Goal: Transaction & Acquisition: Purchase product/service

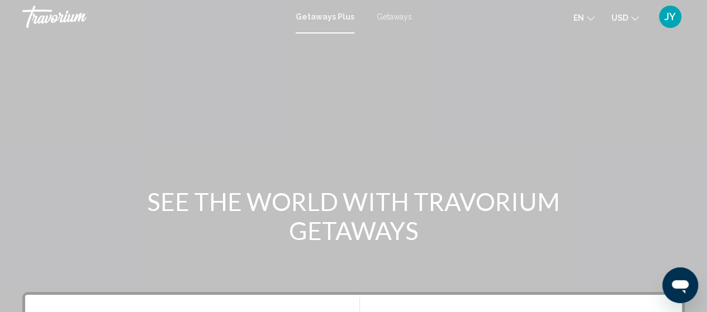
click at [391, 18] on span "Getaways" at bounding box center [394, 16] width 35 height 9
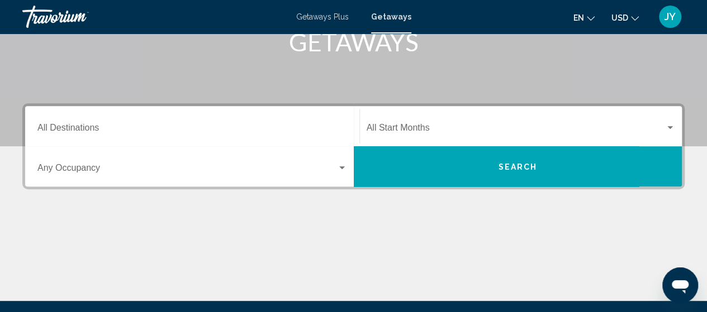
scroll to position [201, 0]
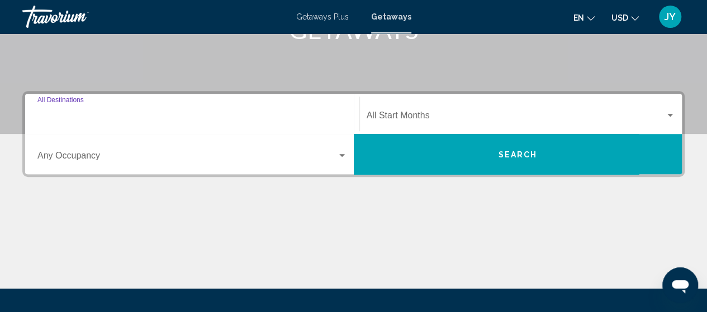
click at [136, 117] on input "Destination All Destinations" at bounding box center [192, 118] width 310 height 10
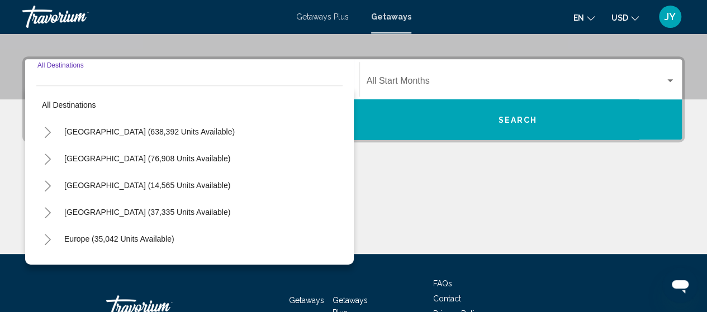
scroll to position [256, 0]
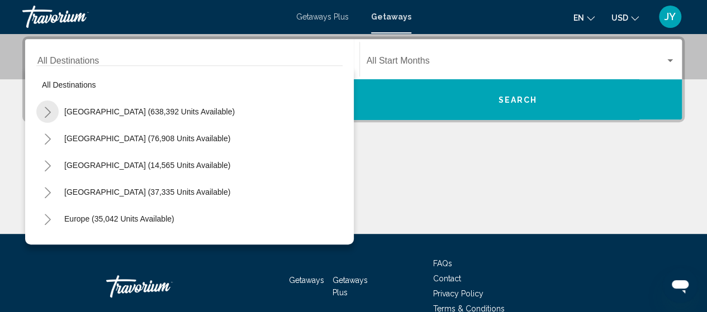
click at [47, 112] on icon "Toggle United States (638,392 units available)" at bounding box center [48, 112] width 8 height 11
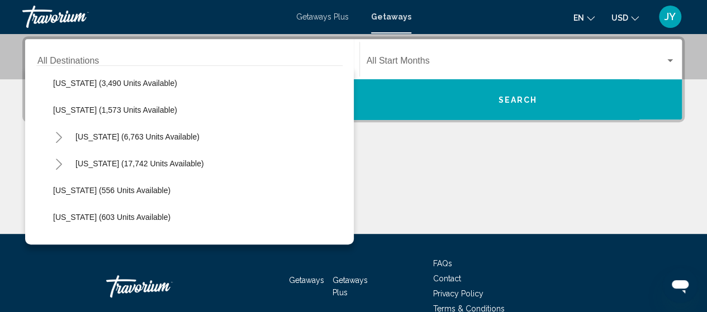
scroll to position [782, 0]
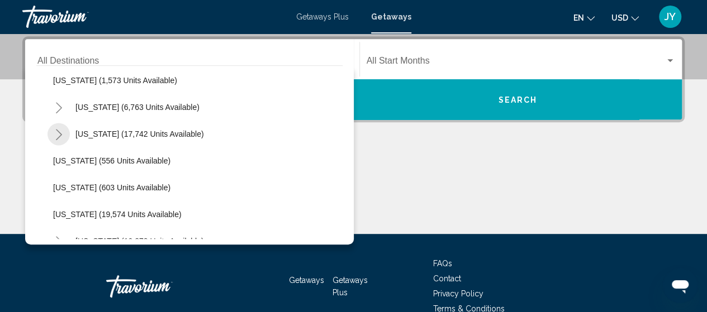
click at [58, 132] on icon "Toggle North Carolina (17,742 units available)" at bounding box center [59, 134] width 8 height 11
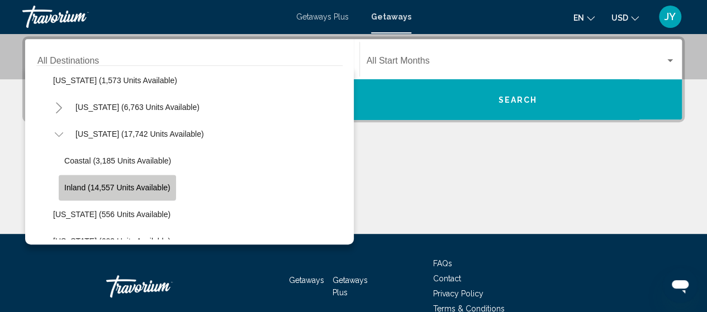
click at [74, 186] on span "Inland (14,557 units available)" at bounding box center [117, 187] width 106 height 9
type input "**********"
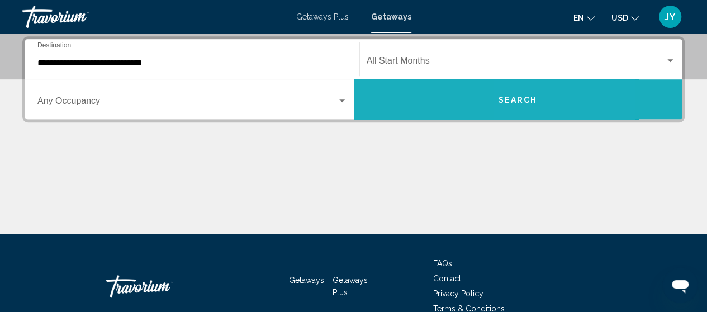
click at [532, 109] on button "Search" at bounding box center [518, 99] width 329 height 40
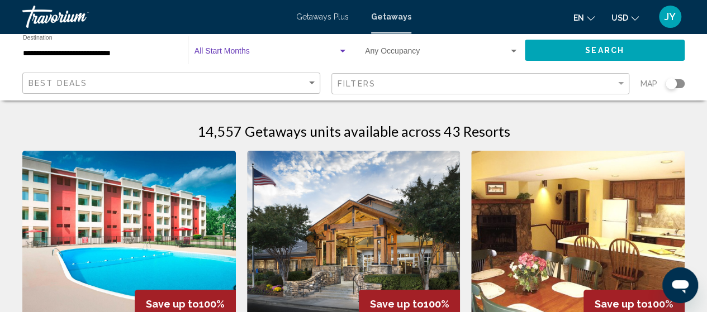
click at [340, 51] on div "Search widget" at bounding box center [343, 51] width 6 height 3
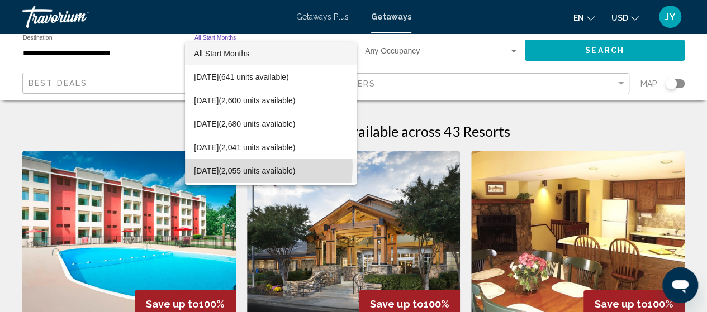
click at [255, 166] on span "[DATE] (2,055 units available)" at bounding box center [271, 170] width 154 height 23
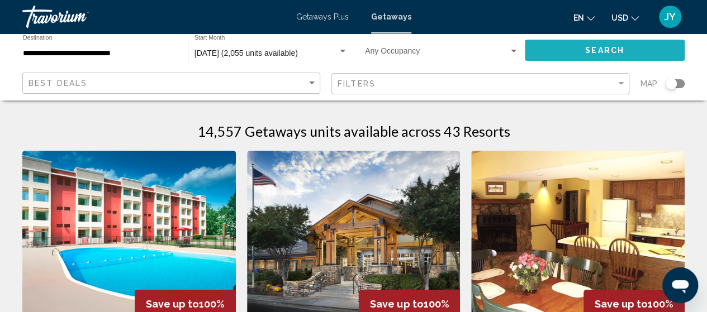
click at [581, 45] on button "Search" at bounding box center [605, 50] width 160 height 21
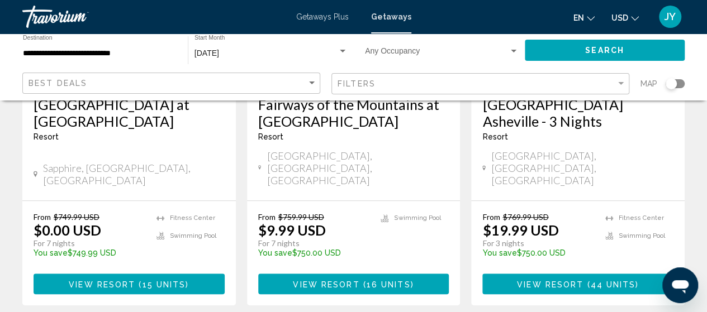
scroll to position [246, 0]
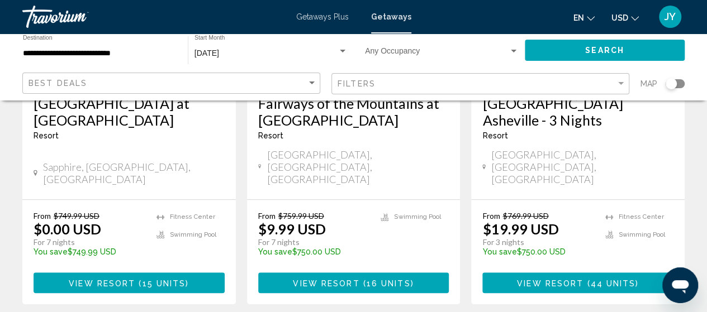
click at [561, 279] on span "View Resort" at bounding box center [550, 283] width 66 height 9
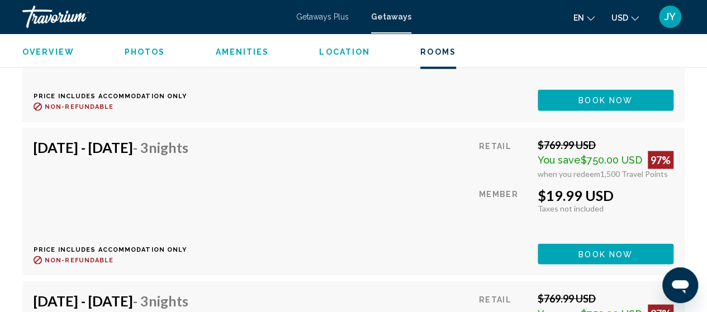
scroll to position [3070, 0]
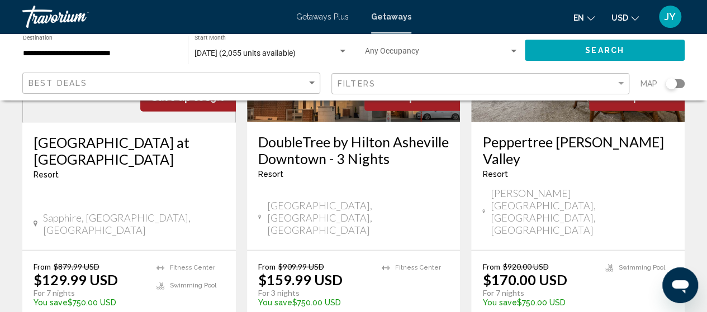
scroll to position [1475, 0]
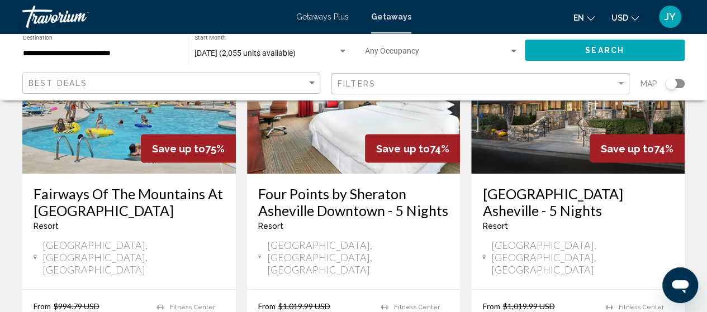
scroll to position [1006, 0]
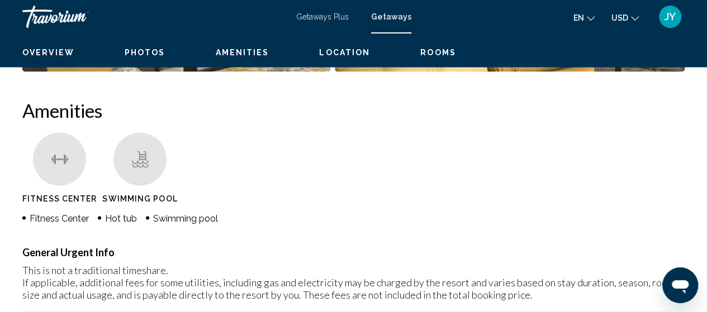
scroll to position [142, 0]
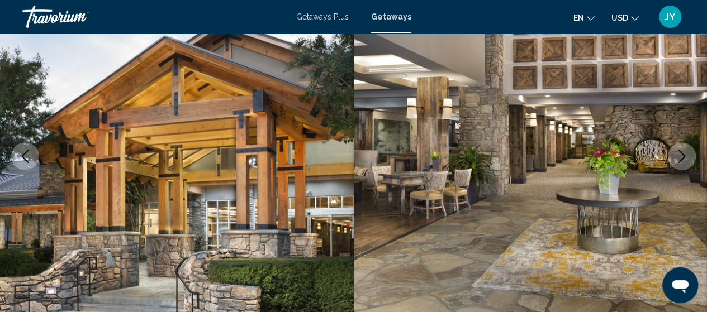
click at [684, 158] on icon "Next image" at bounding box center [681, 156] width 13 height 13
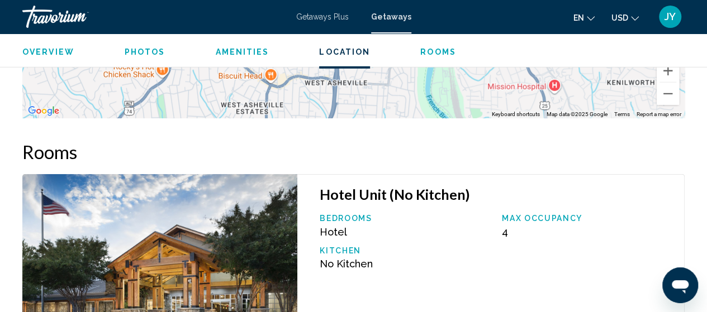
scroll to position [1461, 0]
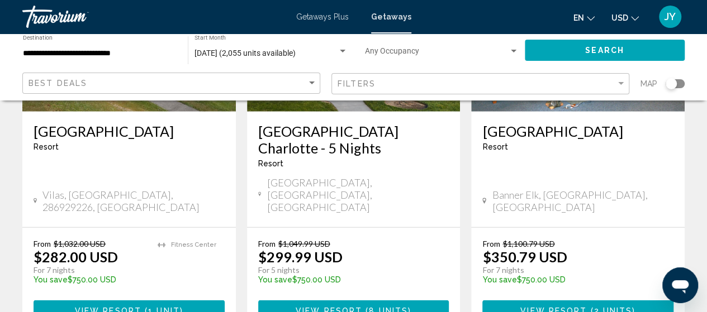
scroll to position [1520, 0]
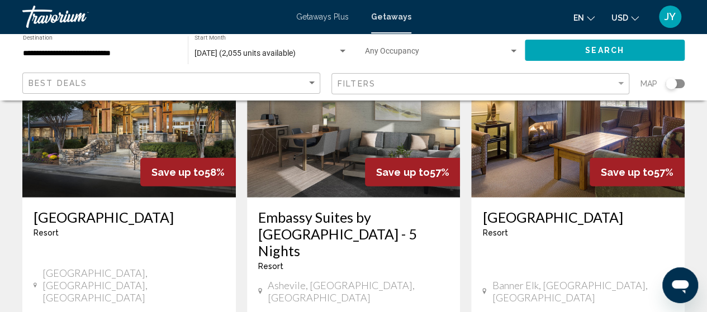
scroll to position [1408, 0]
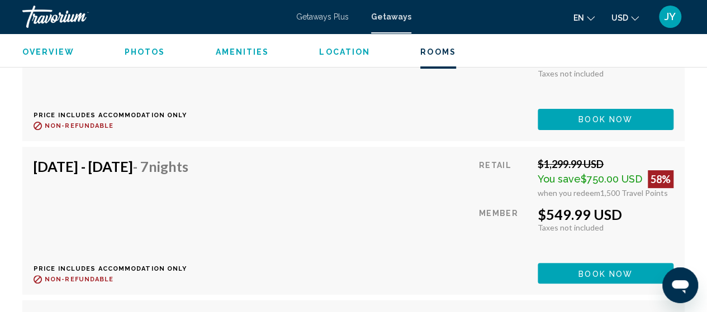
scroll to position [2109, 0]
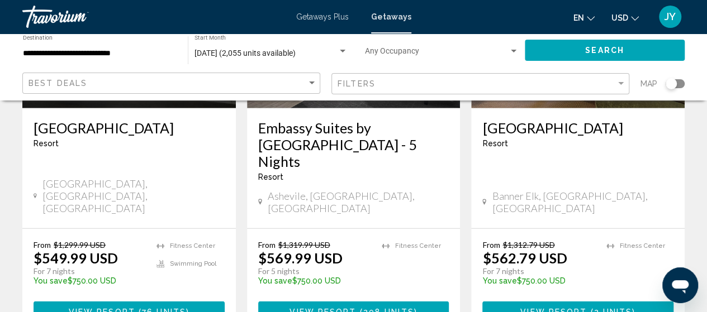
scroll to position [1497, 0]
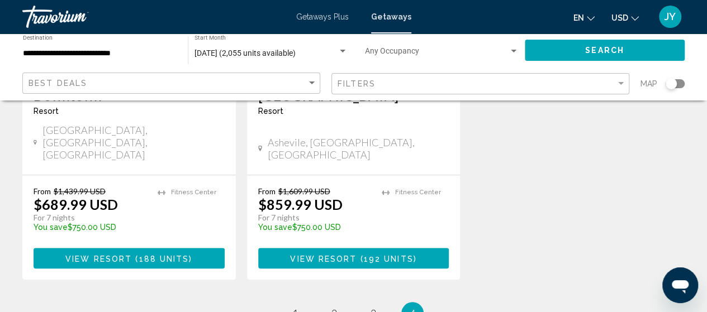
scroll to position [291, 0]
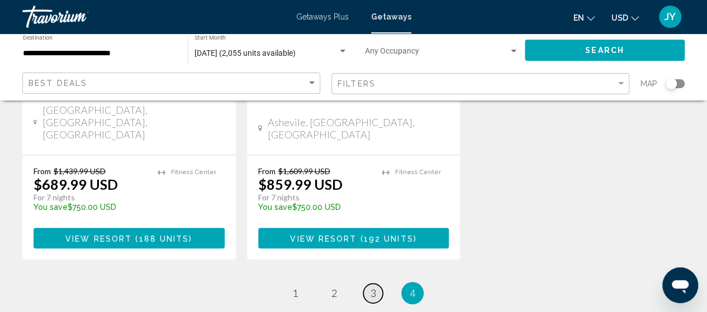
click at [375, 287] on span "3" at bounding box center [373, 293] width 6 height 12
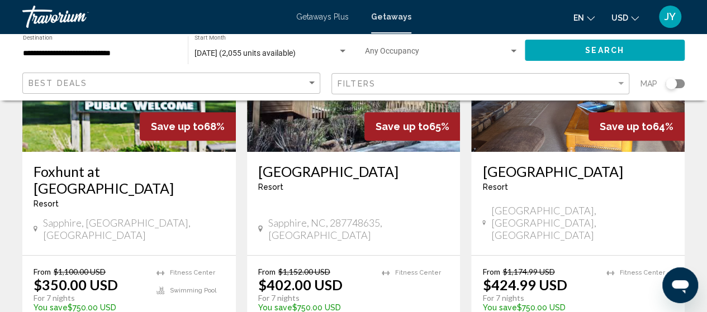
scroll to position [179, 0]
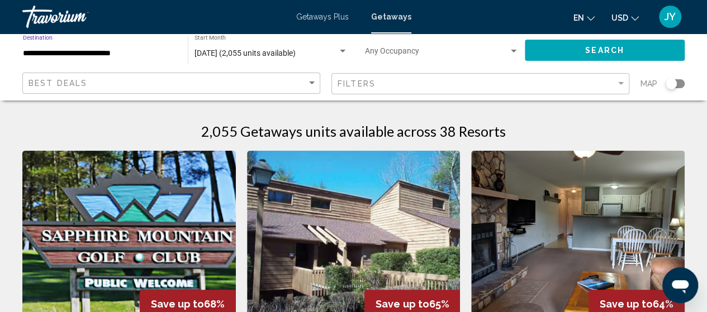
click at [169, 54] on input "**********" at bounding box center [100, 53] width 154 height 9
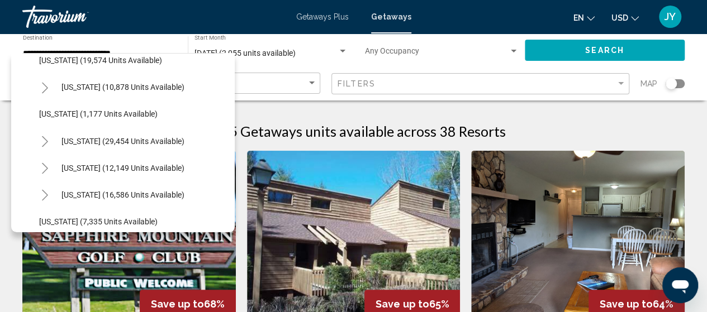
scroll to position [1000, 0]
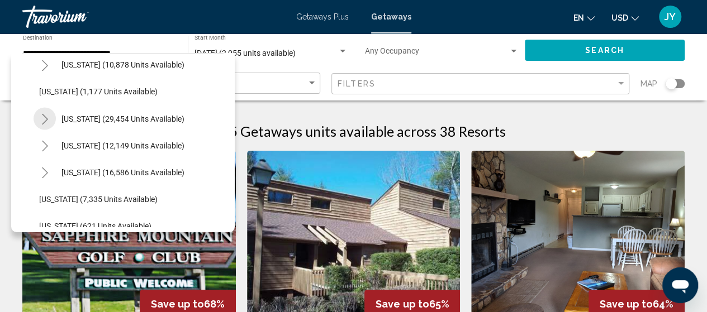
click at [46, 118] on icon "Toggle South Carolina (29,454 units available)" at bounding box center [45, 118] width 8 height 11
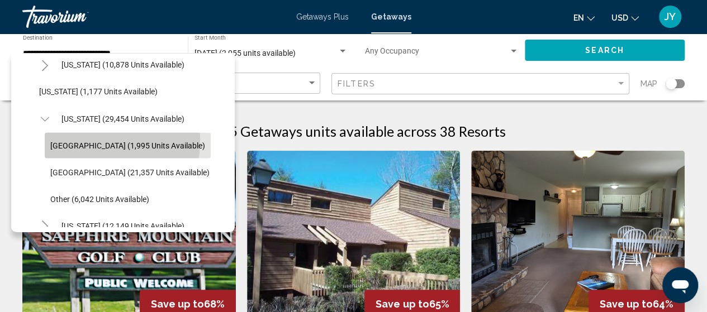
click at [75, 139] on button "[GEOGRAPHIC_DATA] (1,995 units available)" at bounding box center [128, 145] width 166 height 26
type input "**********"
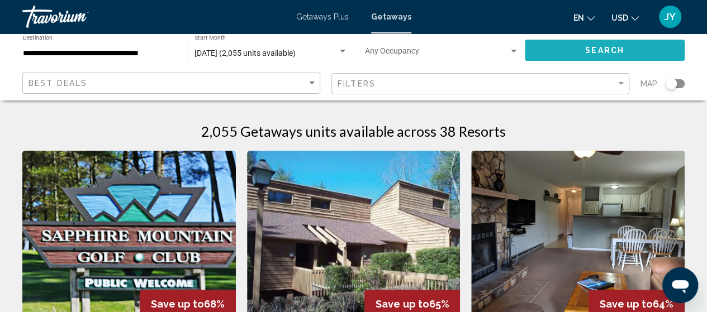
click at [574, 50] on button "Search" at bounding box center [605, 50] width 160 height 21
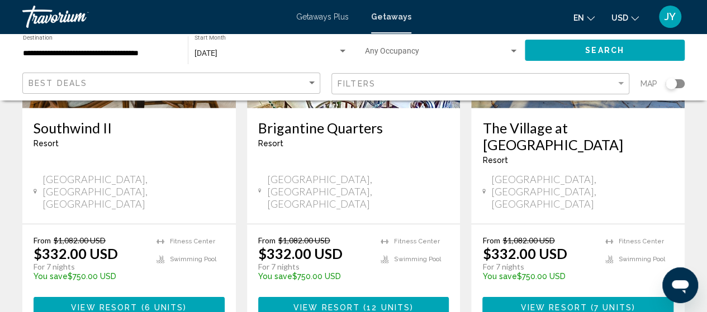
scroll to position [1497, 0]
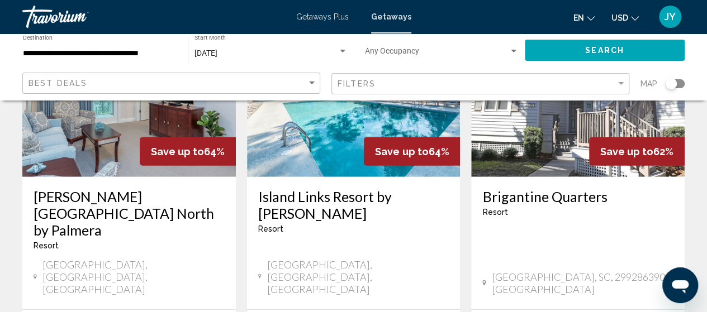
scroll to position [1430, 0]
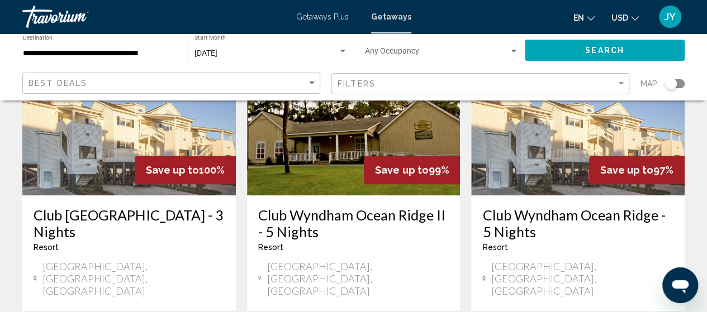
scroll to position [156, 0]
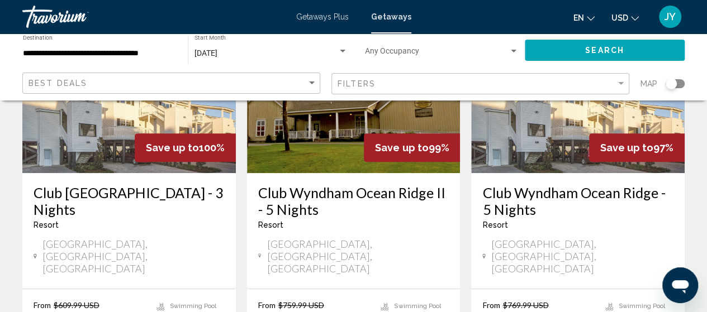
click at [597, 229] on div "Resort - This is an adults only resort" at bounding box center [577, 225] width 191 height 9
click at [564, 198] on h3 "Club Wyndham Ocean Ridge - 5 Nights" at bounding box center [577, 201] width 191 height 34
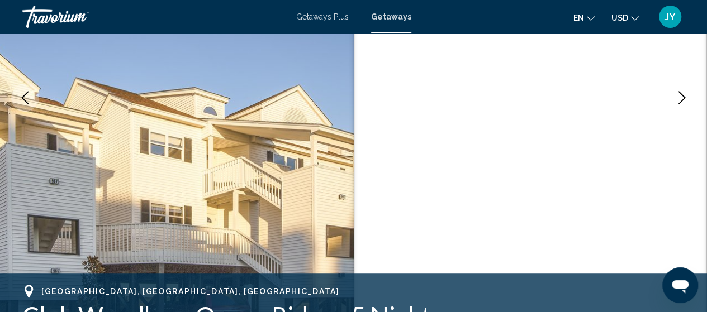
scroll to position [210, 0]
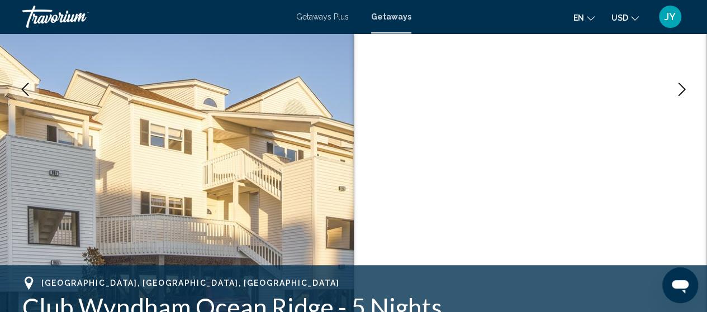
click at [681, 89] on icon "Next image" at bounding box center [681, 89] width 13 height 13
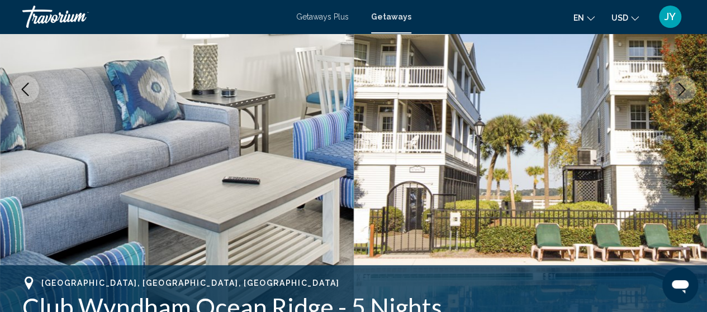
click at [681, 89] on icon "Next image" at bounding box center [681, 89] width 13 height 13
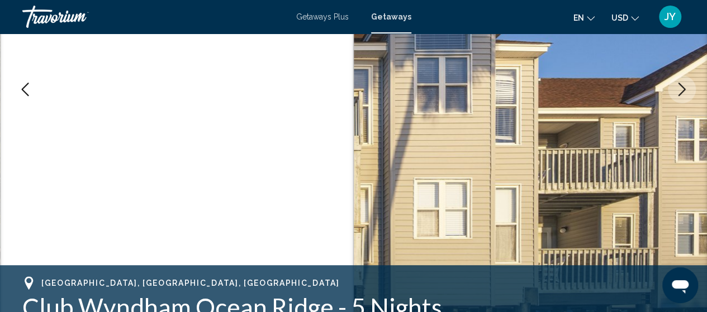
click at [681, 89] on icon "Next image" at bounding box center [681, 89] width 13 height 13
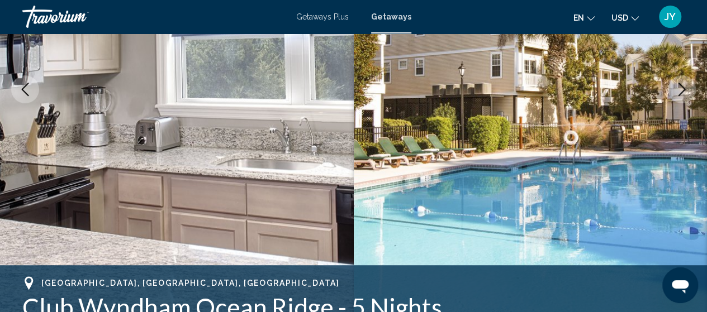
click at [681, 89] on icon "Next image" at bounding box center [681, 89] width 13 height 13
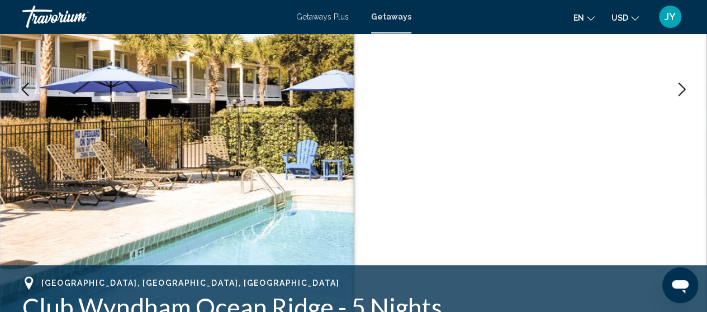
click at [681, 89] on icon "Next image" at bounding box center [681, 89] width 13 height 13
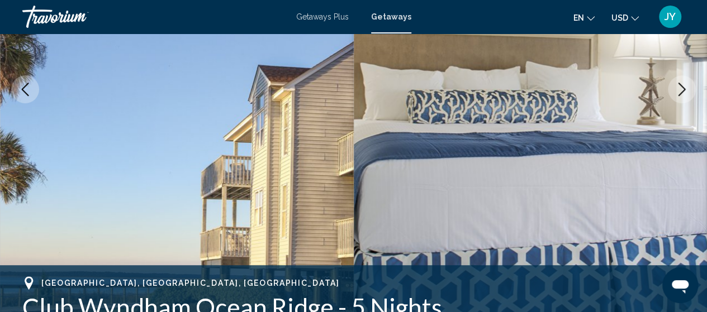
click at [681, 89] on icon "Next image" at bounding box center [681, 89] width 13 height 13
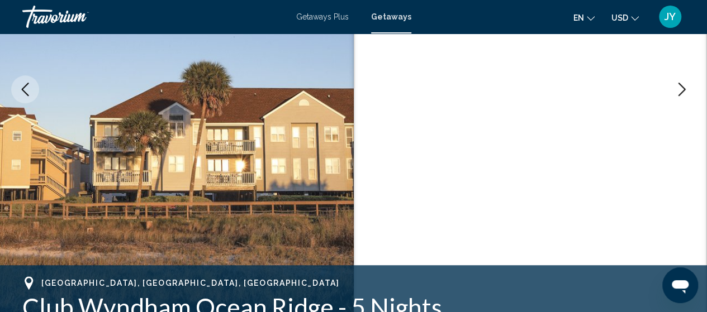
click at [681, 89] on icon "Next image" at bounding box center [681, 89] width 13 height 13
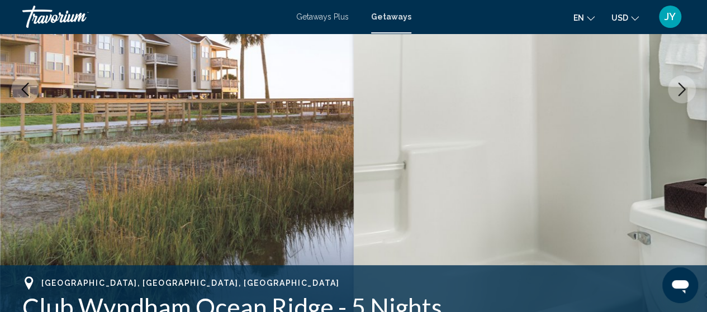
click at [681, 89] on icon "Next image" at bounding box center [681, 89] width 13 height 13
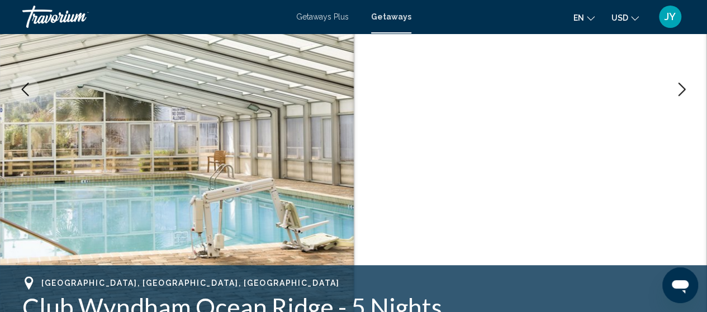
click at [681, 89] on icon "Next image" at bounding box center [681, 89] width 13 height 13
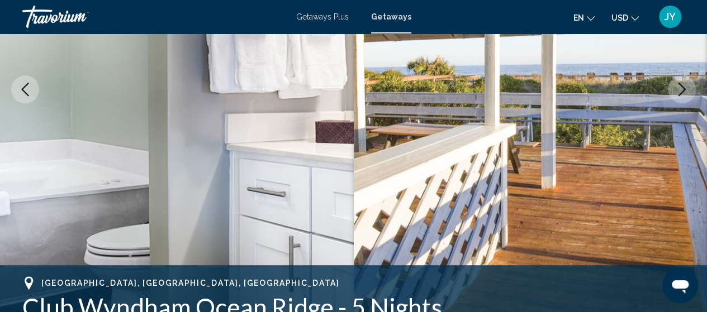
click at [681, 89] on icon "Next image" at bounding box center [681, 89] width 13 height 13
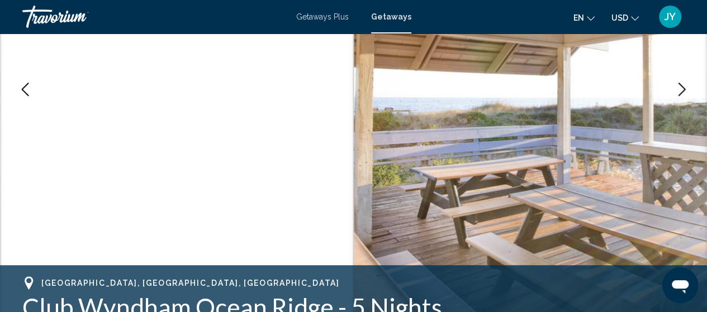
click at [681, 89] on icon "Next image" at bounding box center [681, 89] width 13 height 13
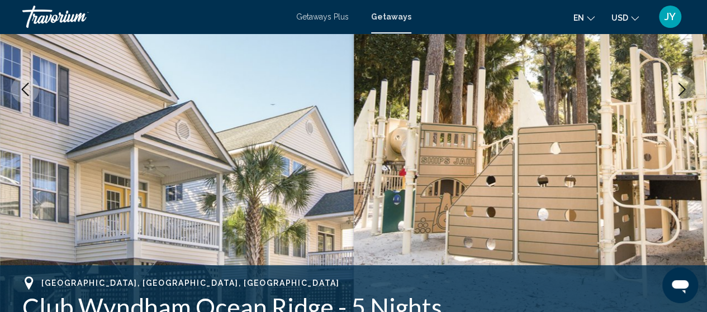
click at [681, 89] on icon "Next image" at bounding box center [681, 89] width 13 height 13
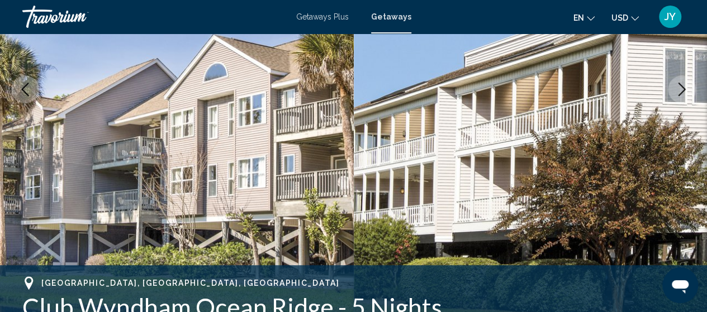
click at [681, 89] on icon "Next image" at bounding box center [681, 89] width 13 height 13
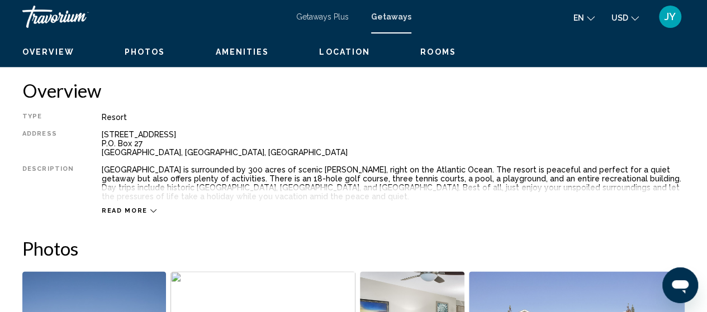
scroll to position [545, 0]
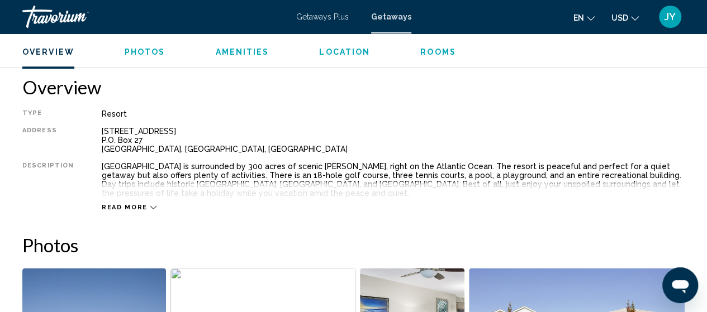
click at [150, 207] on icon "Main content" at bounding box center [153, 207] width 6 height 3
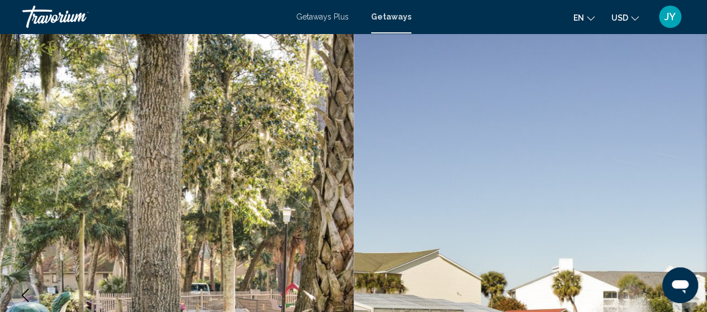
scroll to position [0, 0]
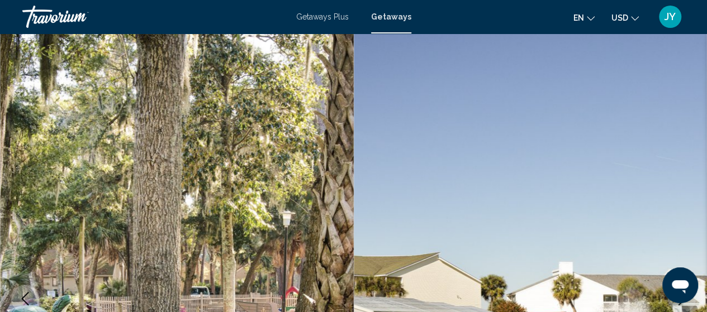
click at [315, 20] on span "Getaways Plus" at bounding box center [322, 16] width 53 height 9
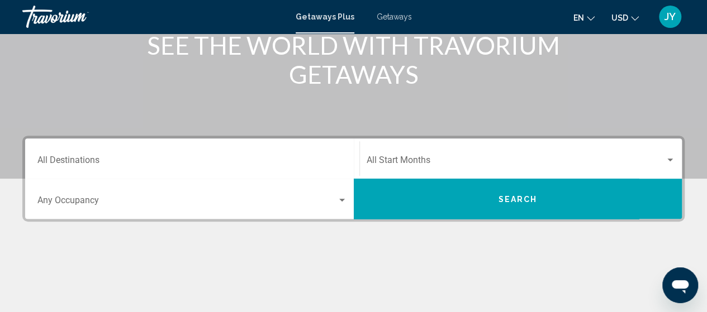
scroll to position [179, 0]
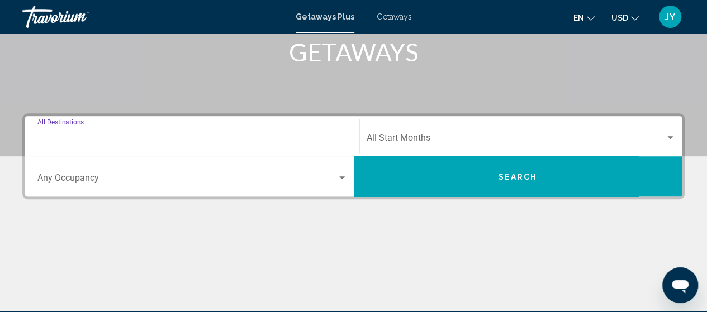
click at [296, 136] on input "Destination All Destinations" at bounding box center [192, 140] width 310 height 10
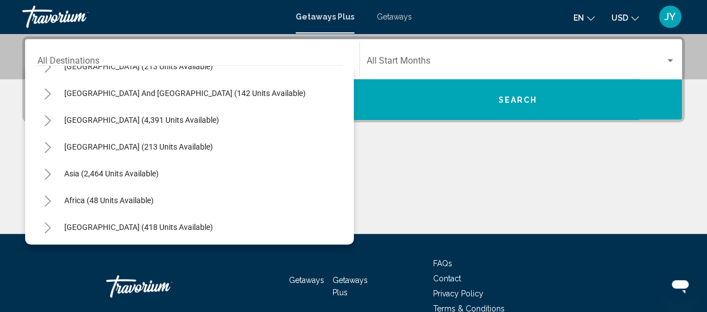
scroll to position [181, 0]
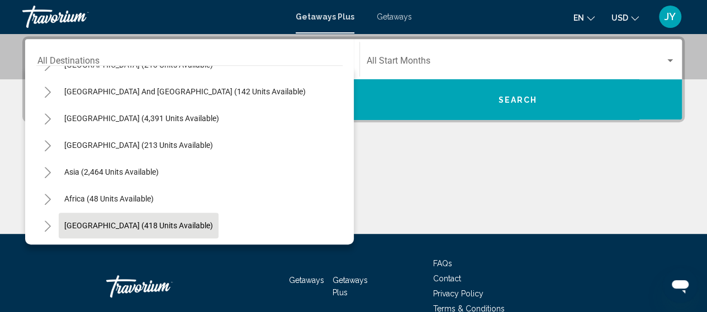
click at [93, 231] on button "[GEOGRAPHIC_DATA] (418 units available)" at bounding box center [139, 226] width 160 height 26
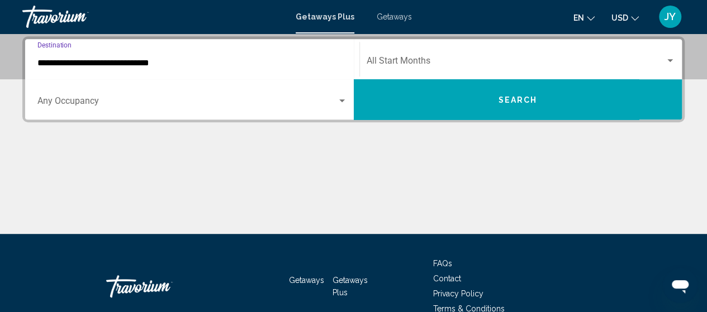
click at [293, 61] on input "**********" at bounding box center [192, 63] width 310 height 10
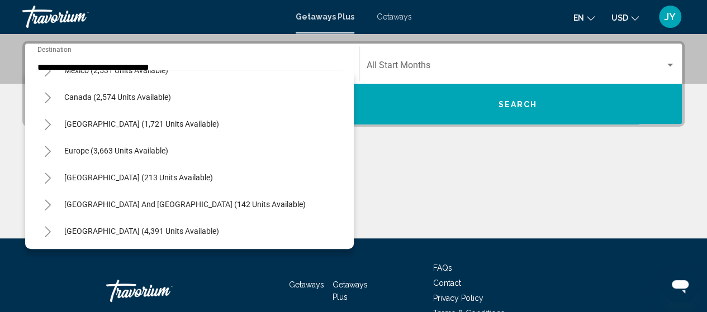
scroll to position [53, 0]
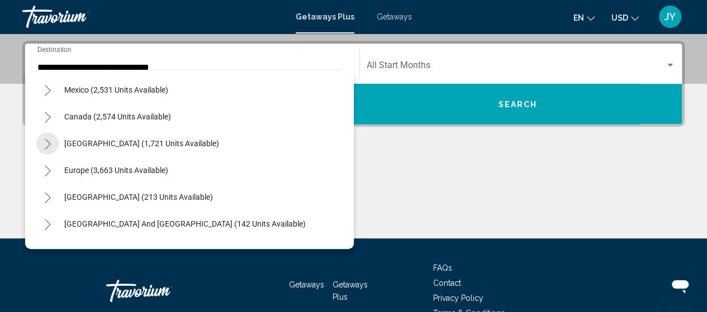
click at [49, 144] on icon "Toggle Caribbean & Atlantic Islands (1,721 units available)" at bounding box center [48, 144] width 6 height 11
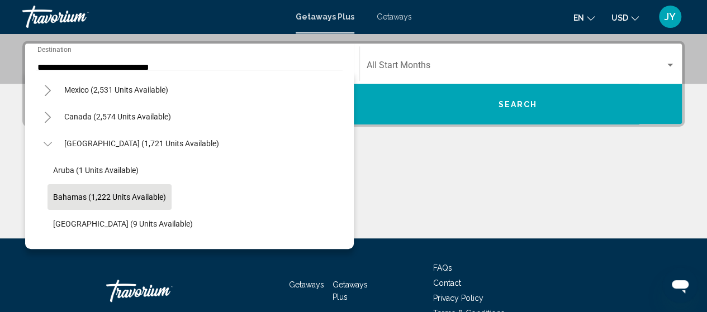
click at [60, 196] on span "Bahamas (1,222 units available)" at bounding box center [109, 197] width 113 height 9
type input "**********"
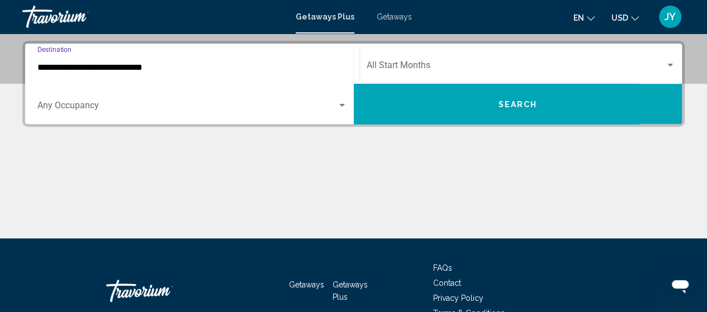
scroll to position [256, 0]
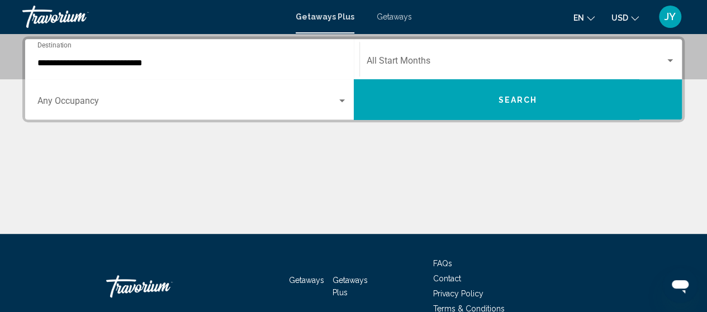
click at [511, 55] on div "Start Month All Start Months" at bounding box center [521, 59] width 309 height 35
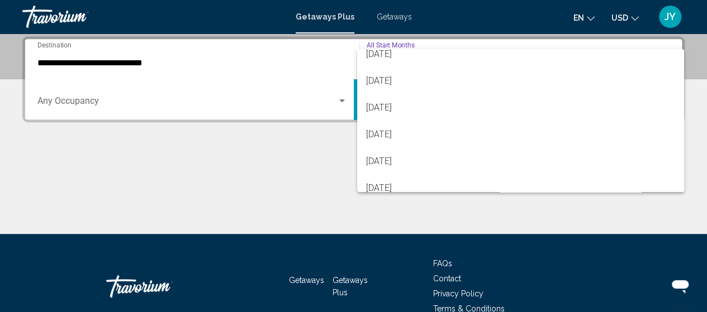
scroll to position [89, 0]
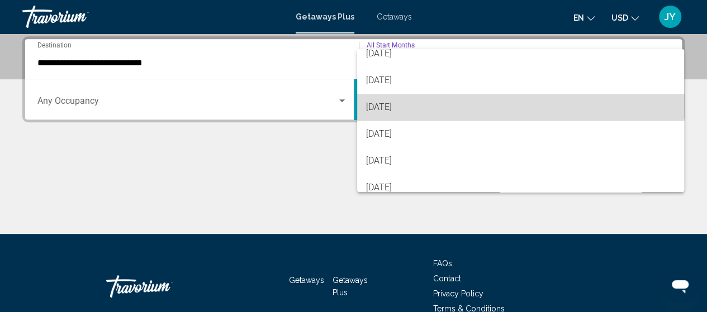
click at [573, 107] on span "[DATE]" at bounding box center [520, 107] width 309 height 27
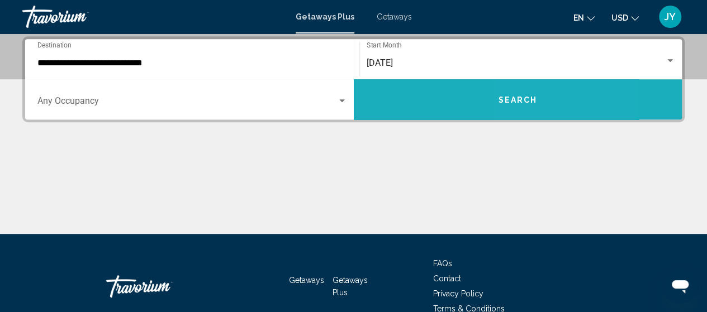
click at [527, 102] on span "Search" at bounding box center [517, 100] width 39 height 9
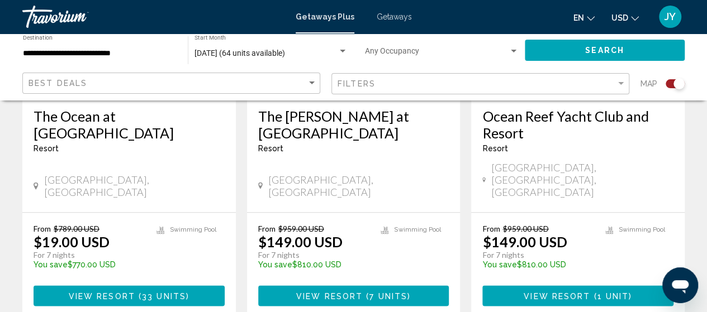
scroll to position [581, 0]
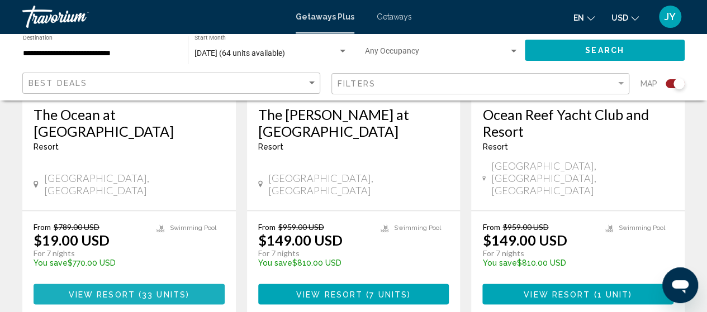
click at [118, 290] on span "View Resort" at bounding box center [102, 294] width 66 height 9
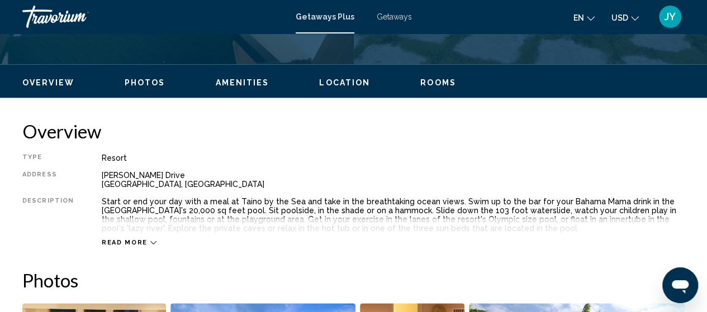
scroll to position [545, 0]
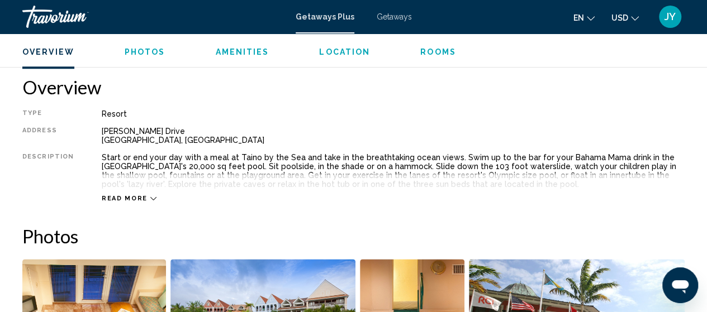
click at [150, 201] on icon "Main content" at bounding box center [153, 199] width 6 height 6
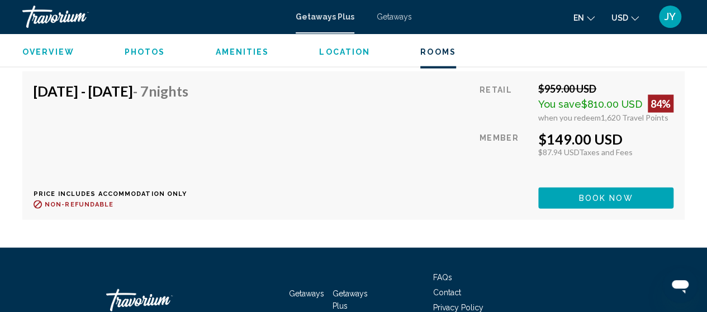
scroll to position [5353, 0]
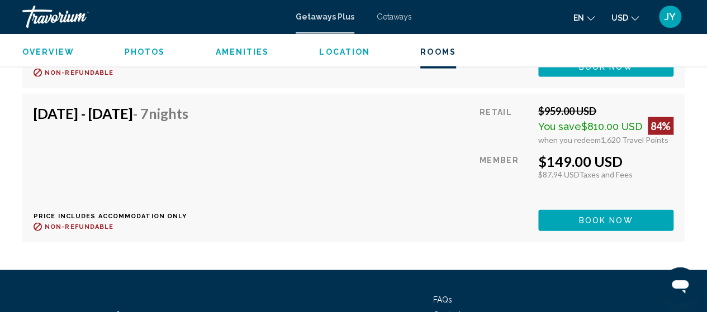
click at [236, 53] on span "Amenities" at bounding box center [242, 51] width 54 height 9
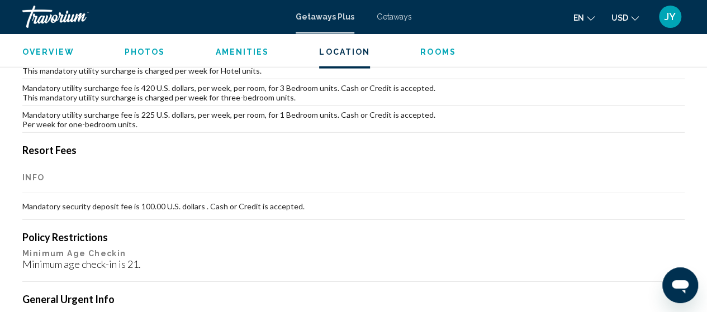
scroll to position [1047, 0]
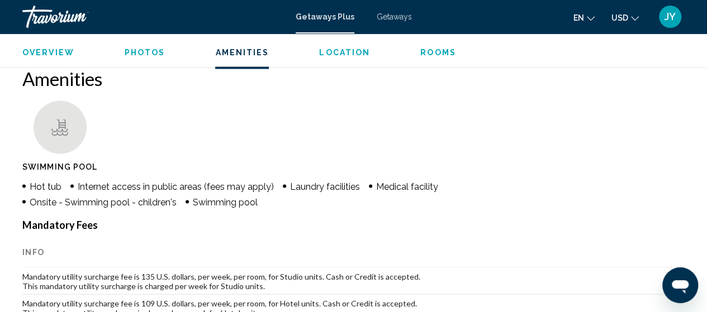
click at [386, 16] on span "Getaways" at bounding box center [394, 16] width 35 height 9
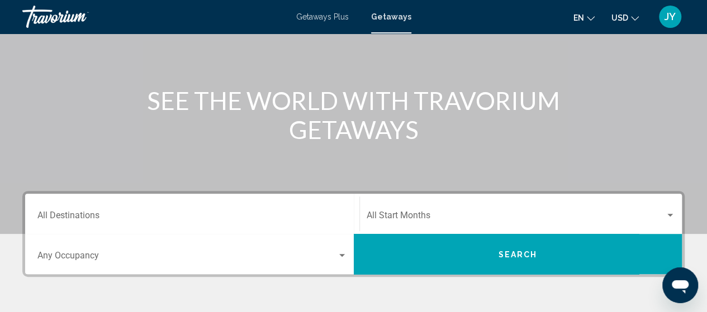
scroll to position [112, 0]
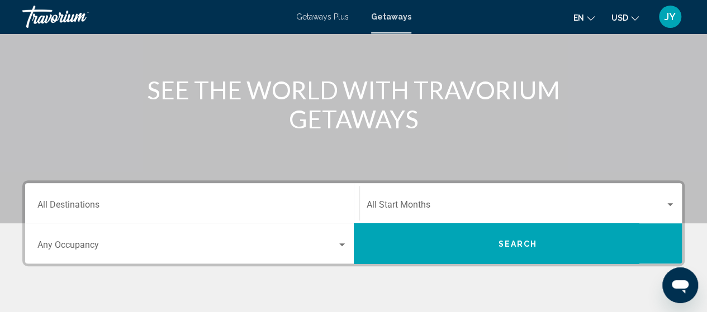
click at [108, 198] on div "Destination All Destinations" at bounding box center [192, 203] width 310 height 35
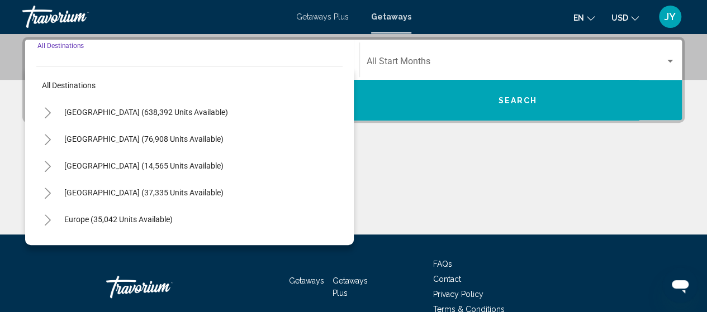
scroll to position [256, 0]
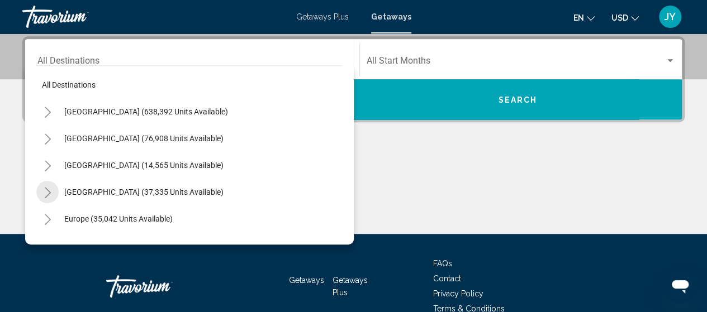
click at [50, 196] on icon "Toggle Caribbean & Atlantic Islands (37,335 units available)" at bounding box center [48, 192] width 8 height 11
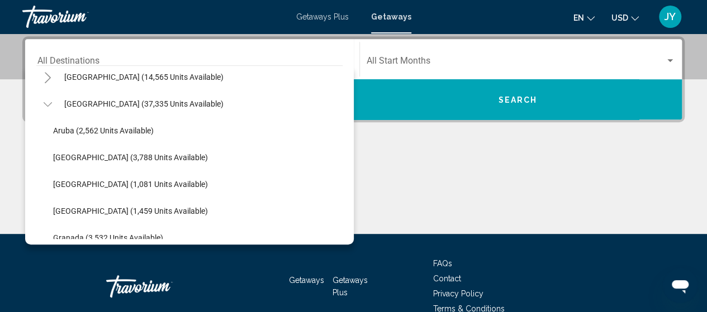
scroll to position [89, 0]
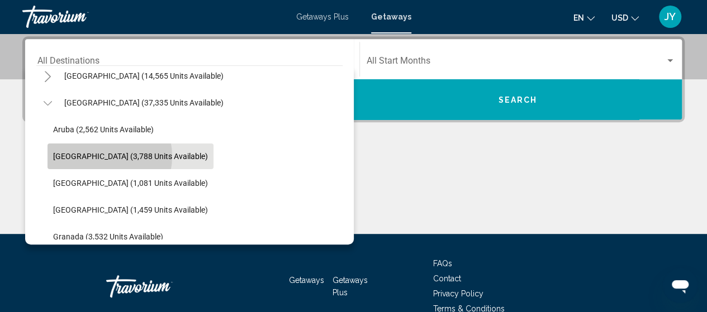
click at [96, 156] on span "[GEOGRAPHIC_DATA] (3,788 units available)" at bounding box center [130, 156] width 155 height 9
type input "**********"
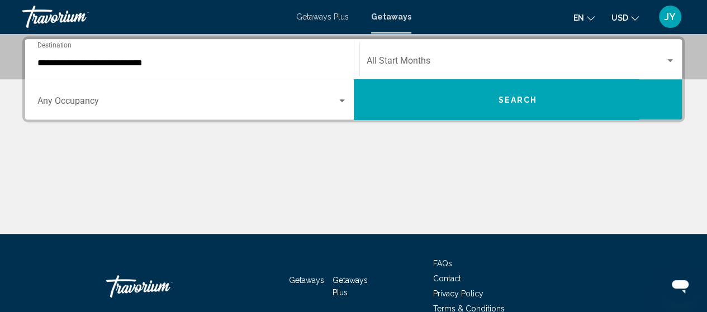
click at [598, 47] on div "Start Month All Start Months" at bounding box center [521, 59] width 309 height 35
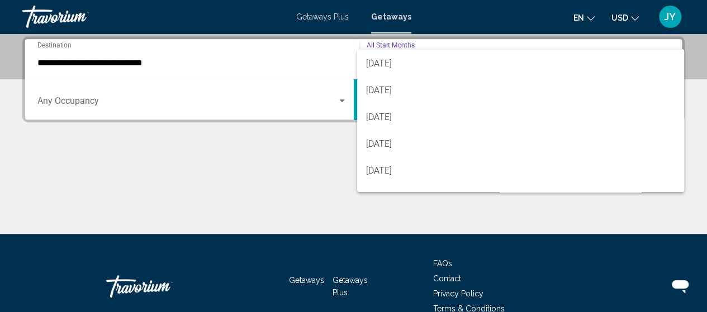
scroll to position [45, 0]
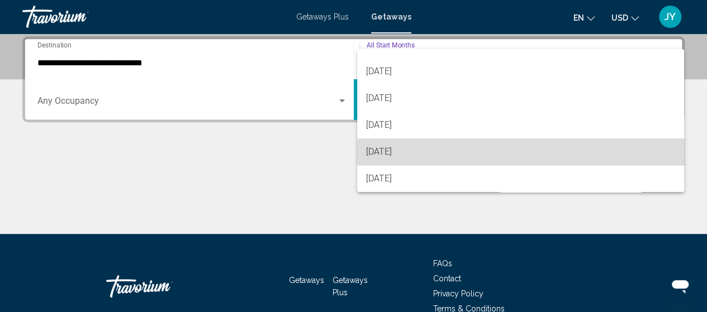
click at [597, 159] on span "[DATE]" at bounding box center [520, 152] width 309 height 27
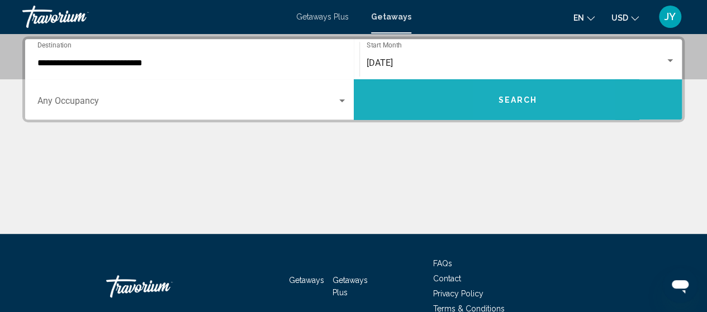
click at [507, 101] on span "Search" at bounding box center [517, 100] width 39 height 9
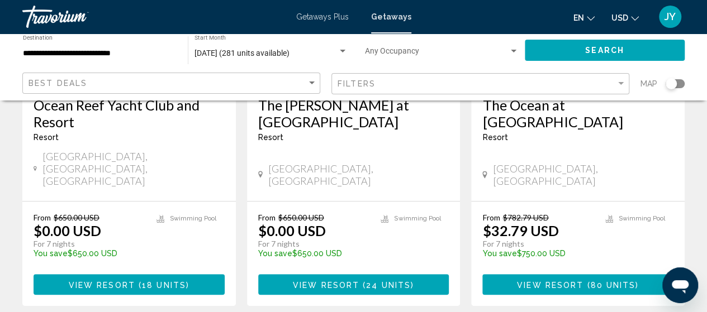
scroll to position [246, 0]
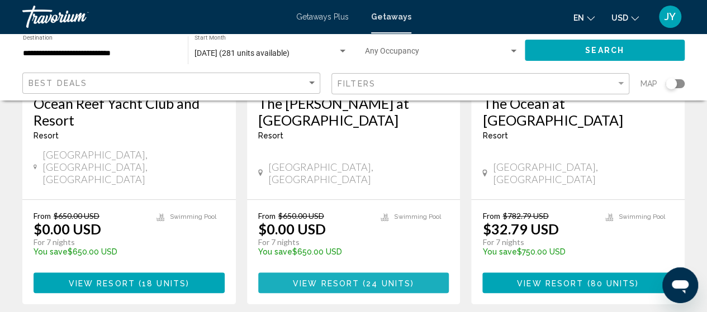
click at [387, 279] on span "24 units" at bounding box center [388, 283] width 45 height 9
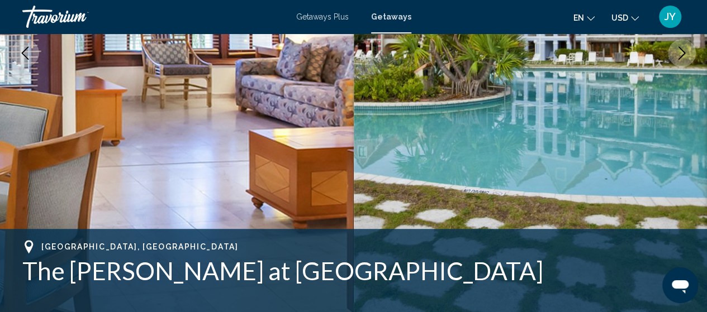
scroll to position [142, 0]
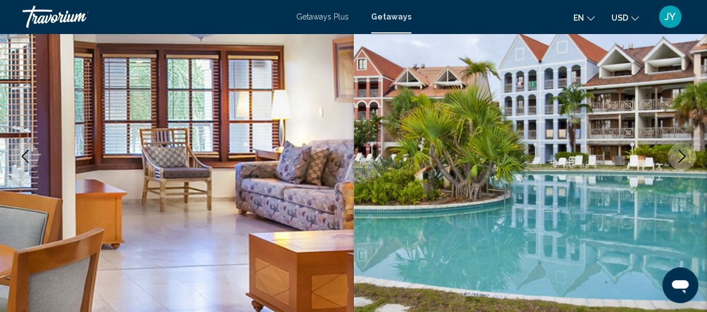
click at [382, 260] on img "Main content" at bounding box center [531, 156] width 354 height 531
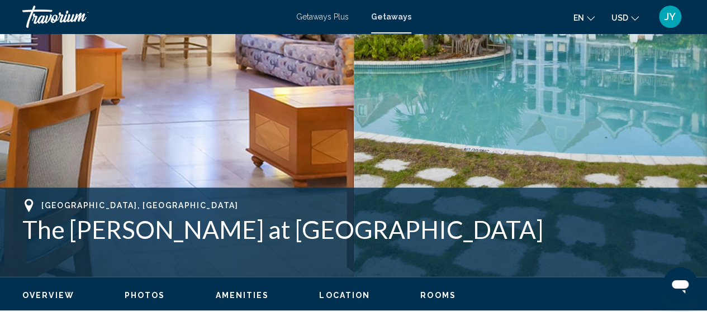
scroll to position [344, 0]
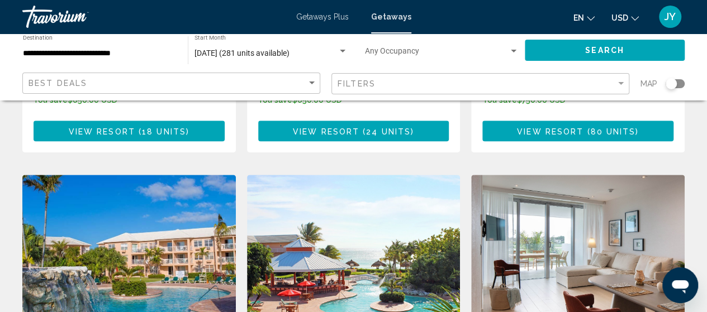
scroll to position [358, 0]
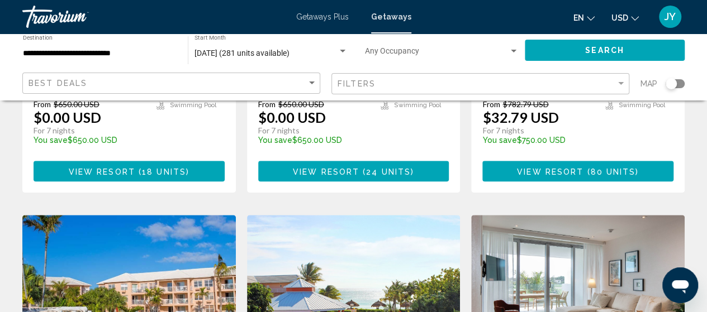
click at [163, 55] on input "**********" at bounding box center [100, 53] width 154 height 9
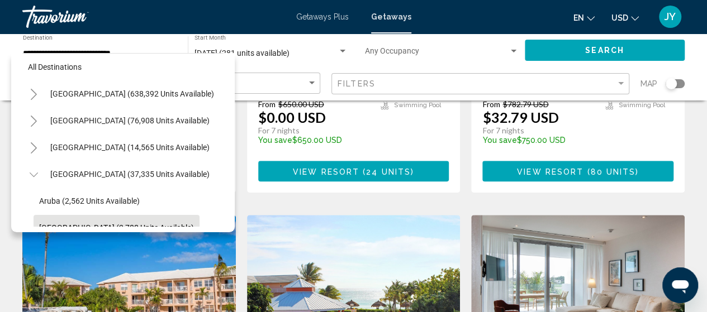
scroll to position [0, 0]
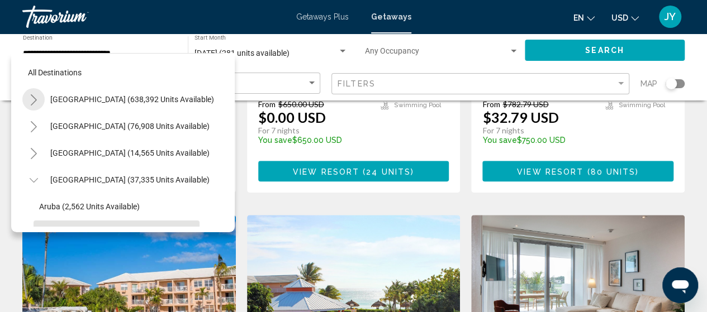
click at [35, 97] on icon "Toggle United States (638,392 units available)" at bounding box center [34, 99] width 8 height 11
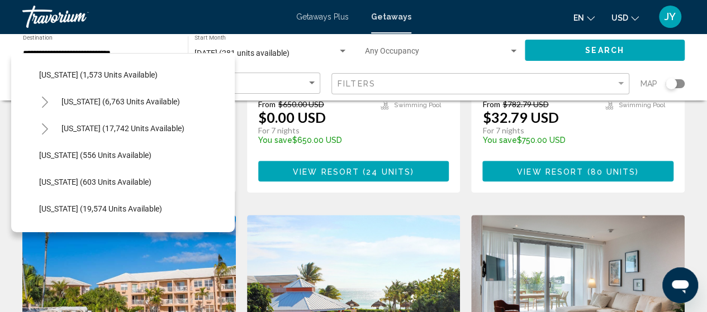
scroll to position [790, 0]
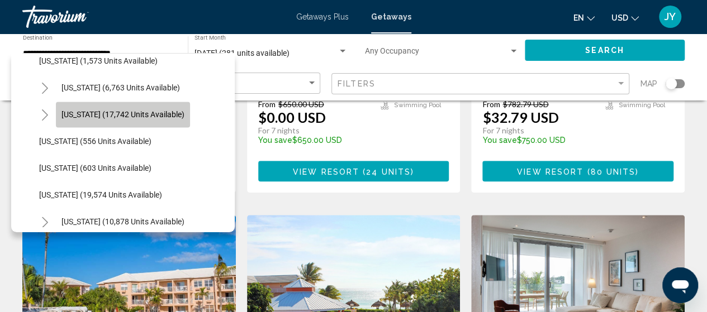
click at [79, 111] on span "[US_STATE] (17,742 units available)" at bounding box center [122, 114] width 123 height 9
type input "**********"
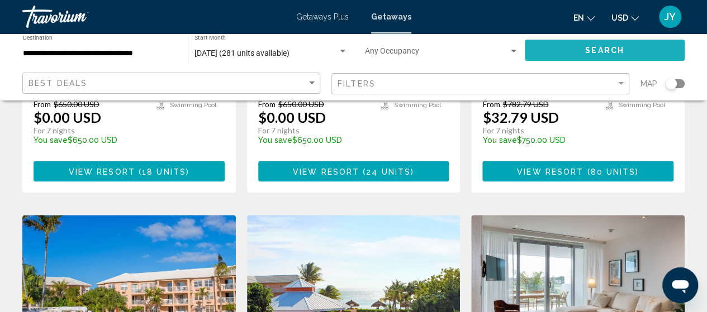
click at [606, 54] on span "Search" at bounding box center [604, 50] width 39 height 9
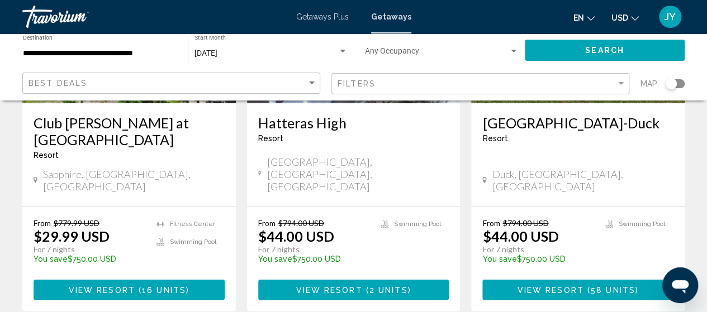
scroll to position [1520, 0]
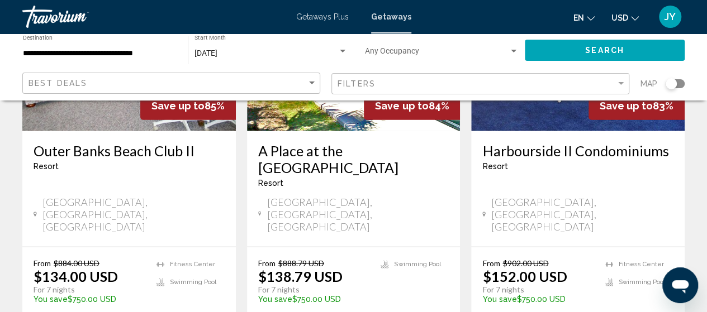
scroll to position [1475, 0]
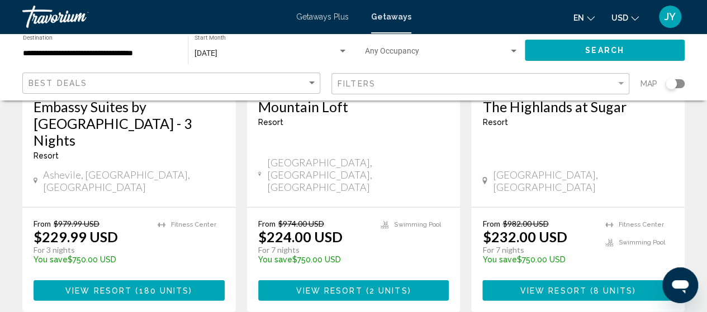
scroll to position [1542, 0]
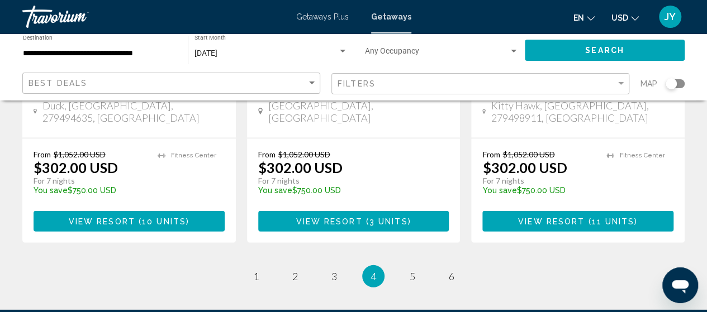
scroll to position [1608, 0]
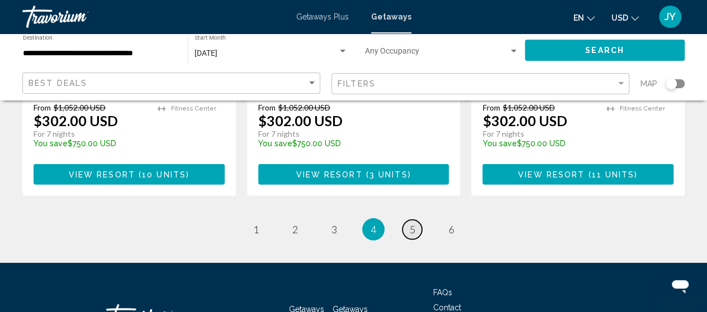
click at [408, 220] on link "page 5" at bounding box center [412, 230] width 20 height 20
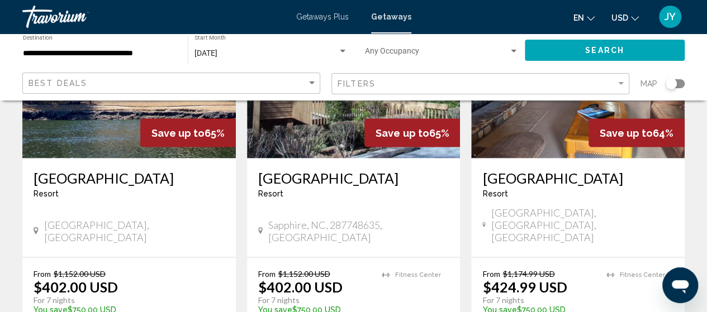
scroll to position [1006, 0]
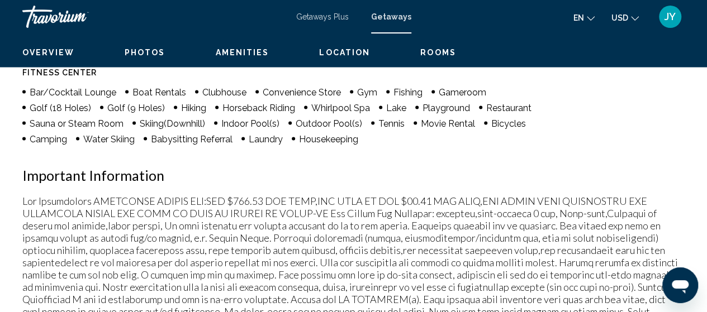
scroll to position [142, 0]
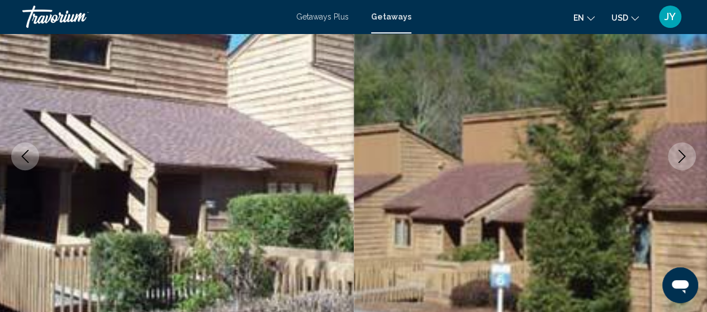
click at [679, 156] on icon "Next image" at bounding box center [681, 156] width 13 height 13
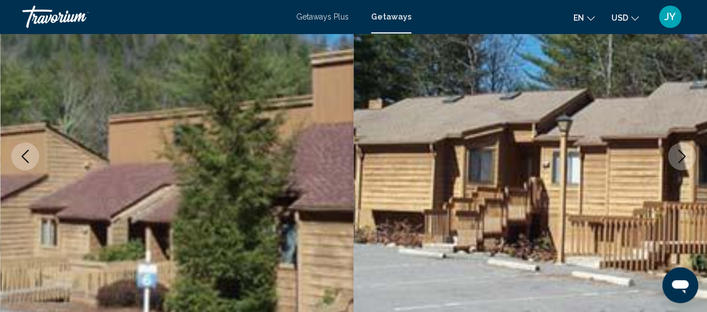
click at [679, 156] on icon "Next image" at bounding box center [681, 156] width 13 height 13
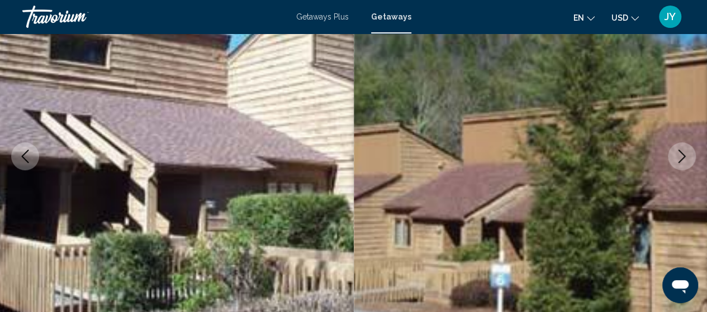
click at [679, 156] on icon "Next image" at bounding box center [681, 156] width 13 height 13
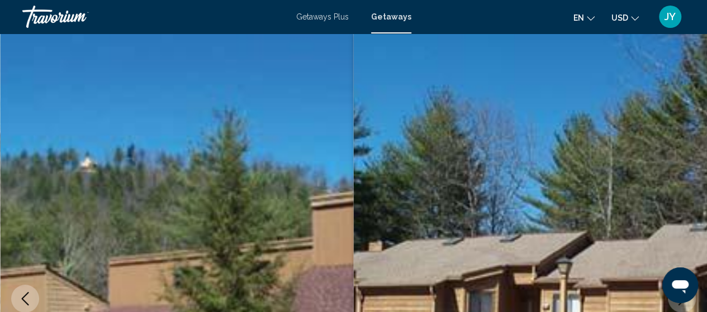
scroll to position [0, 0]
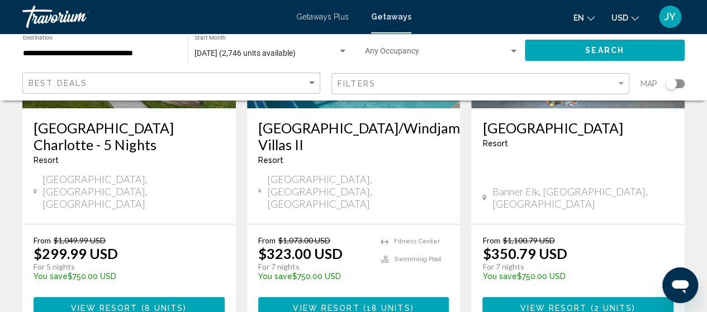
scroll to position [223, 0]
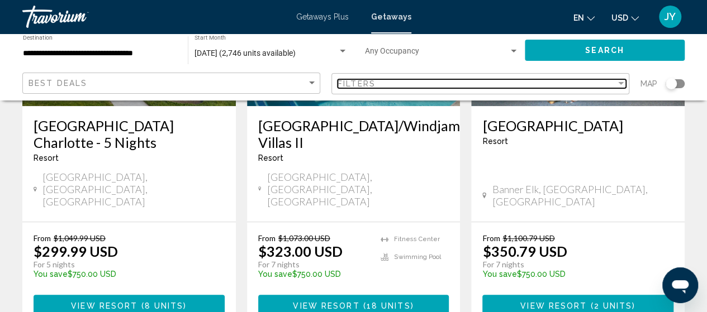
click at [621, 84] on div "Filter" at bounding box center [621, 83] width 6 height 3
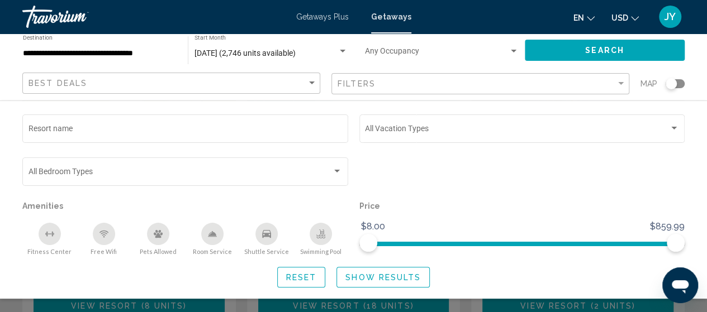
click at [160, 240] on div "Pets Allowed" at bounding box center [158, 234] width 22 height 22
click at [360, 280] on span "Show Results" at bounding box center [382, 277] width 75 height 9
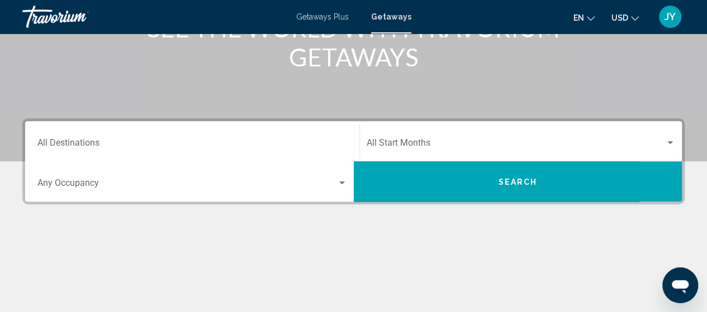
scroll to position [201, 0]
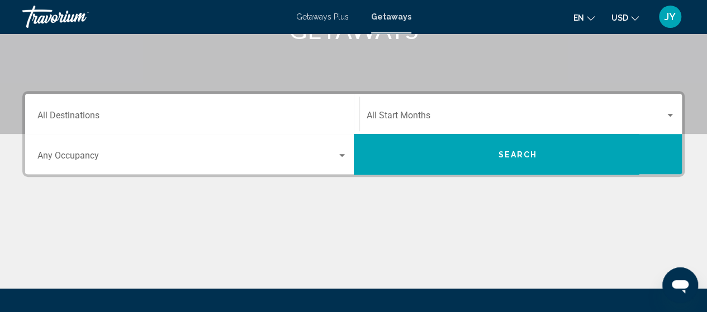
click at [277, 107] on div "Destination All Destinations" at bounding box center [192, 114] width 310 height 35
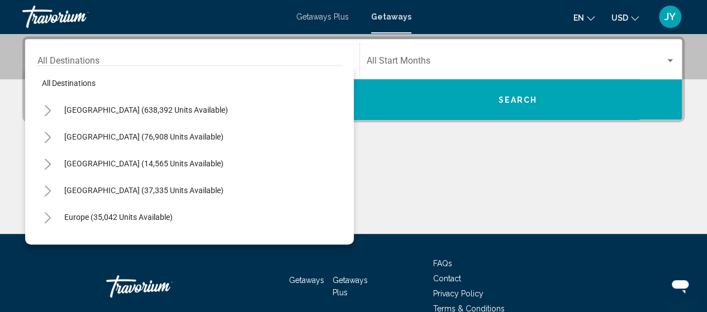
scroll to position [0, 0]
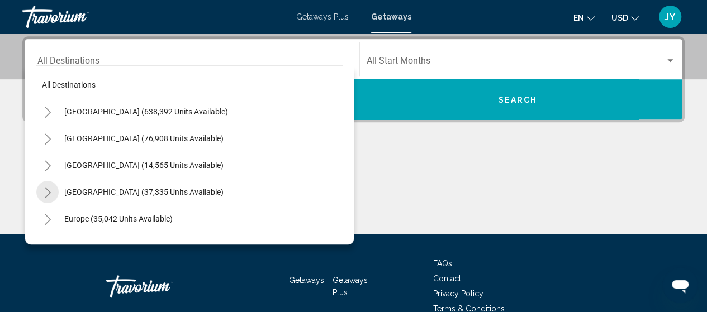
click at [49, 192] on icon "Toggle Caribbean & Atlantic Islands (37,335 units available)" at bounding box center [48, 192] width 8 height 11
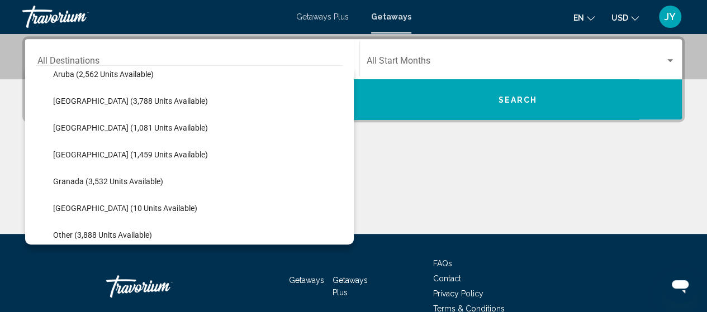
scroll to position [156, 0]
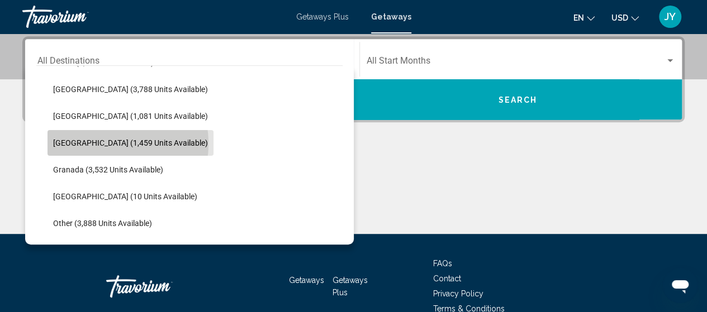
click at [100, 144] on span "[GEOGRAPHIC_DATA] (1,459 units available)" at bounding box center [130, 143] width 155 height 9
type input "**********"
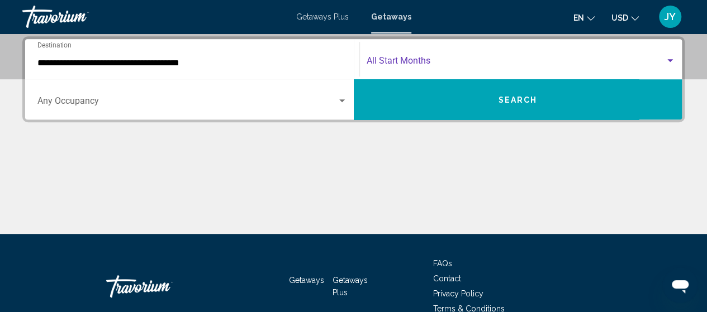
click at [533, 61] on span "Search widget" at bounding box center [516, 63] width 299 height 10
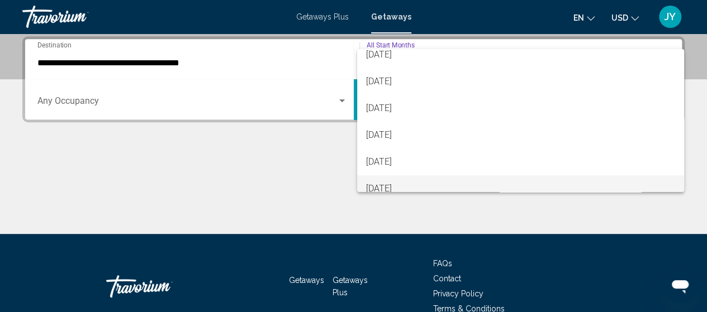
scroll to position [89, 0]
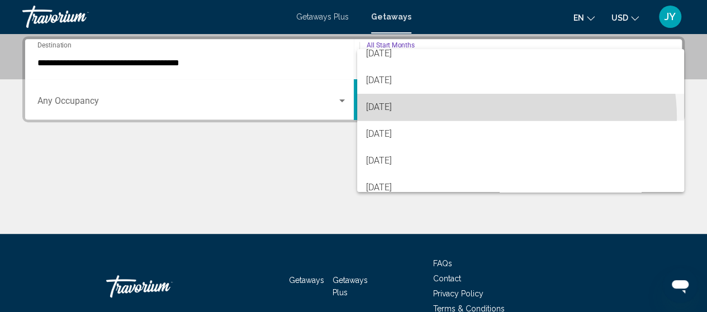
click at [489, 118] on span "[DATE]" at bounding box center [520, 107] width 309 height 27
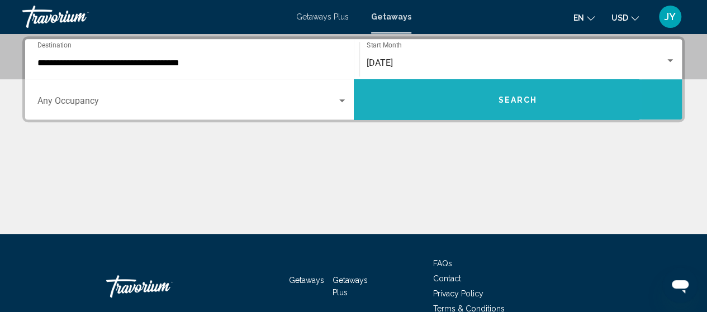
click at [449, 98] on button "Search" at bounding box center [518, 99] width 329 height 40
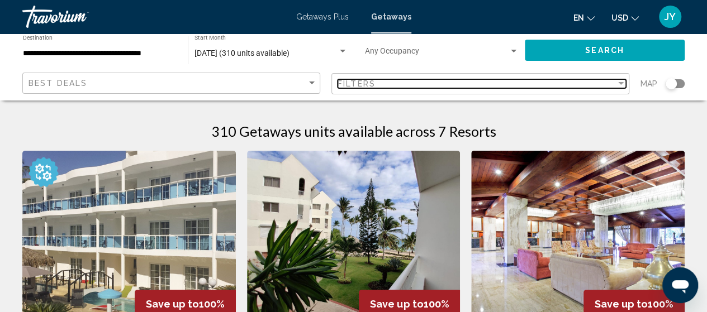
click at [617, 82] on div "Filter" at bounding box center [621, 83] width 10 height 9
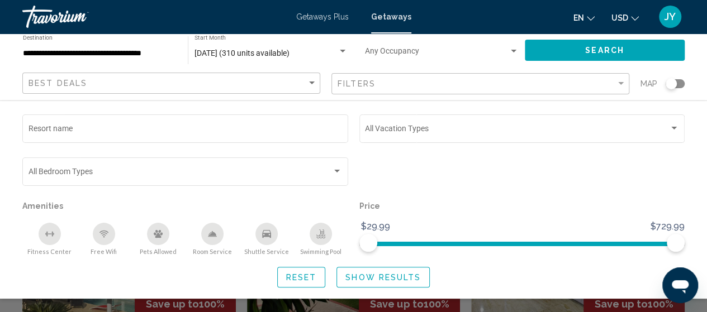
click at [145, 232] on button "Pets Allowed" at bounding box center [158, 239] width 54 height 34
click at [384, 274] on span "Show Results" at bounding box center [382, 277] width 75 height 9
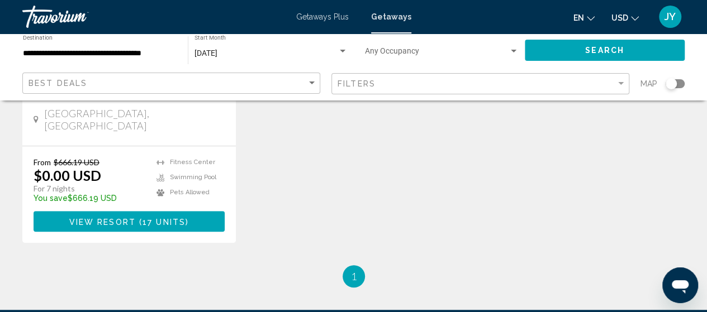
scroll to position [268, 0]
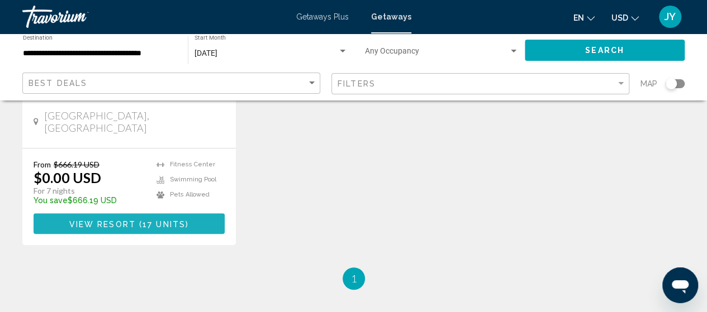
click at [117, 229] on button "View Resort ( 17 units )" at bounding box center [129, 223] width 191 height 21
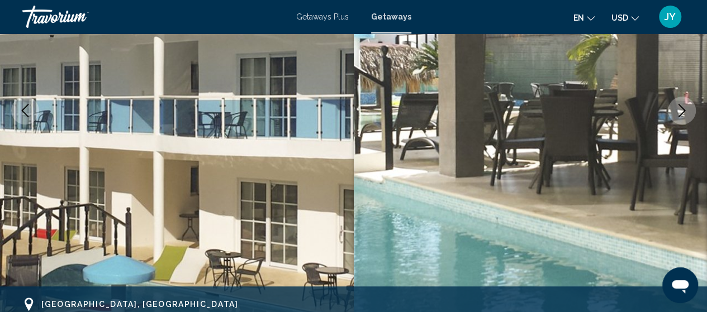
scroll to position [187, 0]
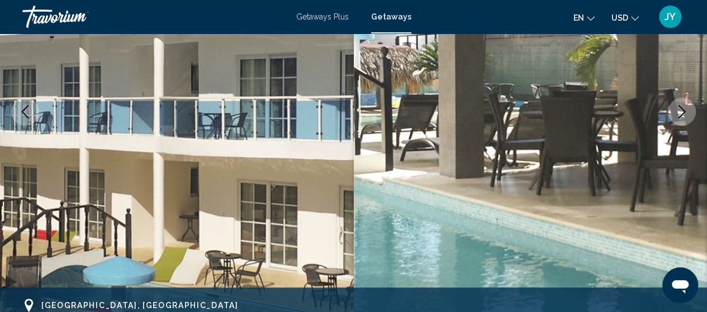
click at [682, 111] on icon "Next image" at bounding box center [681, 111] width 13 height 13
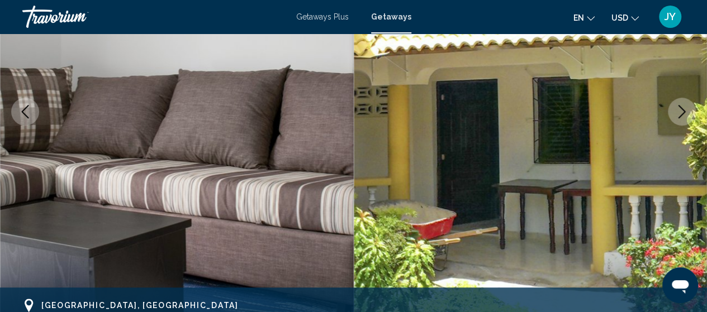
click at [682, 111] on icon "Next image" at bounding box center [681, 111] width 13 height 13
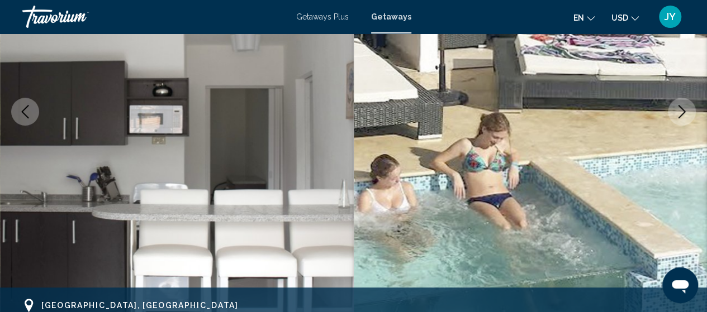
click at [682, 111] on icon "Next image" at bounding box center [681, 111] width 13 height 13
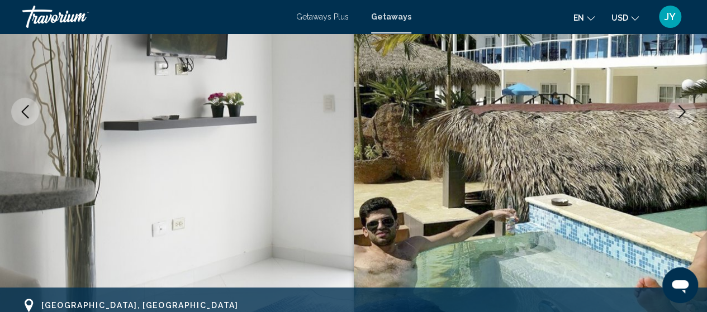
click at [682, 111] on icon "Next image" at bounding box center [681, 111] width 13 height 13
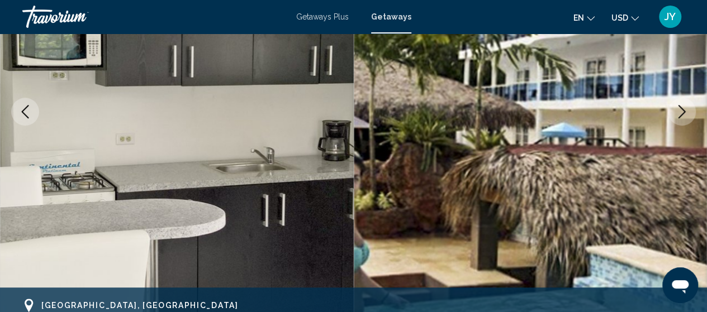
click at [682, 111] on icon "Next image" at bounding box center [681, 111] width 13 height 13
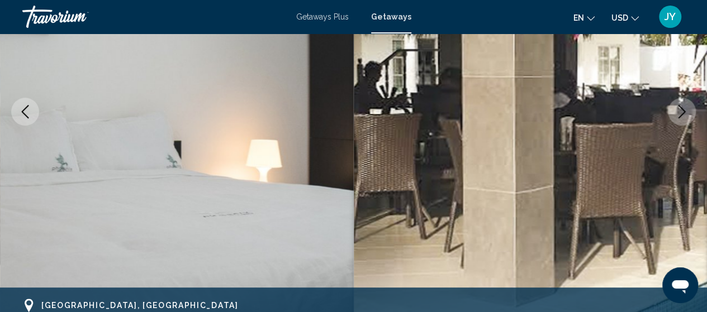
click at [682, 111] on icon "Next image" at bounding box center [681, 111] width 13 height 13
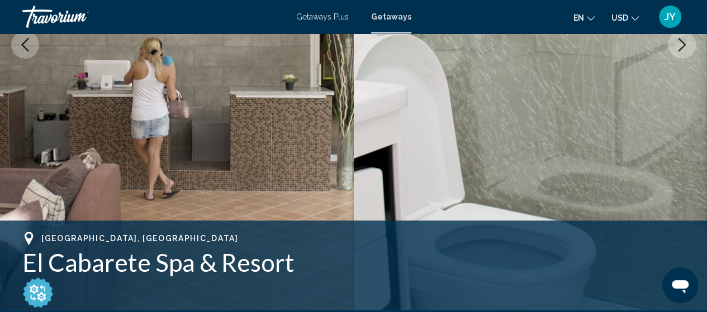
scroll to position [232, 0]
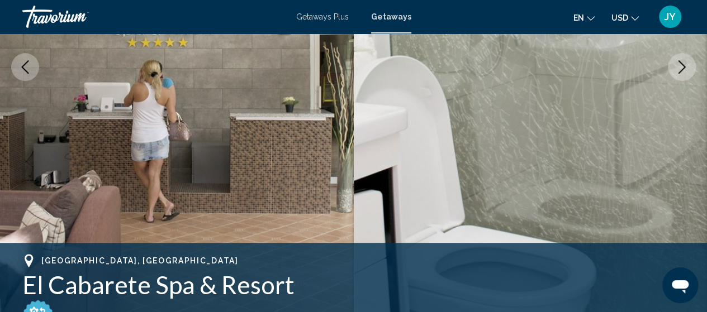
click at [681, 61] on icon "Next image" at bounding box center [681, 66] width 13 height 13
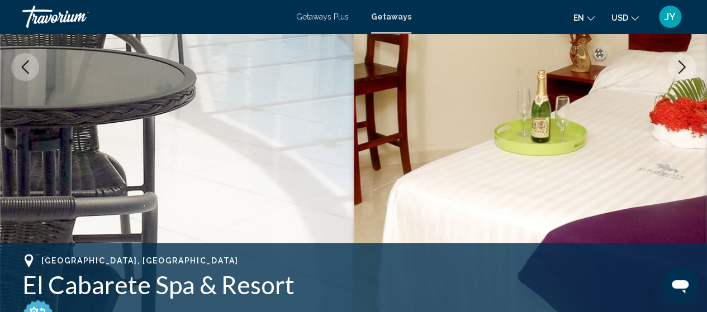
click at [681, 61] on icon "Next image" at bounding box center [681, 66] width 13 height 13
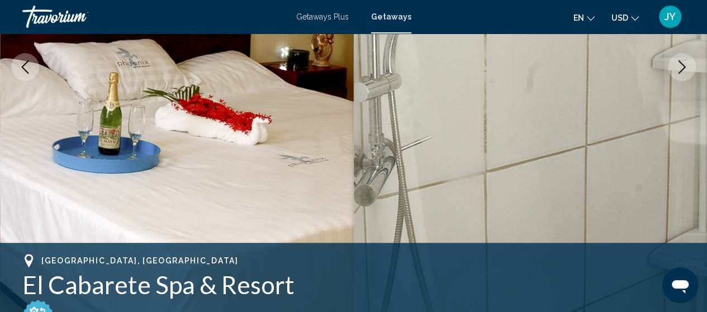
click at [681, 61] on icon "Next image" at bounding box center [681, 66] width 13 height 13
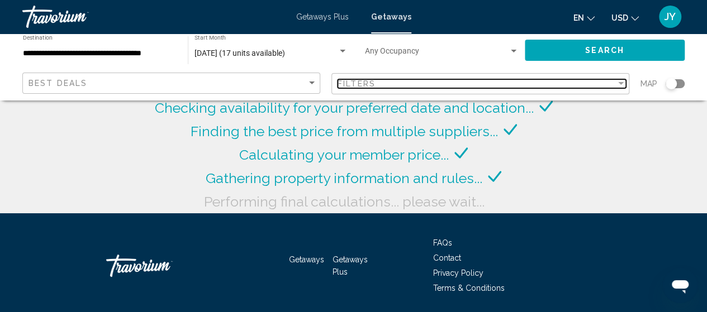
click at [622, 83] on div "Filter" at bounding box center [621, 83] width 6 height 3
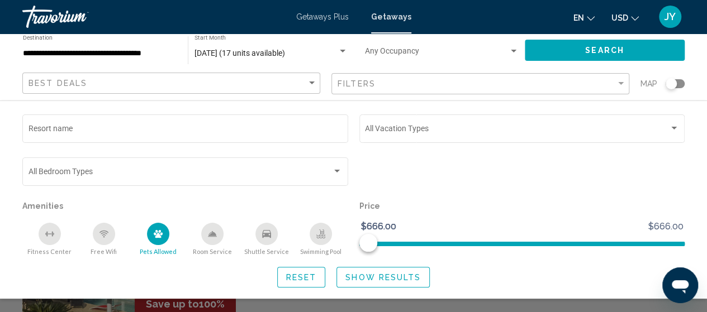
click at [156, 234] on icon "Pets Allowed" at bounding box center [158, 234] width 9 height 9
click at [396, 275] on span "Show Results" at bounding box center [382, 277] width 75 height 9
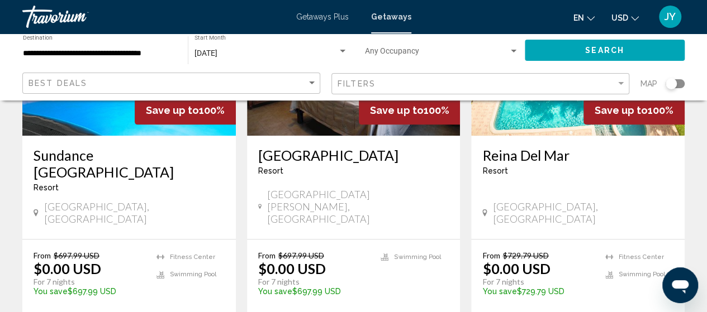
scroll to position [626, 0]
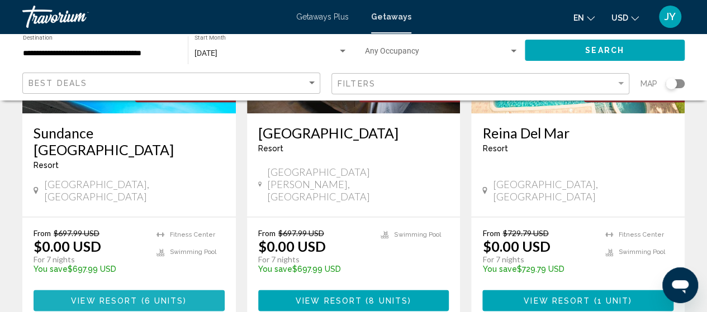
click at [103, 296] on span "View Resort ( 6 units )" at bounding box center [129, 300] width 116 height 9
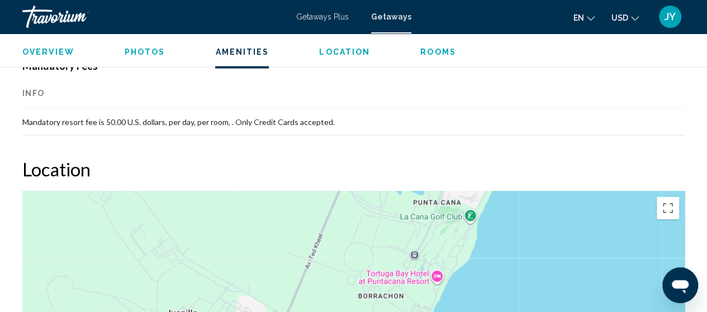
scroll to position [1215, 0]
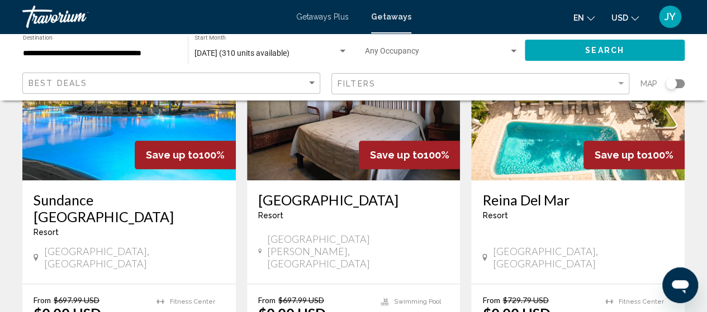
scroll to position [574, 0]
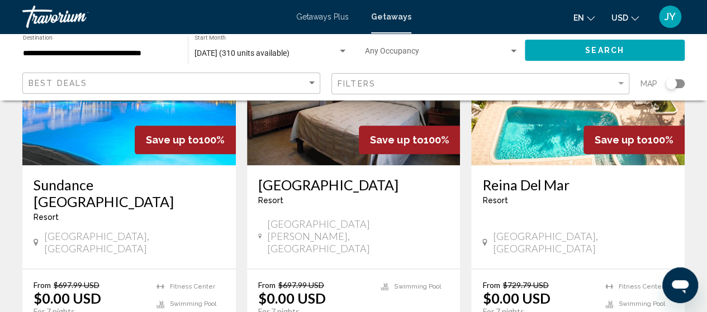
click at [313, 17] on span "Getaways Plus" at bounding box center [322, 16] width 53 height 9
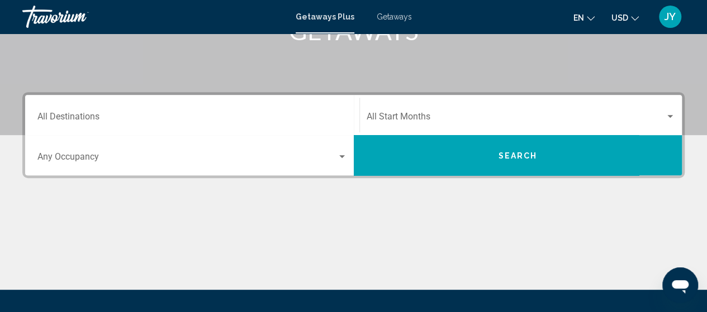
scroll to position [201, 0]
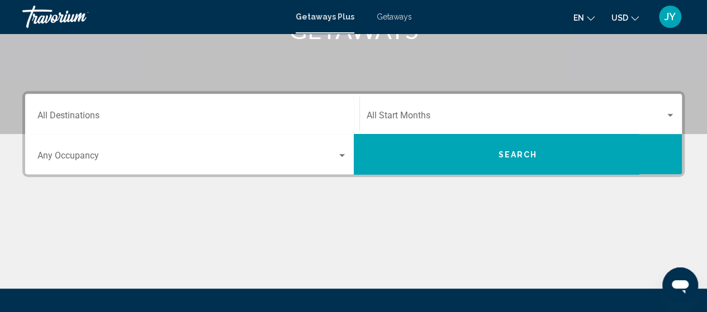
click at [194, 110] on div "Destination All Destinations" at bounding box center [192, 114] width 310 height 35
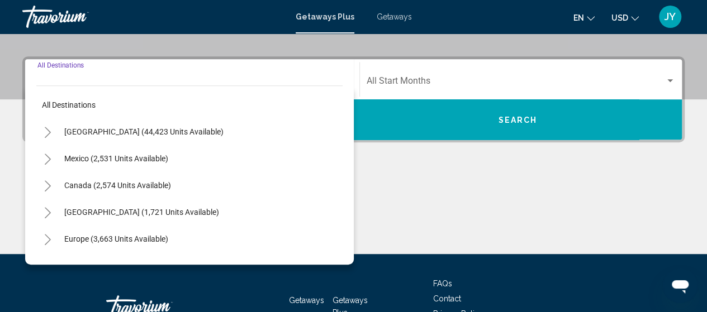
scroll to position [256, 0]
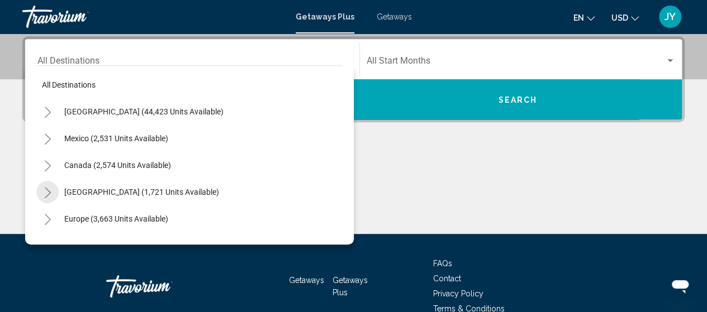
click at [48, 194] on icon "Toggle Caribbean & Atlantic Islands (1,721 units available)" at bounding box center [48, 192] width 8 height 11
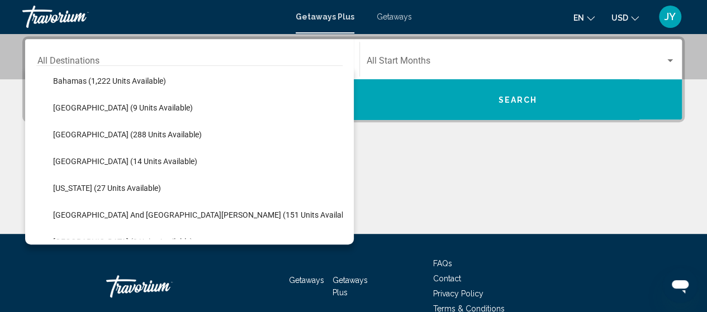
scroll to position [179, 0]
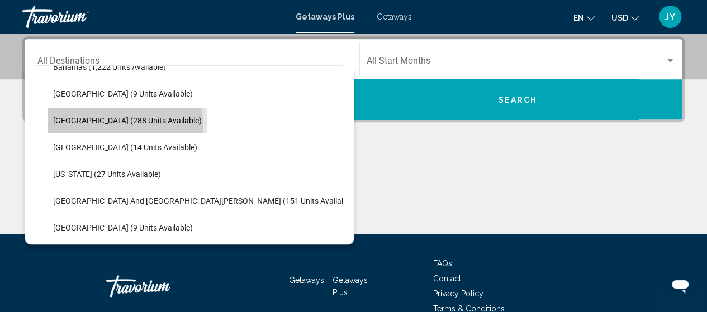
click at [68, 125] on span "[GEOGRAPHIC_DATA] (288 units available)" at bounding box center [127, 120] width 149 height 9
type input "**********"
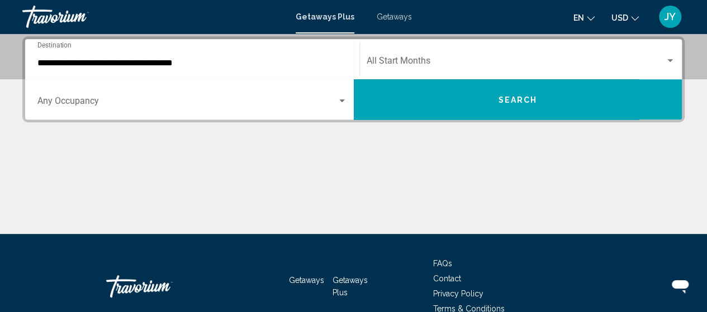
click at [525, 43] on div "Start Month All Start Months" at bounding box center [521, 59] width 309 height 35
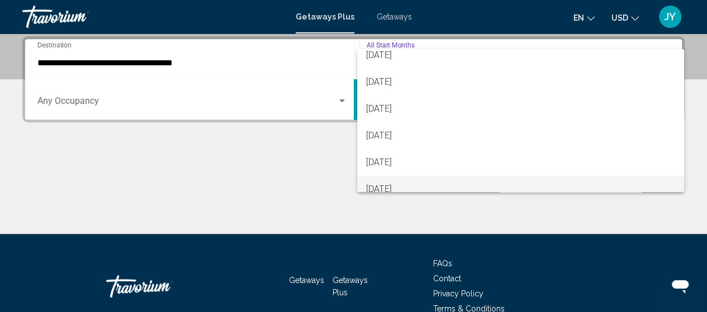
scroll to position [89, 0]
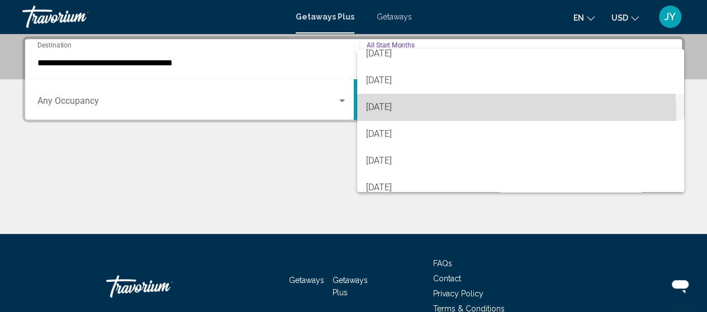
click at [486, 112] on span "[DATE]" at bounding box center [520, 107] width 309 height 27
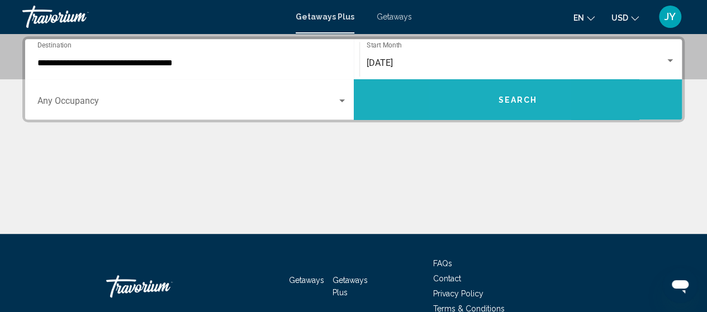
click at [486, 112] on button "Search" at bounding box center [518, 99] width 329 height 40
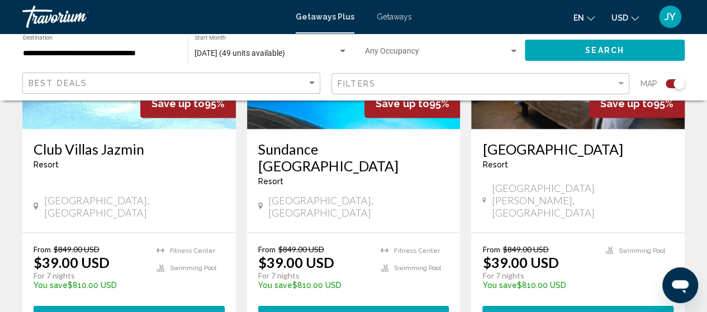
scroll to position [939, 0]
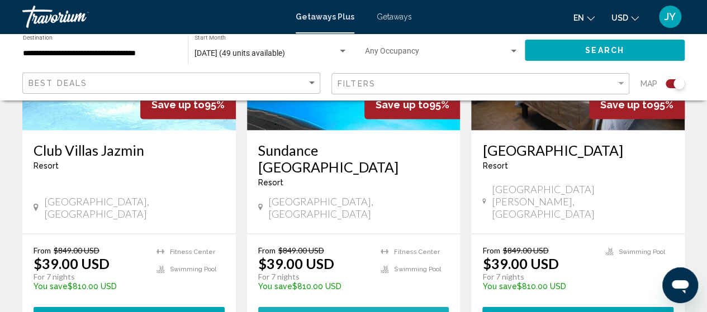
click at [334, 312] on span "View Resort" at bounding box center [329, 317] width 66 height 9
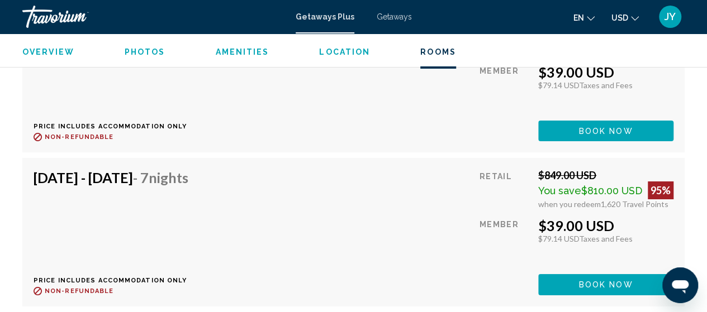
scroll to position [1998, 0]
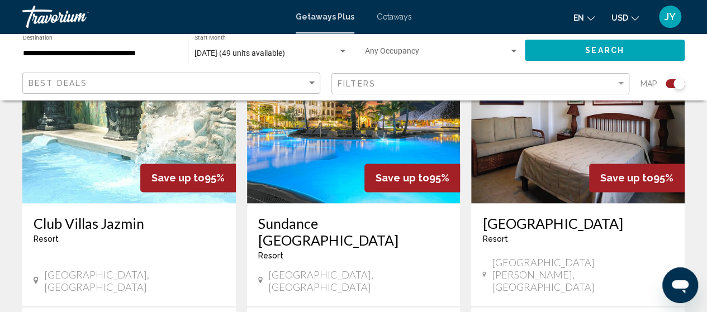
scroll to position [894, 0]
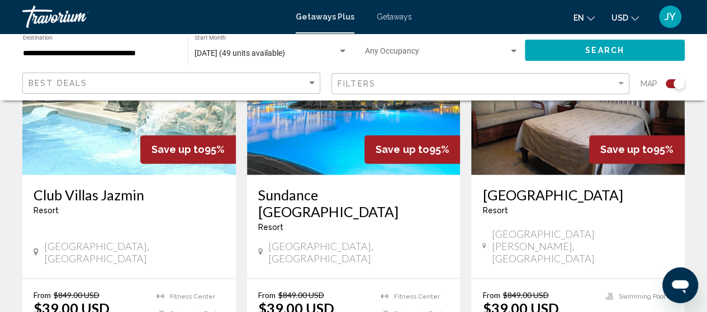
click at [127, 167] on img "Main content" at bounding box center [128, 85] width 213 height 179
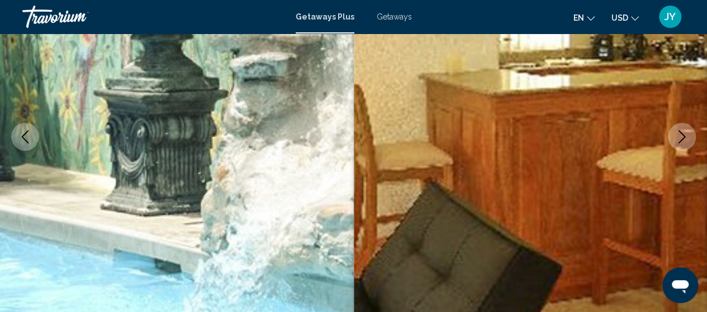
scroll to position [165, 0]
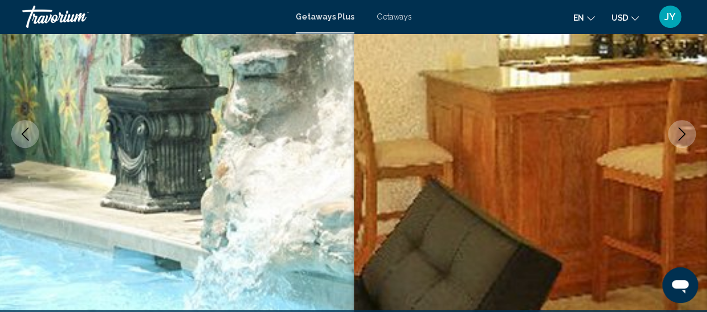
click at [677, 131] on icon "Next image" at bounding box center [681, 133] width 13 height 13
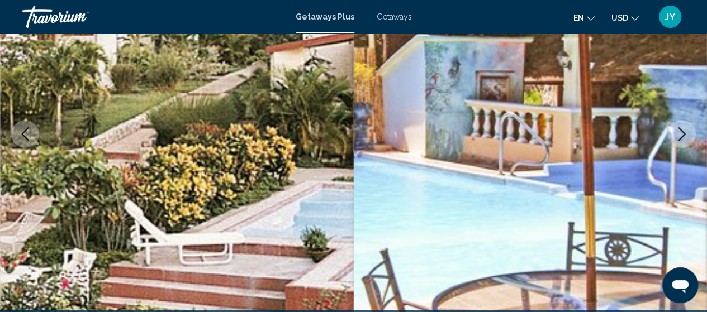
click at [677, 131] on icon "Next image" at bounding box center [681, 133] width 13 height 13
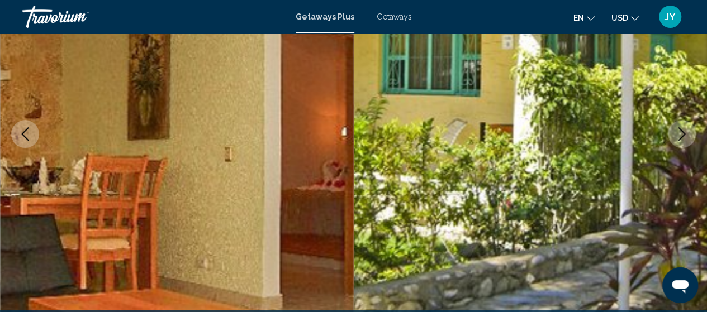
click at [677, 131] on icon "Next image" at bounding box center [681, 133] width 13 height 13
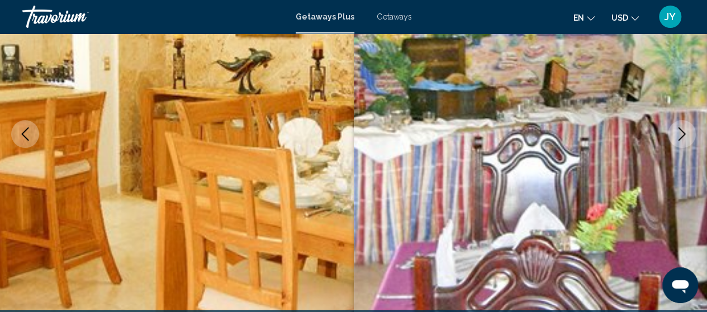
click at [677, 131] on icon "Next image" at bounding box center [681, 133] width 13 height 13
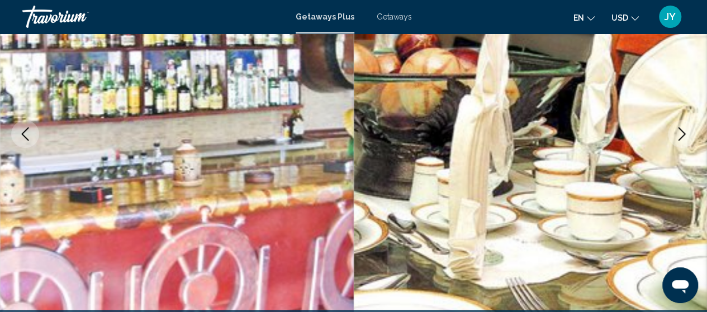
click at [677, 131] on icon "Next image" at bounding box center [681, 133] width 13 height 13
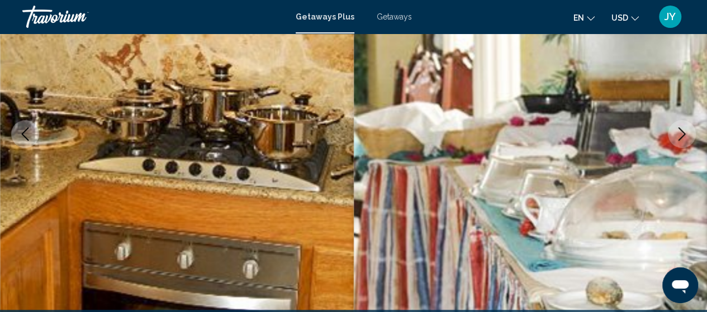
click at [677, 131] on icon "Next image" at bounding box center [681, 133] width 13 height 13
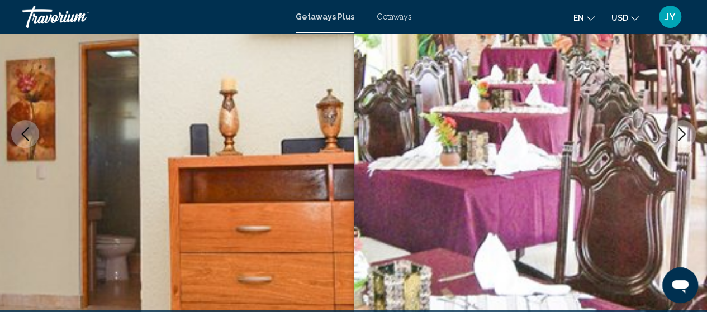
click at [677, 131] on icon "Next image" at bounding box center [681, 133] width 13 height 13
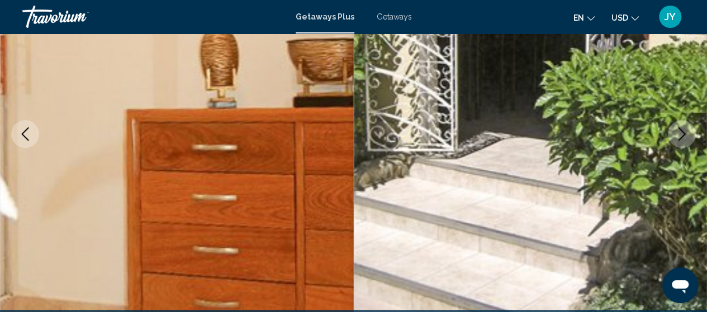
click at [677, 131] on icon "Next image" at bounding box center [681, 133] width 13 height 13
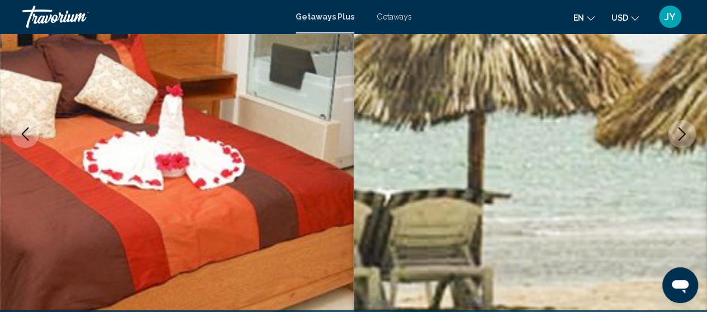
click at [677, 131] on icon "Next image" at bounding box center [681, 133] width 13 height 13
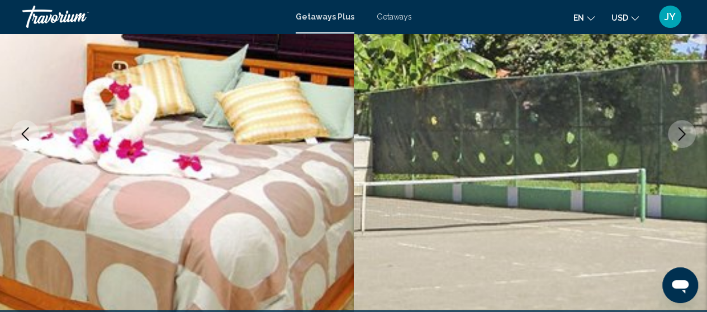
click at [677, 131] on icon "Next image" at bounding box center [681, 133] width 13 height 13
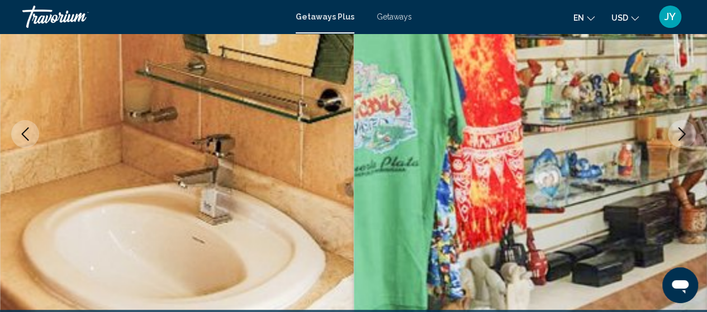
click at [677, 131] on icon "Next image" at bounding box center [681, 133] width 13 height 13
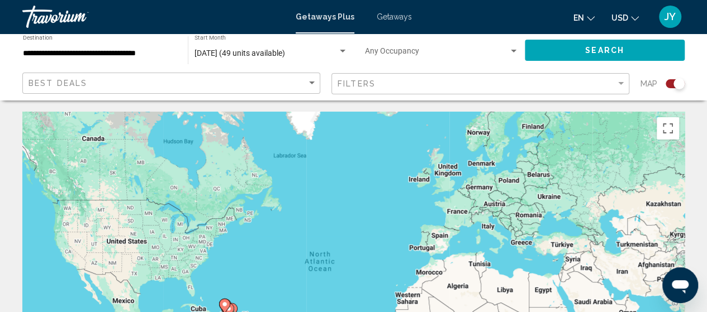
click at [173, 48] on div "**********" at bounding box center [100, 50] width 154 height 31
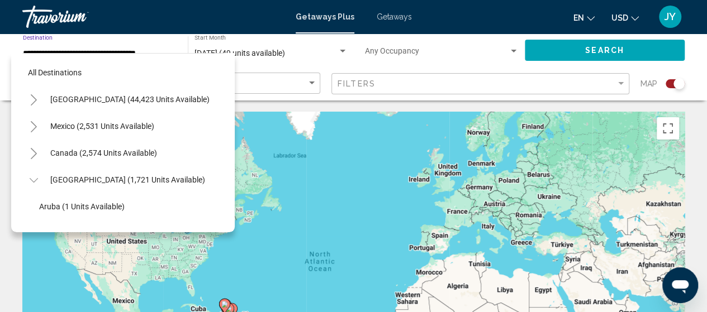
scroll to position [151, 0]
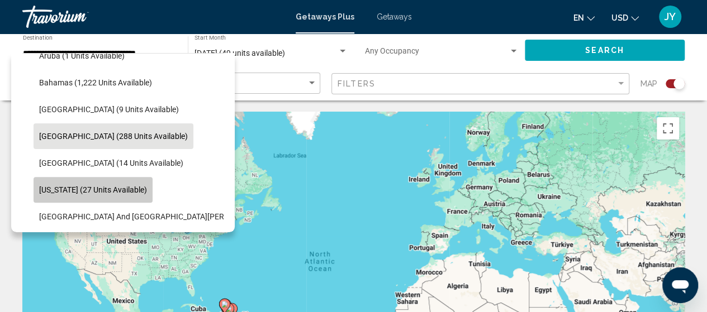
click at [58, 182] on button "[US_STATE] (27 units available)" at bounding box center [93, 190] width 119 height 26
type input "**********"
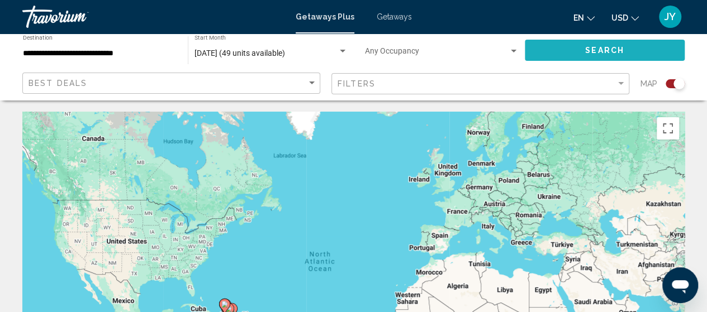
click at [597, 56] on button "Search" at bounding box center [605, 50] width 160 height 21
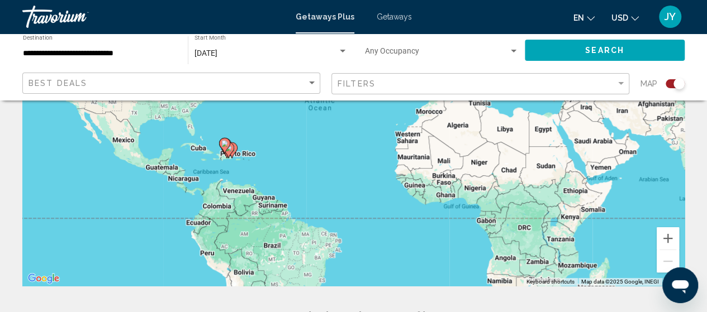
scroll to position [140, 0]
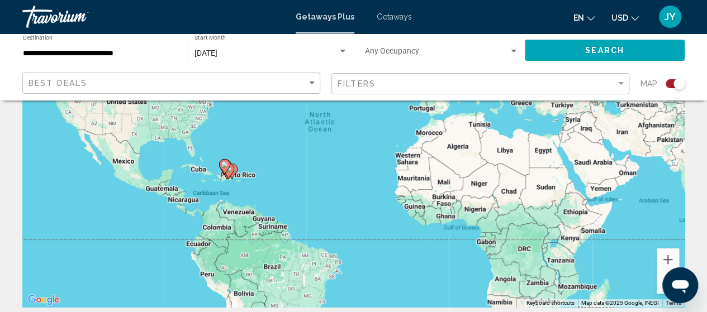
click at [397, 13] on span "Getaways" at bounding box center [394, 16] width 35 height 9
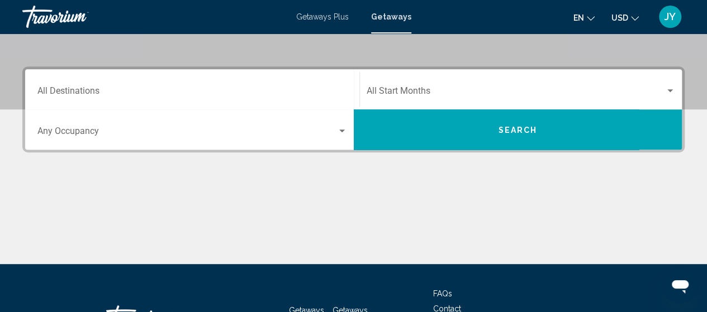
scroll to position [246, 0]
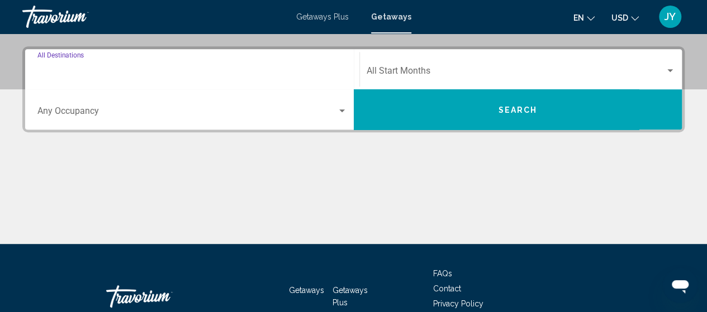
click at [178, 75] on input "Destination All Destinations" at bounding box center [192, 73] width 310 height 10
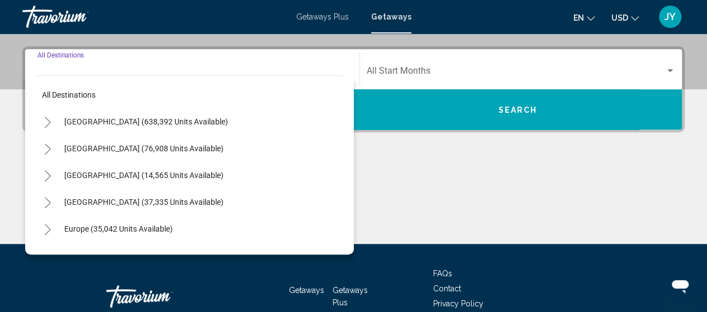
scroll to position [256, 0]
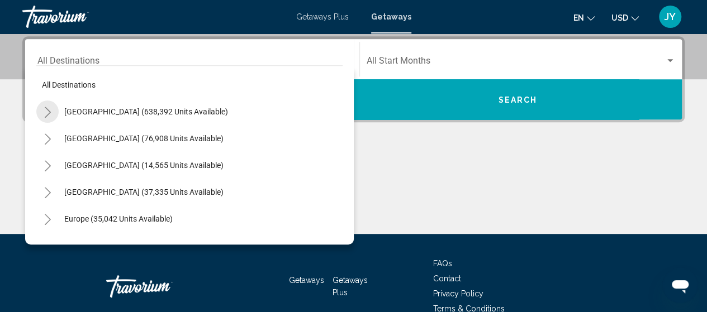
click at [50, 112] on icon "Toggle United States (638,392 units available)" at bounding box center [48, 112] width 6 height 11
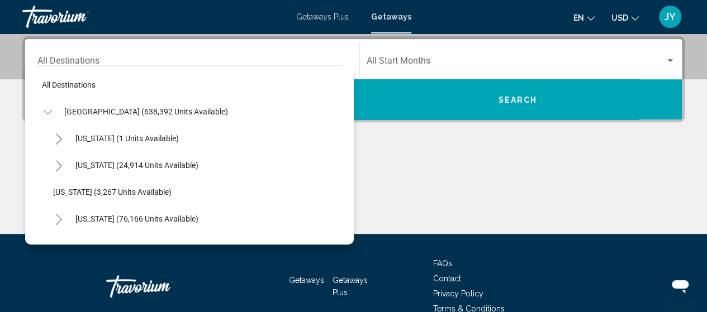
click at [50, 112] on icon "Toggle United States (638,392 units available)" at bounding box center [48, 112] width 8 height 11
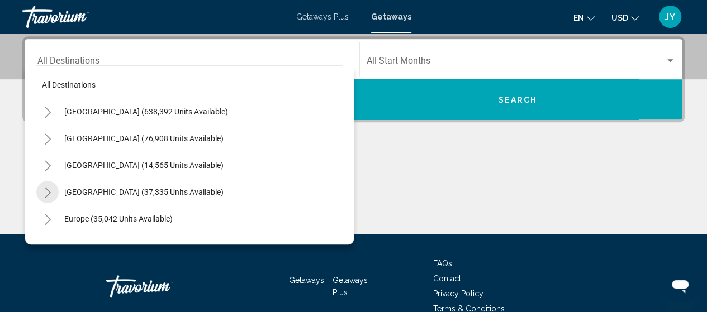
click at [46, 190] on icon "Toggle Caribbean & Atlantic Islands (37,335 units available)" at bounding box center [48, 192] width 8 height 11
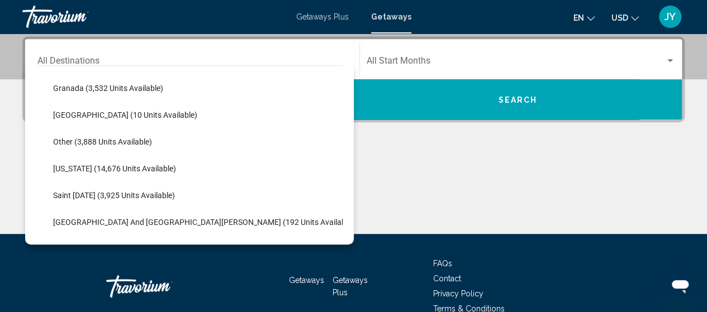
scroll to position [275, 0]
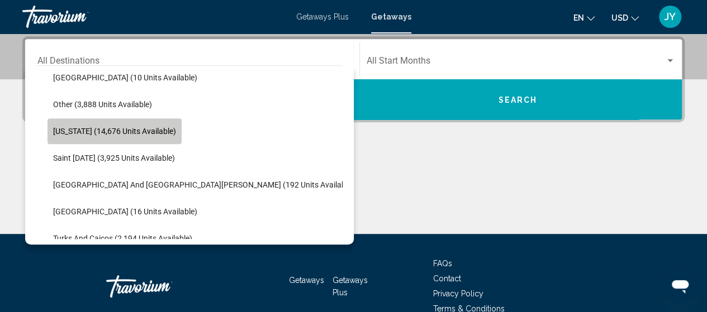
click at [80, 137] on button "[US_STATE] (14,676 units available)" at bounding box center [114, 131] width 134 height 26
type input "**********"
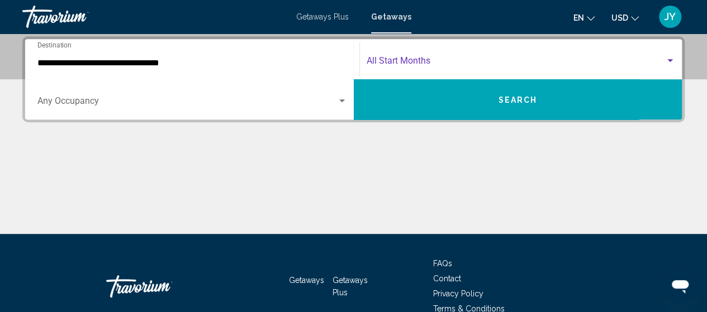
click at [547, 62] on span "Search widget" at bounding box center [516, 63] width 299 height 10
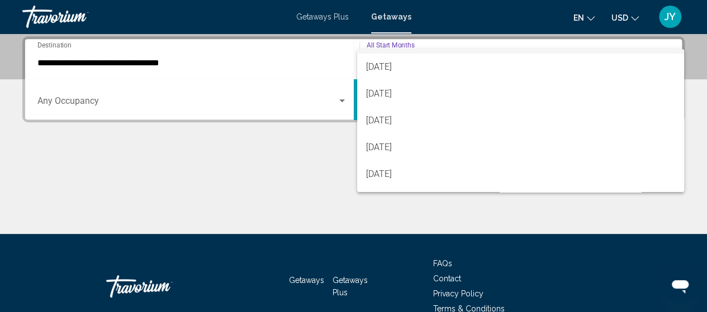
scroll to position [45, 0]
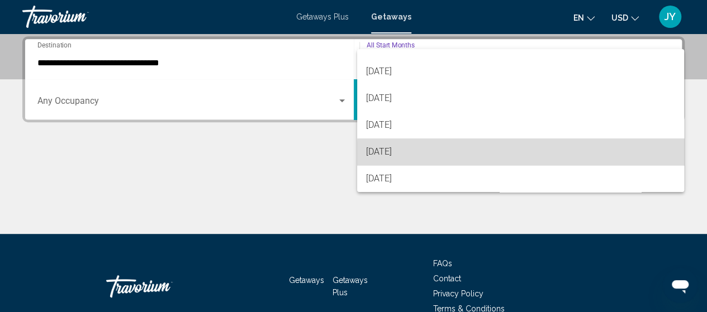
click at [595, 157] on span "[DATE]" at bounding box center [520, 152] width 309 height 27
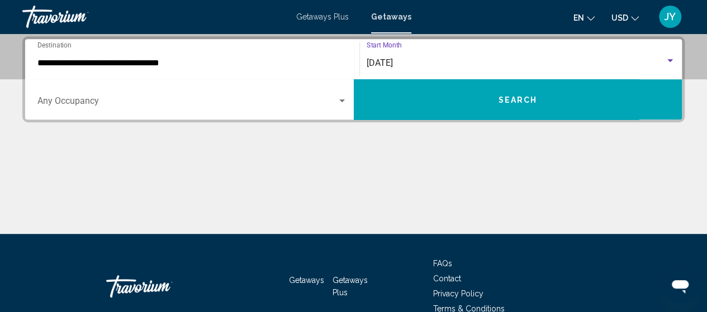
click at [486, 89] on button "Search" at bounding box center [518, 99] width 329 height 40
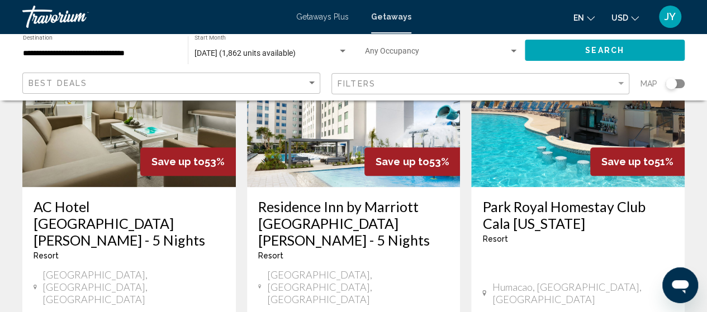
scroll to position [603, 0]
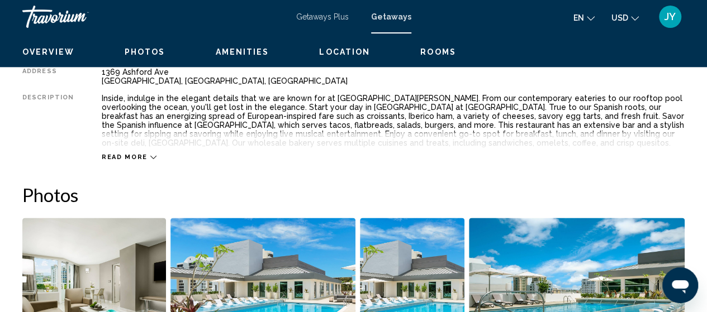
scroll to position [142, 0]
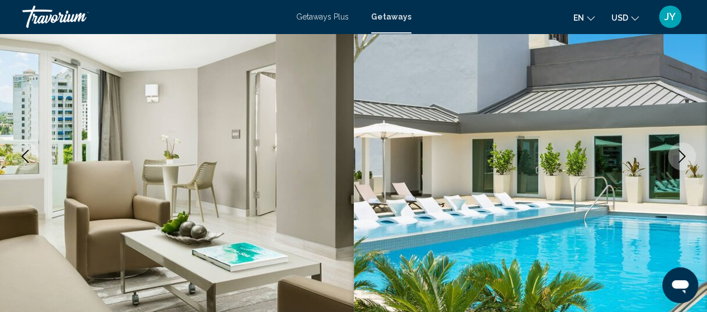
click at [682, 155] on icon "Next image" at bounding box center [681, 156] width 13 height 13
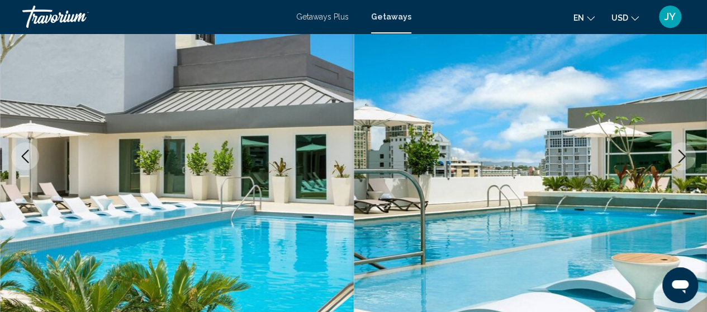
click at [682, 155] on icon "Next image" at bounding box center [681, 156] width 13 height 13
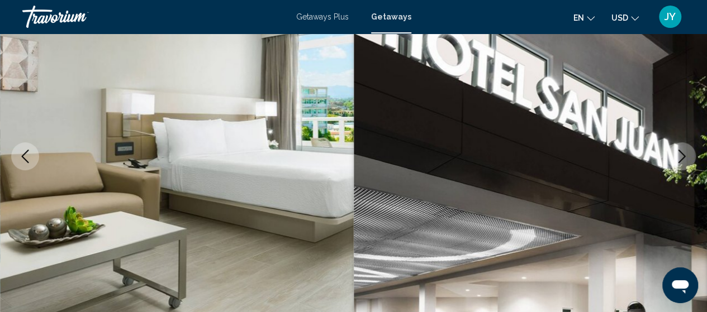
click at [682, 155] on icon "Next image" at bounding box center [681, 156] width 13 height 13
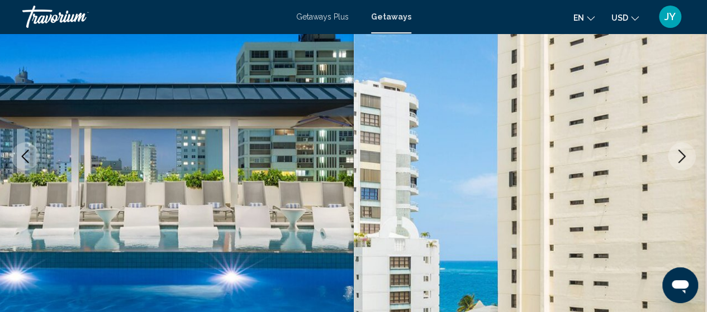
click at [682, 155] on icon "Next image" at bounding box center [681, 156] width 13 height 13
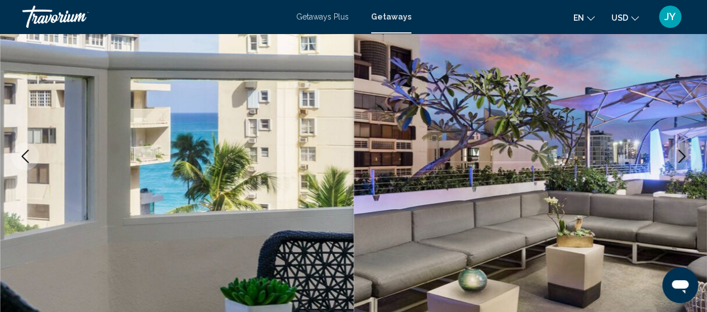
click at [682, 155] on icon "Next image" at bounding box center [681, 156] width 13 height 13
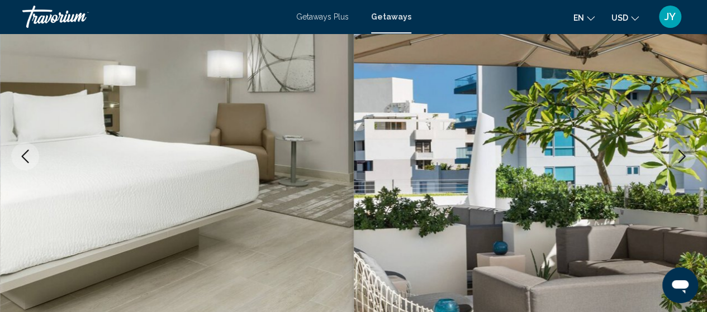
click at [682, 155] on icon "Next image" at bounding box center [681, 156] width 13 height 13
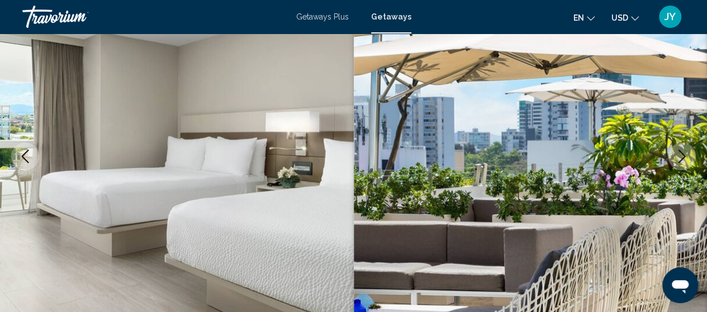
click at [682, 155] on icon "Next image" at bounding box center [681, 156] width 13 height 13
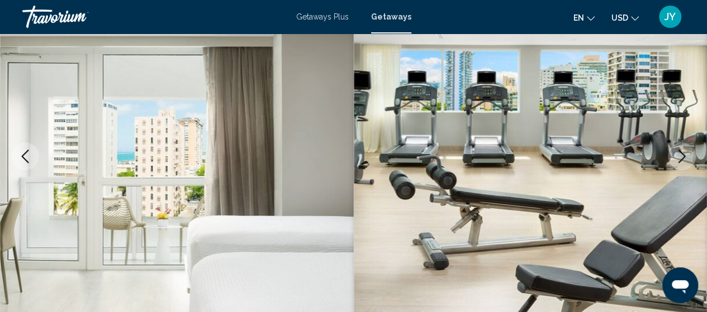
click at [682, 155] on icon "Next image" at bounding box center [681, 156] width 13 height 13
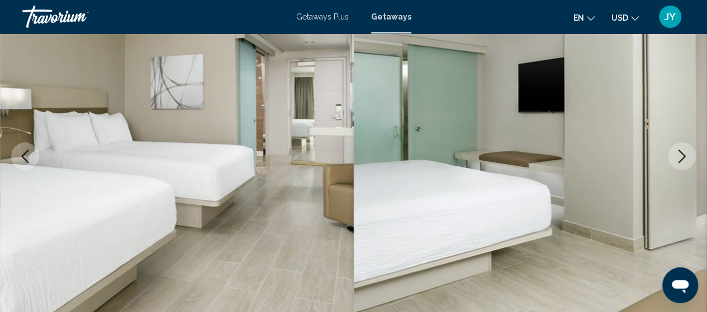
click at [682, 155] on icon "Next image" at bounding box center [681, 156] width 13 height 13
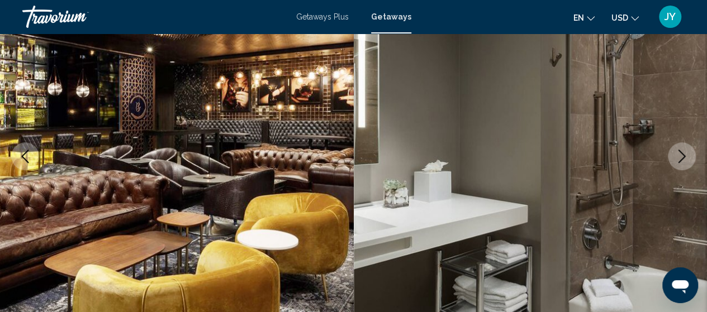
click at [682, 155] on icon "Next image" at bounding box center [681, 156] width 13 height 13
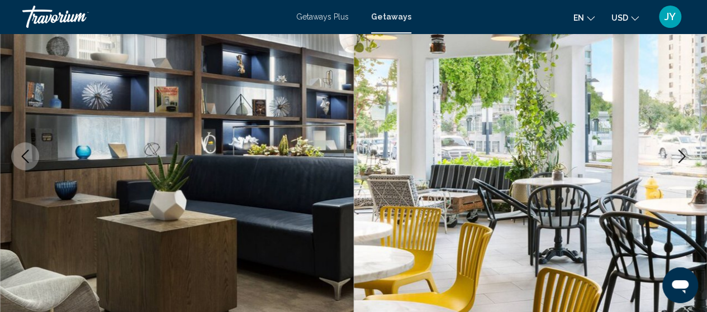
click at [682, 155] on icon "Next image" at bounding box center [681, 156] width 13 height 13
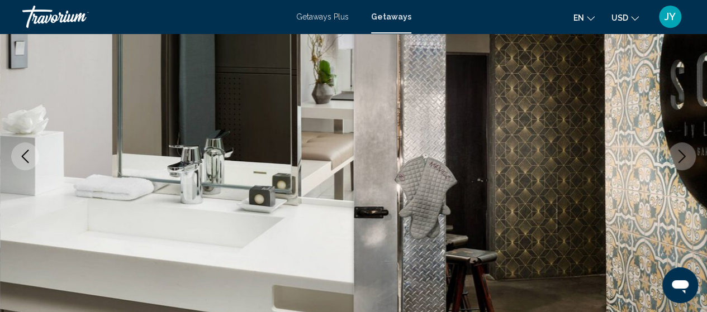
click at [682, 155] on icon "Next image" at bounding box center [681, 156] width 13 height 13
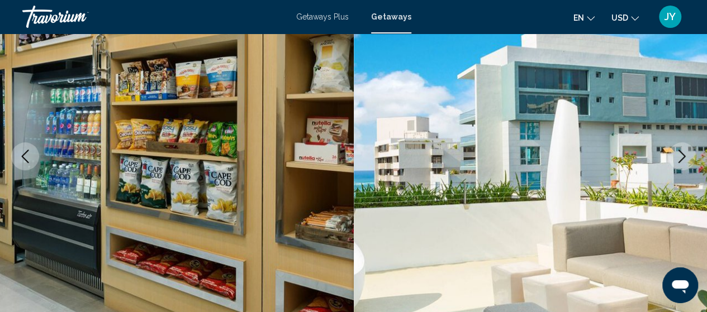
click at [682, 155] on icon "Next image" at bounding box center [681, 156] width 13 height 13
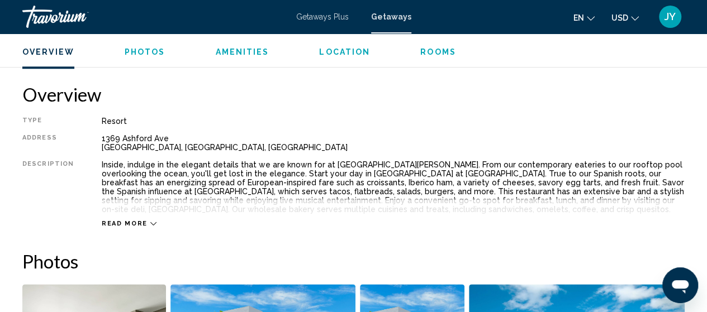
scroll to position [582, 0]
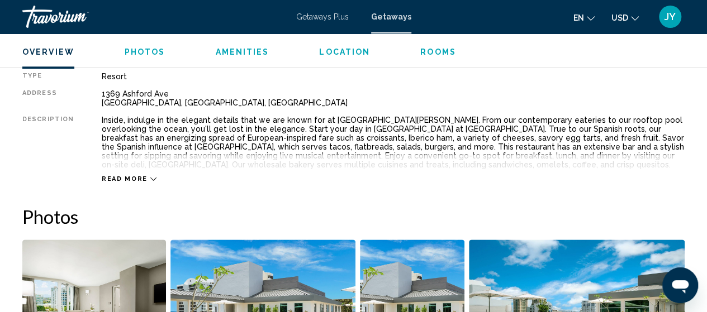
click at [150, 179] on icon "Main content" at bounding box center [153, 179] width 6 height 6
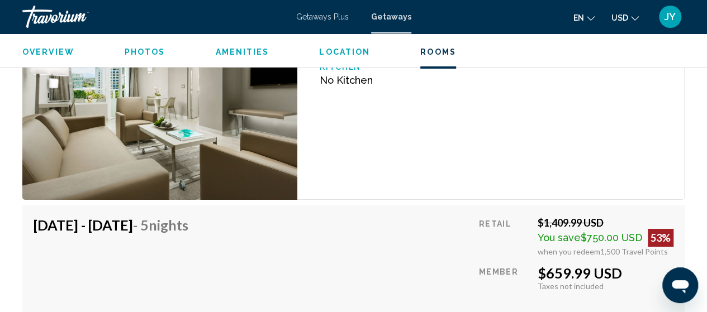
scroll to position [2048, 0]
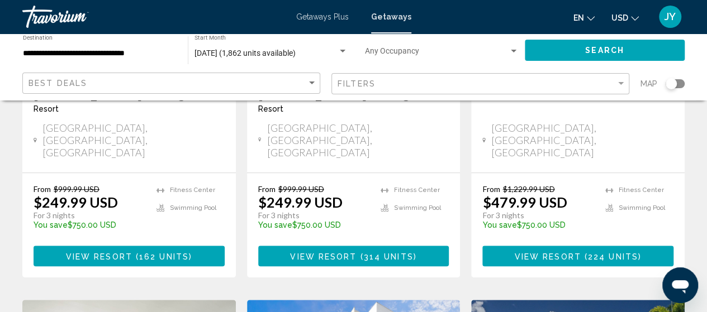
scroll to position [291, 0]
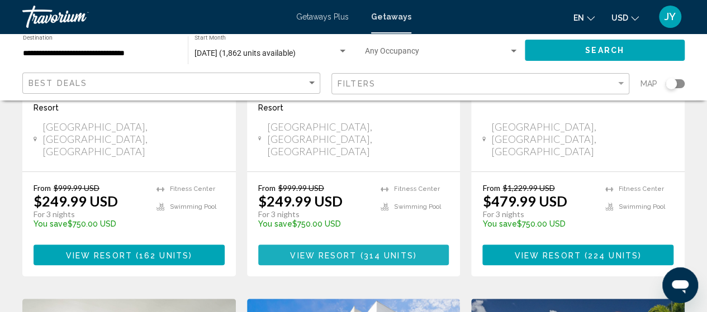
click at [338, 245] on button "View Resort ( 314 units )" at bounding box center [353, 255] width 191 height 21
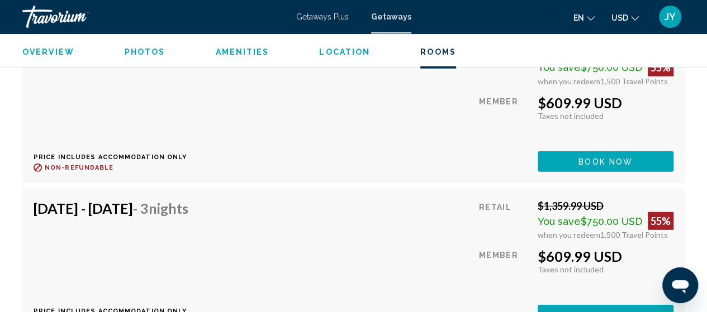
scroll to position [5705, 0]
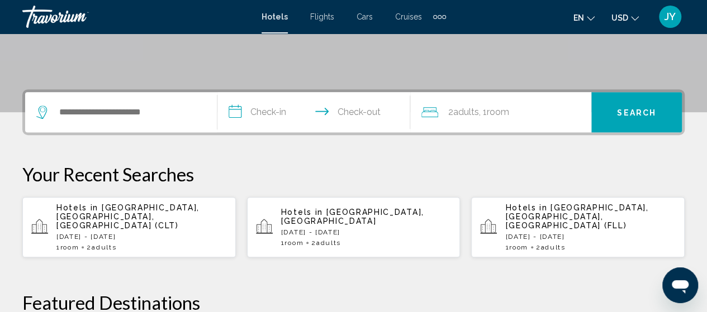
scroll to position [223, 0]
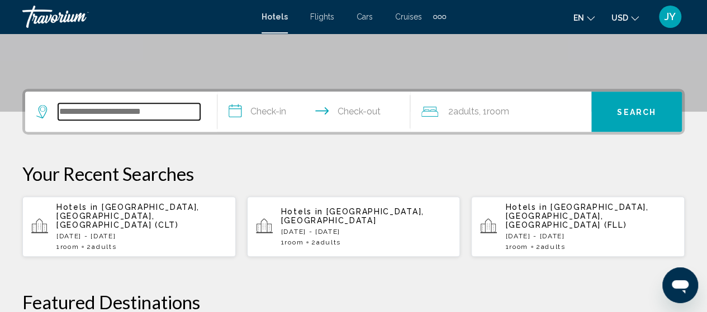
click at [80, 113] on input "Search widget" at bounding box center [129, 111] width 142 height 17
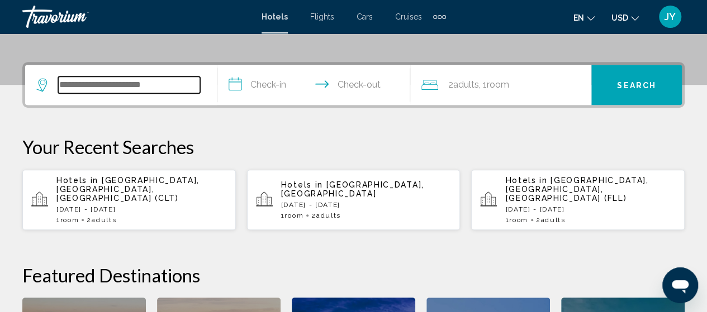
scroll to position [276, 0]
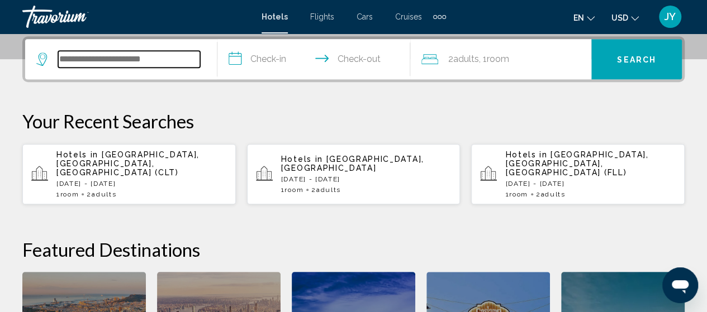
click at [134, 62] on input "Search widget" at bounding box center [129, 59] width 142 height 17
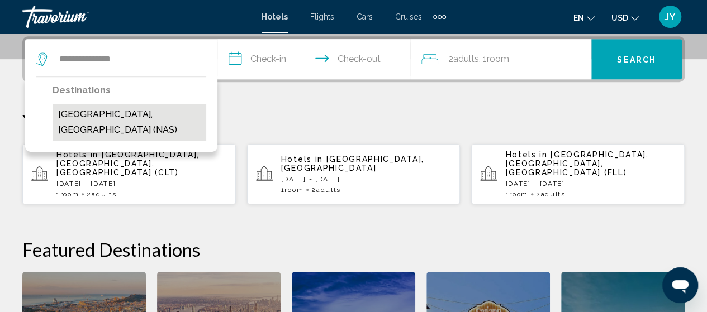
click at [143, 108] on button "Nassau, Bahamas (NAS)" at bounding box center [130, 122] width 154 height 37
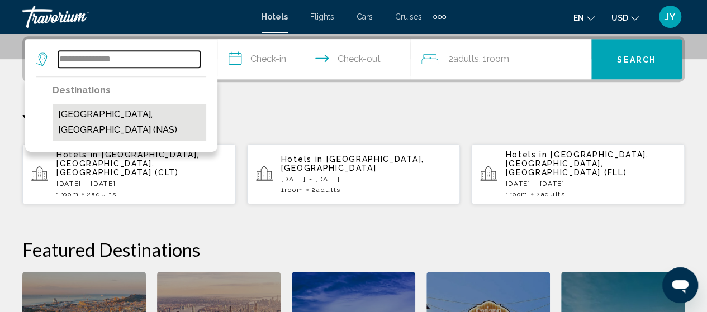
type input "**********"
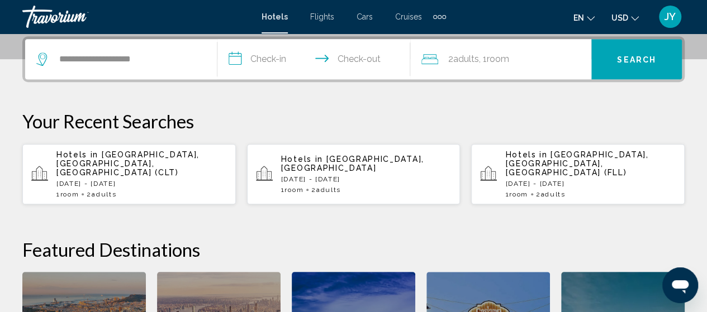
click at [275, 57] on input "**********" at bounding box center [315, 61] width 197 height 44
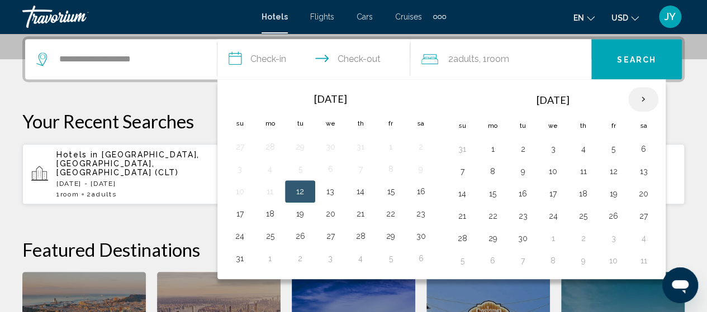
click at [641, 102] on th "Next month" at bounding box center [643, 99] width 30 height 25
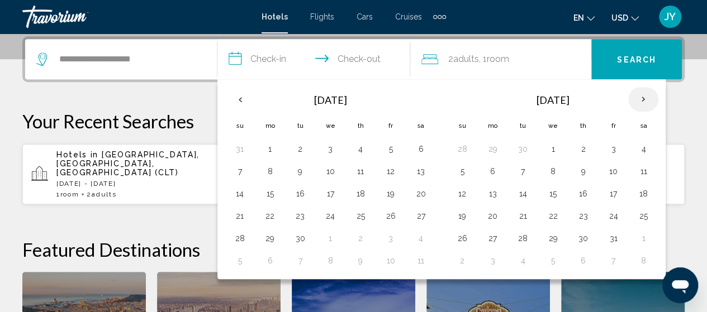
click at [641, 102] on th "Next month" at bounding box center [643, 99] width 30 height 25
click at [606, 217] on button "26" at bounding box center [613, 216] width 18 height 16
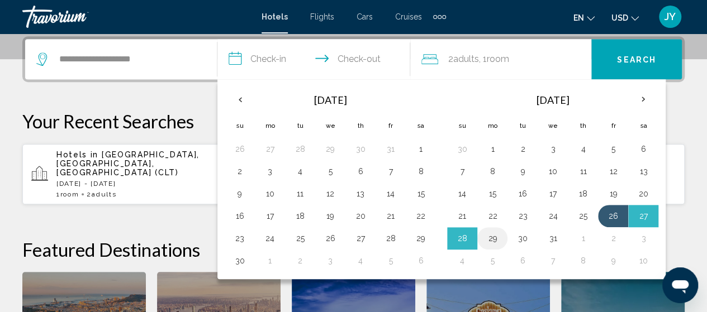
click at [492, 237] on button "29" at bounding box center [492, 239] width 18 height 16
type input "**********"
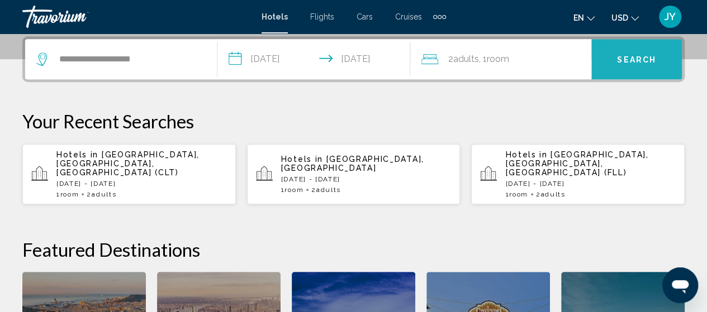
click at [637, 61] on span "Search" at bounding box center [636, 59] width 39 height 9
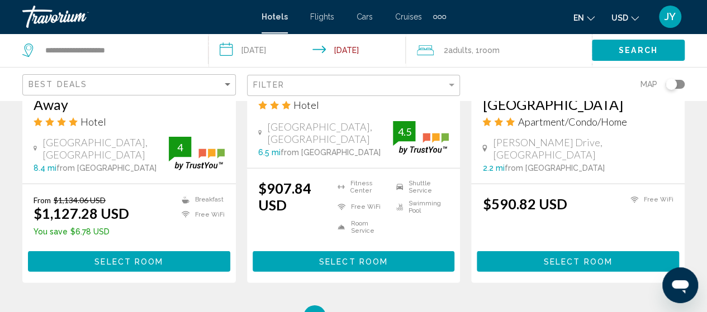
scroll to position [1587, 0]
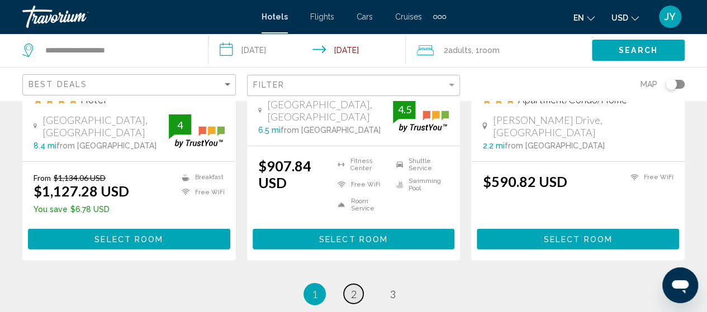
click at [356, 288] on span "2" at bounding box center [354, 294] width 6 height 12
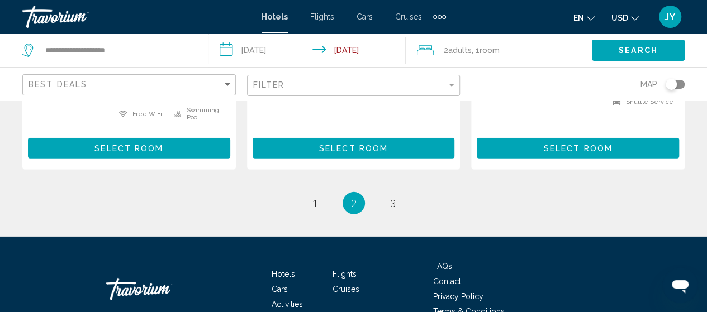
scroll to position [1683, 0]
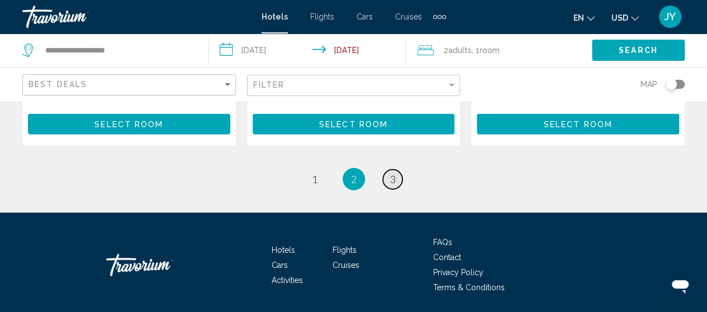
click at [395, 173] on span "3" at bounding box center [393, 179] width 6 height 12
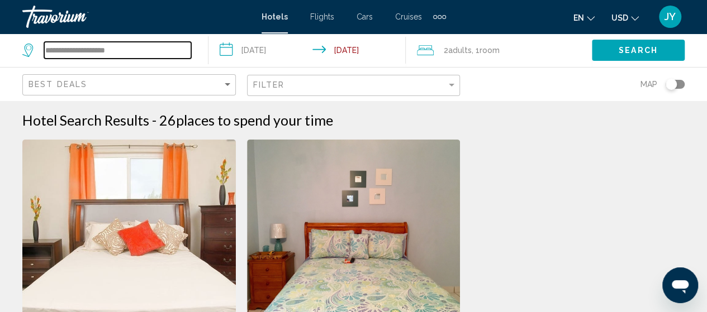
click at [148, 51] on input "**********" at bounding box center [117, 50] width 147 height 17
type input "*"
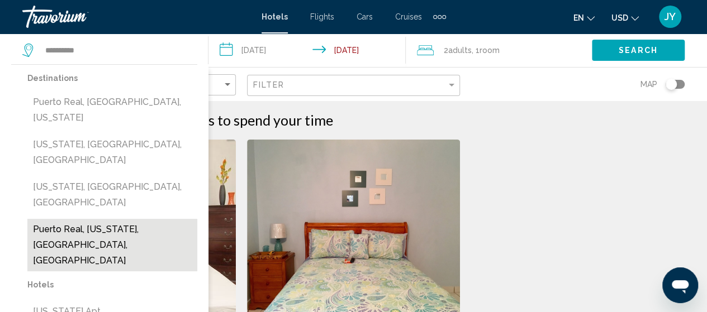
click at [51, 219] on button "Puerto Real, Puerto Rico, PR, United States" at bounding box center [112, 245] width 170 height 53
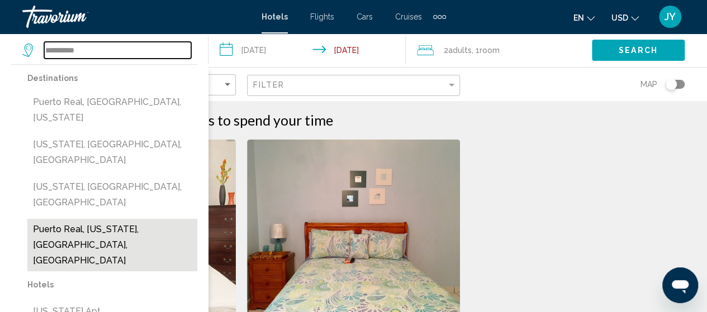
type input "**********"
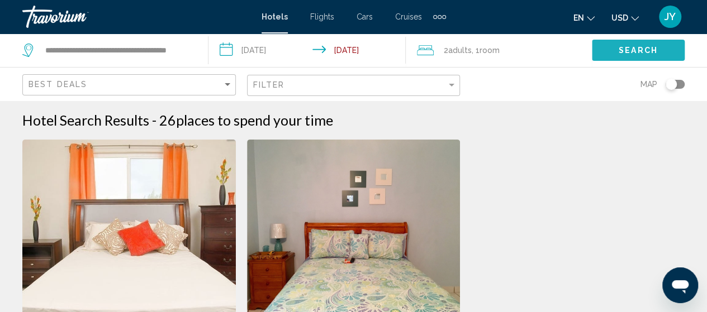
click at [643, 51] on span "Search" at bounding box center [638, 50] width 39 height 9
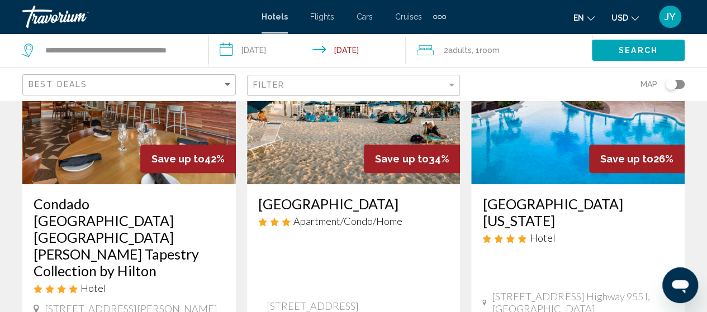
scroll to position [156, 0]
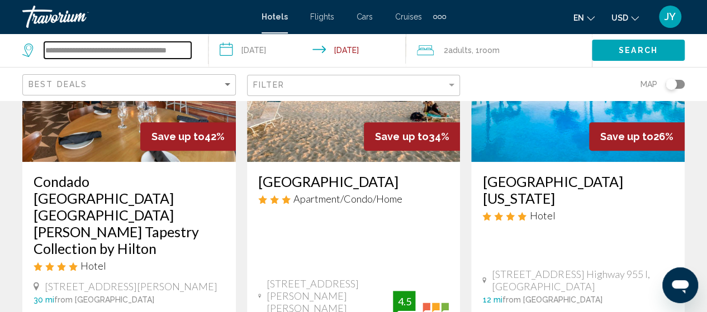
click at [93, 51] on input "**********" at bounding box center [117, 50] width 147 height 17
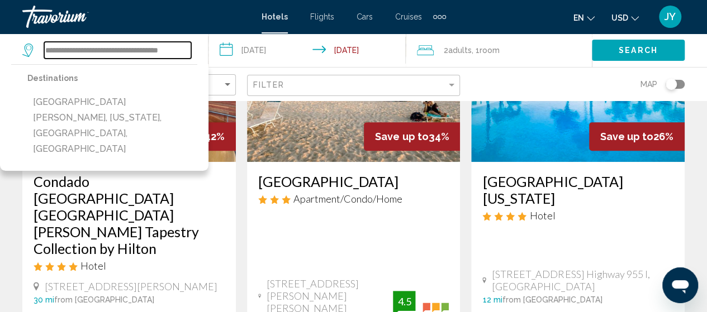
type input "**********"
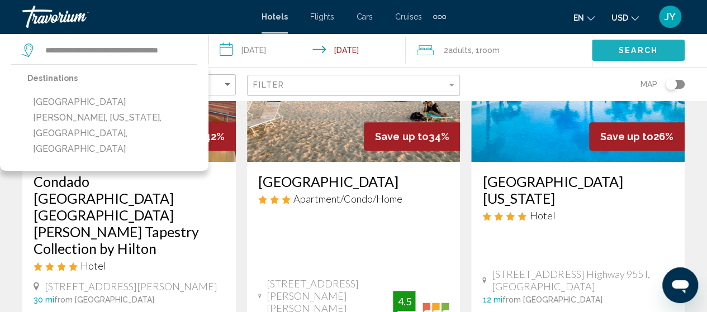
click at [608, 53] on button "Search" at bounding box center [638, 50] width 93 height 21
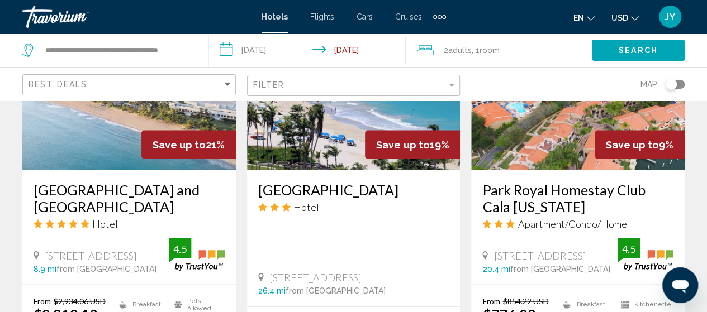
scroll to position [1050, 0]
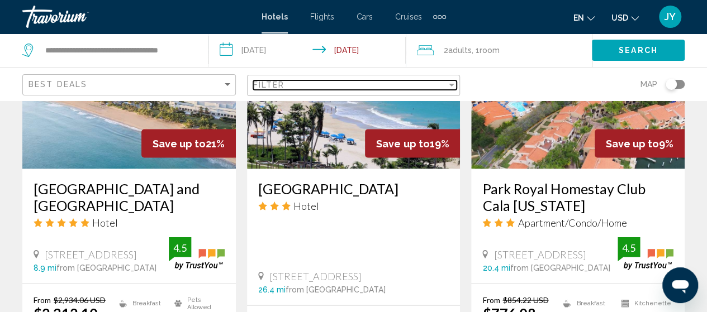
click at [455, 85] on div "Filter" at bounding box center [451, 84] width 10 height 9
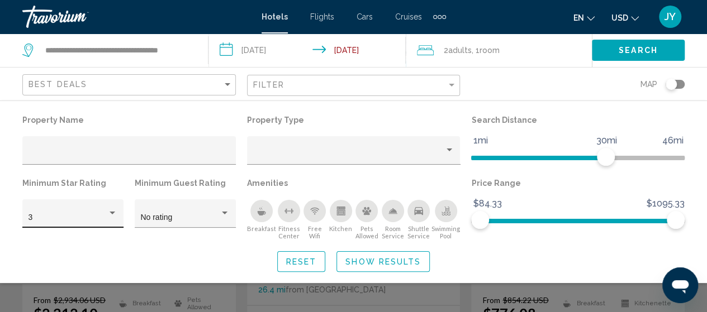
click at [96, 211] on div "3" at bounding box center [72, 217] width 89 height 23
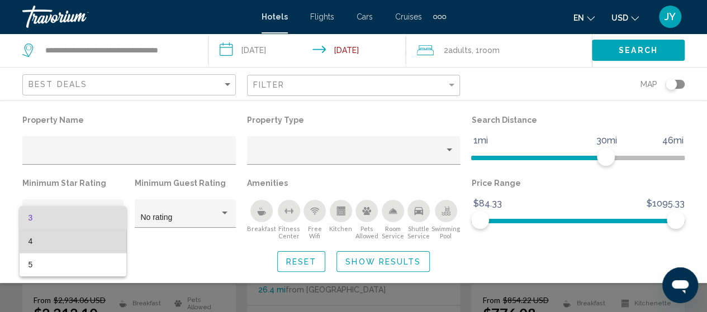
click at [70, 233] on span "4" at bounding box center [72, 241] width 89 height 23
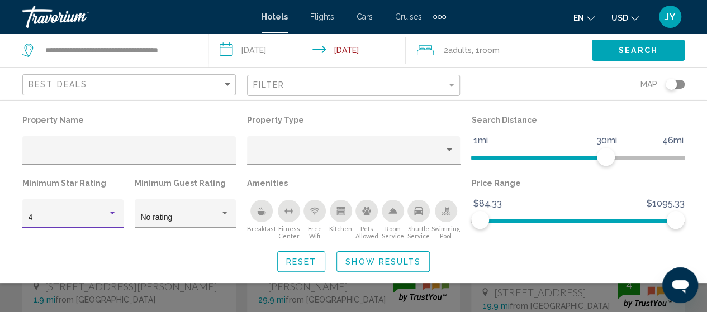
scroll to position [629, 0]
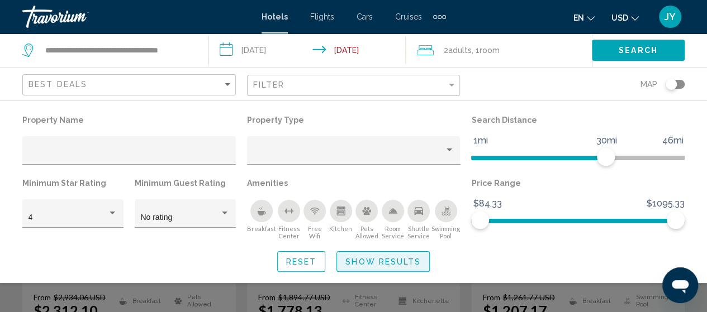
click at [364, 258] on span "Show Results" at bounding box center [382, 262] width 75 height 9
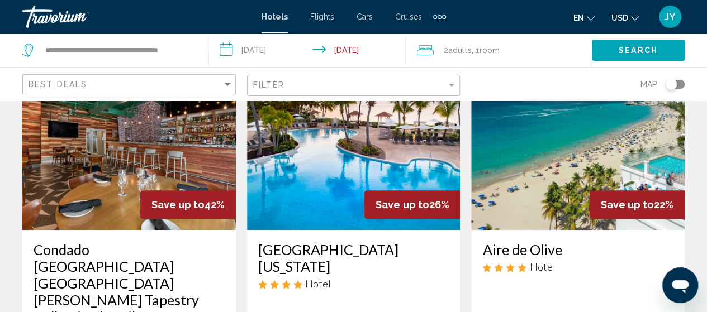
scroll to position [89, 0]
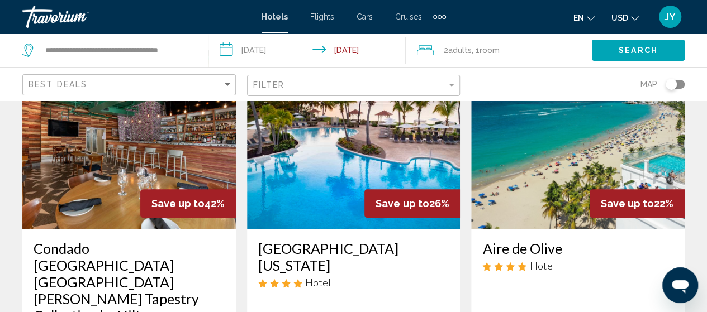
click at [192, 212] on div "Save up to 42%" at bounding box center [188, 203] width 96 height 28
click at [122, 200] on img "Main content" at bounding box center [128, 139] width 213 height 179
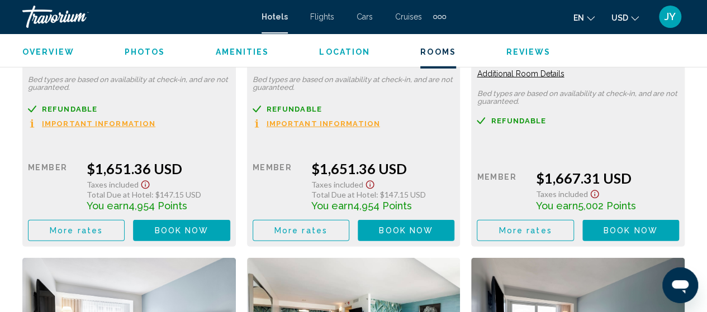
scroll to position [3520, 0]
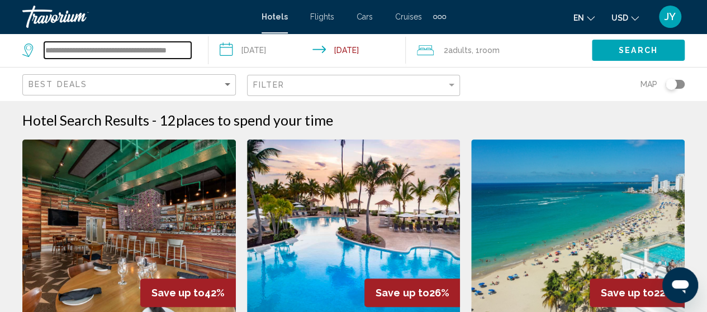
click at [190, 50] on input "**********" at bounding box center [117, 50] width 147 height 17
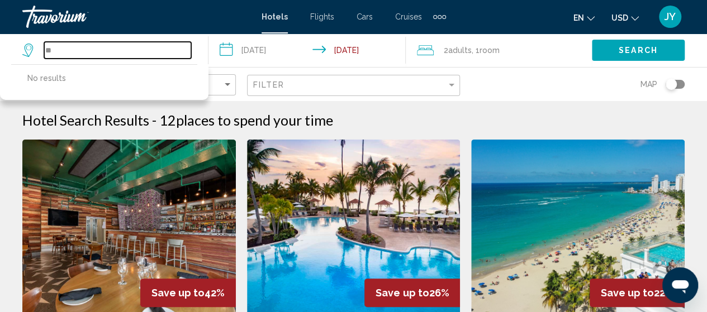
type input "*"
click at [150, 51] on input "Search widget" at bounding box center [117, 50] width 147 height 17
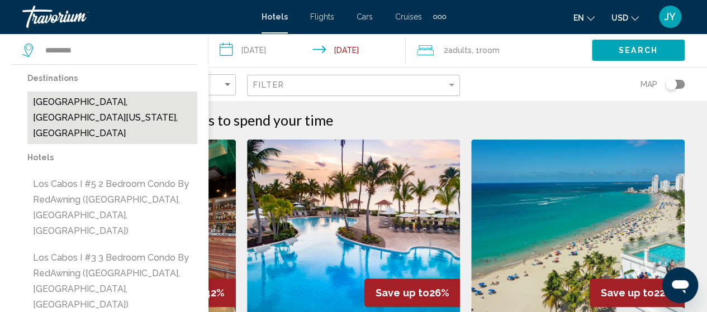
click at [103, 104] on button "Los Cabos, Baja California Sur, Mexico" at bounding box center [112, 118] width 170 height 53
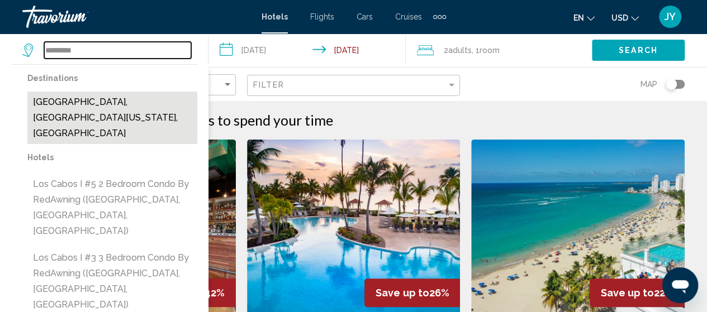
type input "**********"
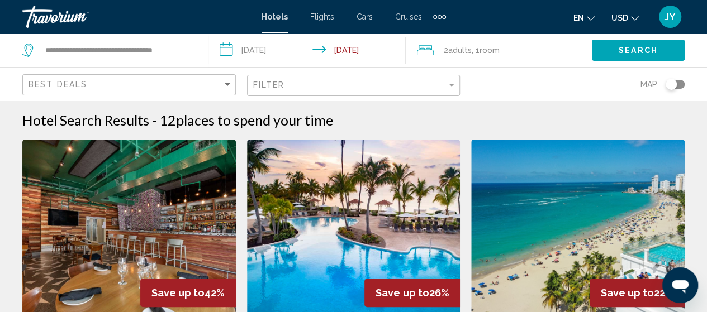
click at [286, 55] on input "**********" at bounding box center [309, 52] width 202 height 37
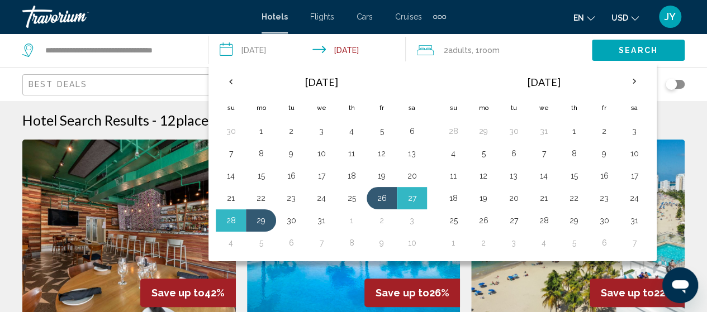
click at [286, 55] on input "**********" at bounding box center [309, 52] width 202 height 37
click at [352, 197] on button "25" at bounding box center [352, 199] width 18 height 16
click at [258, 220] on button "29" at bounding box center [261, 221] width 18 height 16
type input "**********"
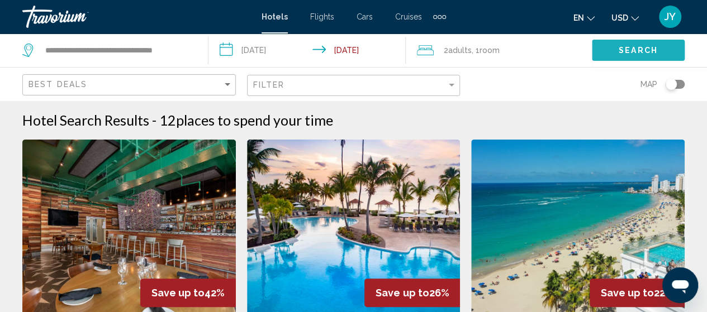
click at [619, 50] on span "Search" at bounding box center [638, 50] width 39 height 9
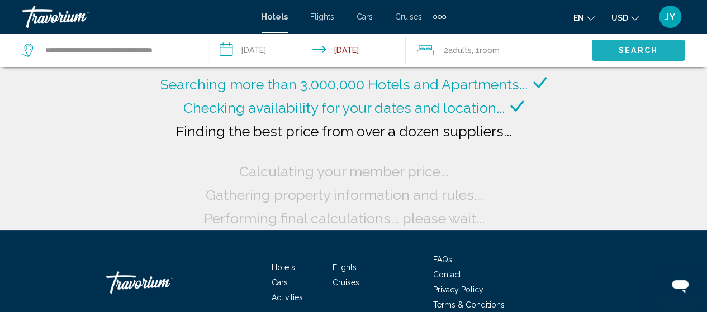
click at [619, 50] on span "Search" at bounding box center [638, 50] width 39 height 9
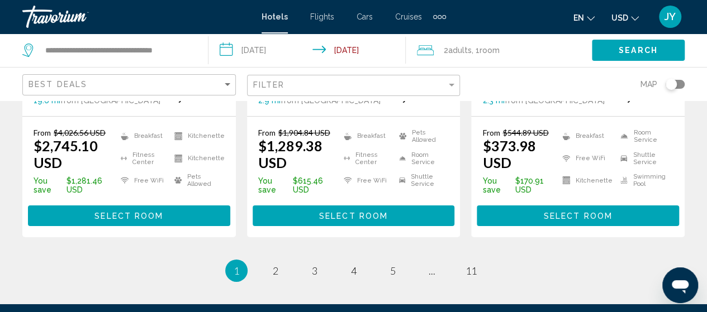
scroll to position [1766, 0]
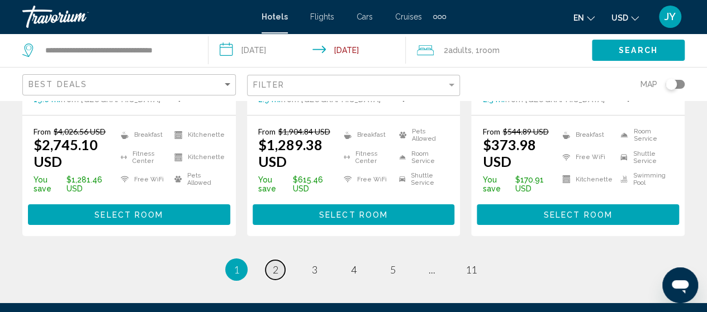
click at [270, 260] on link "page 2" at bounding box center [275, 270] width 20 height 20
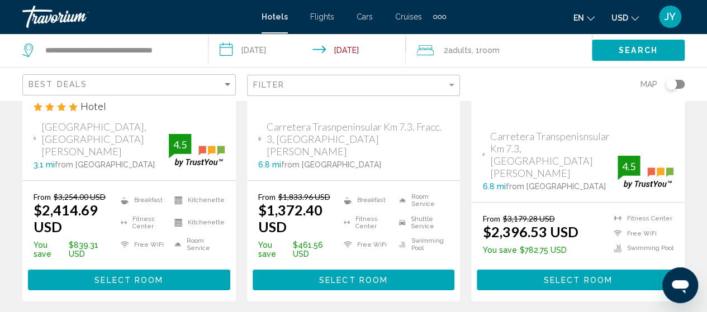
scroll to position [1781, 0]
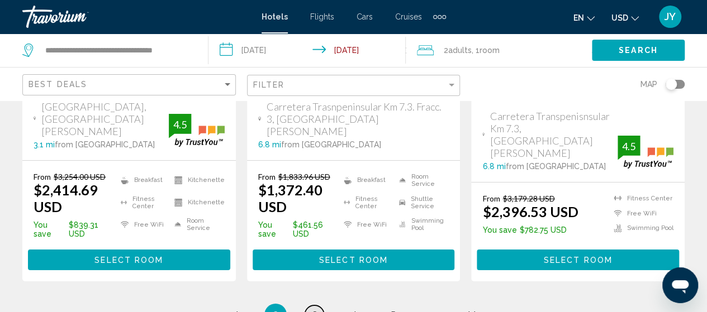
click at [316, 309] on span "3" at bounding box center [315, 315] width 6 height 12
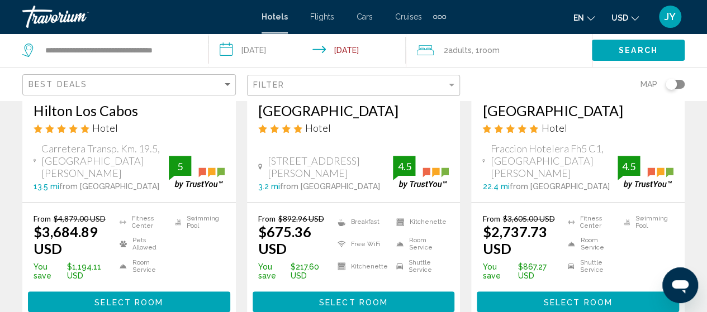
scroll to position [246, 0]
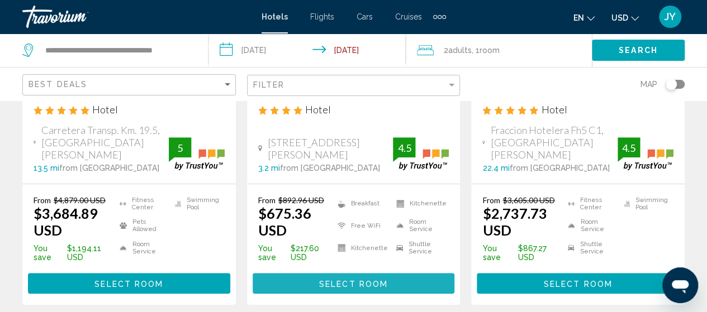
click at [371, 286] on span "Select Room" at bounding box center [353, 283] width 69 height 9
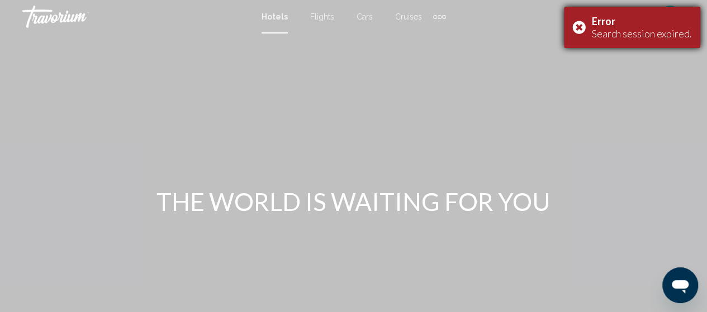
click at [580, 30] on div "Error Search session expired." at bounding box center [632, 27] width 136 height 41
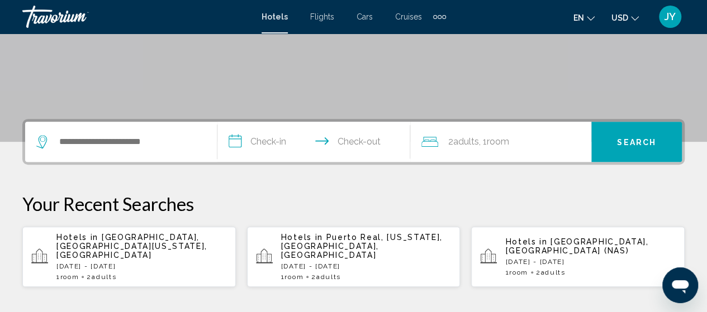
scroll to position [230, 0]
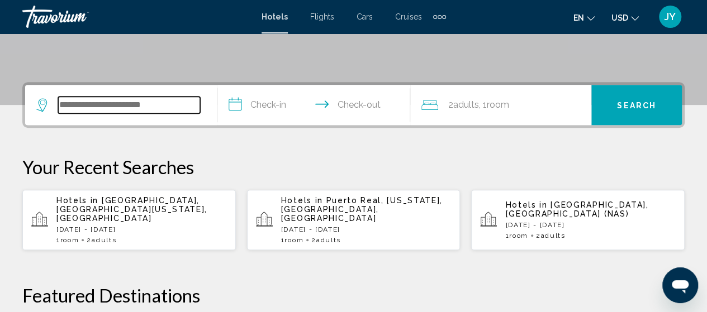
click at [108, 106] on input "Search widget" at bounding box center [129, 105] width 142 height 17
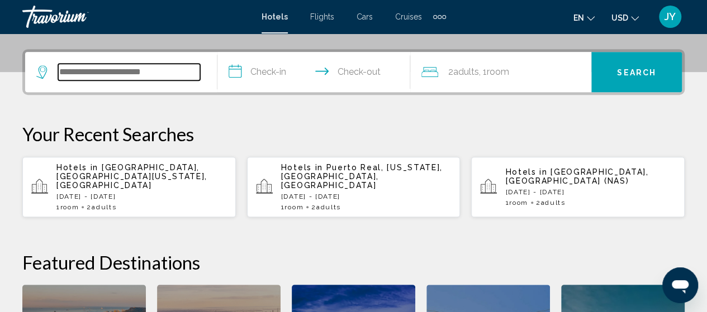
scroll to position [276, 0]
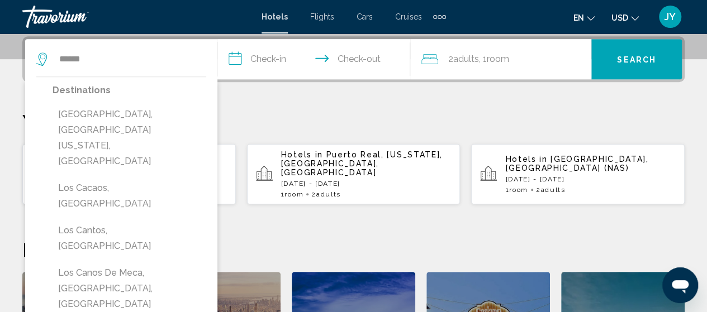
click at [108, 106] on button "Los Cabos, Baja California Sur, Mexico" at bounding box center [130, 138] width 154 height 68
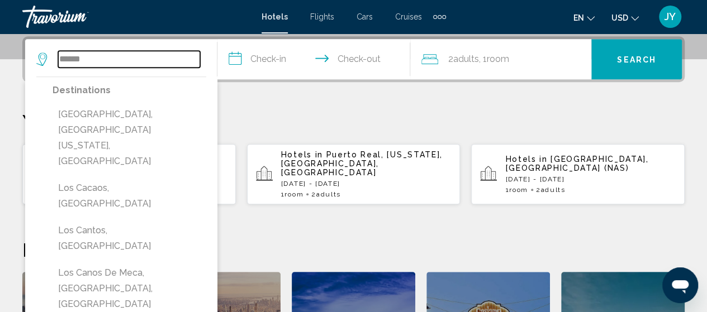
type input "**********"
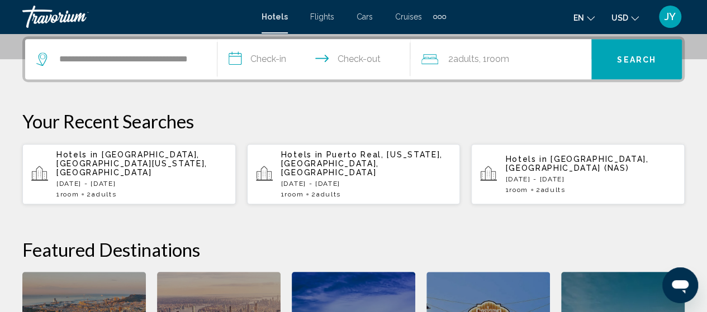
click at [273, 55] on input "**********" at bounding box center [315, 61] width 197 height 44
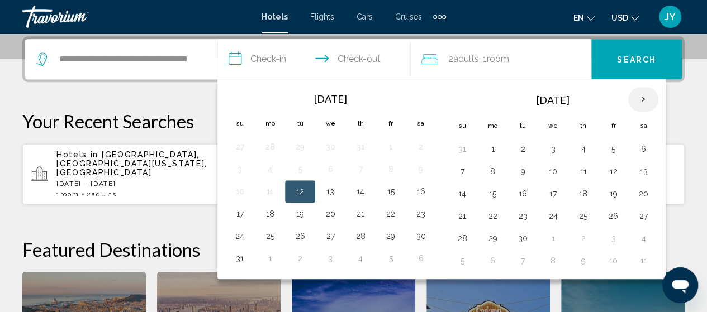
click at [628, 96] on th "Next month" at bounding box center [643, 99] width 30 height 25
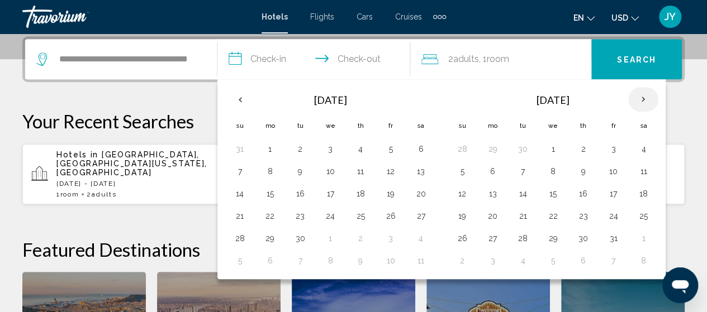
click at [628, 96] on th "Next month" at bounding box center [643, 99] width 30 height 25
click at [577, 218] on button "25" at bounding box center [583, 216] width 18 height 16
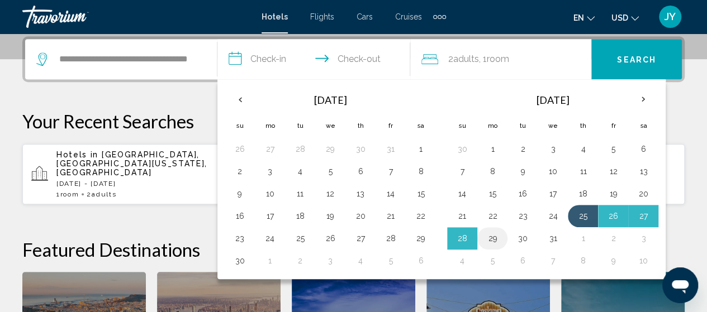
click at [488, 239] on button "29" at bounding box center [492, 239] width 18 height 16
type input "**********"
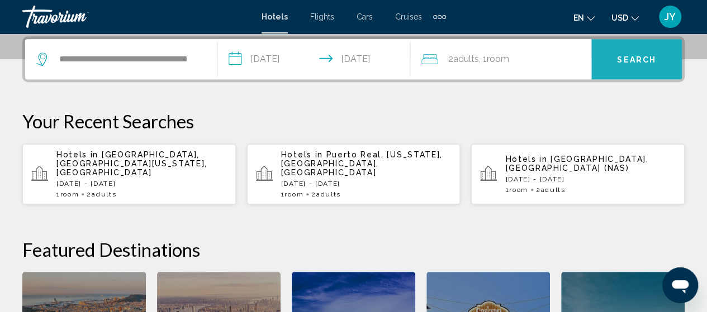
click at [643, 55] on span "Search" at bounding box center [636, 59] width 39 height 9
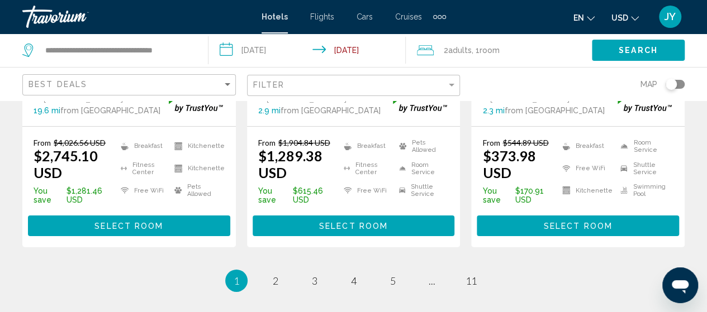
scroll to position [1766, 0]
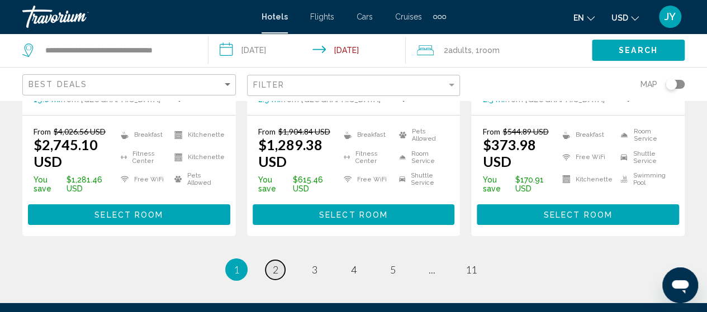
click at [276, 264] on span "2" at bounding box center [276, 270] width 6 height 12
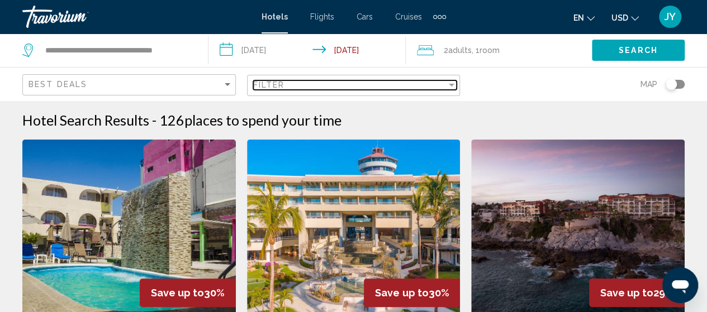
click at [453, 82] on div "Filter" at bounding box center [451, 84] width 10 height 9
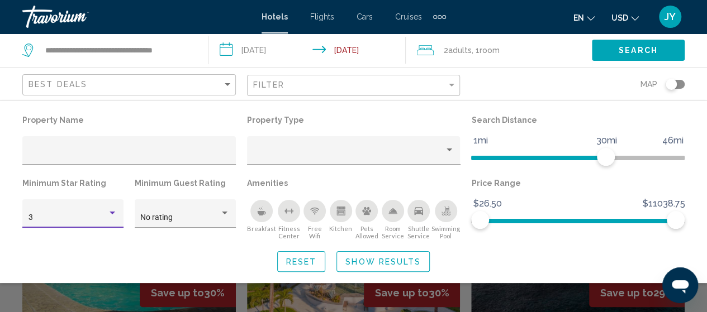
click at [112, 213] on div "Hotel Filters" at bounding box center [113, 213] width 6 height 3
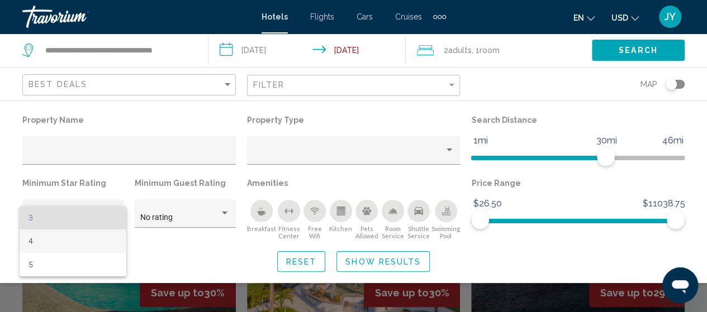
click at [94, 235] on span "4" at bounding box center [72, 241] width 89 height 23
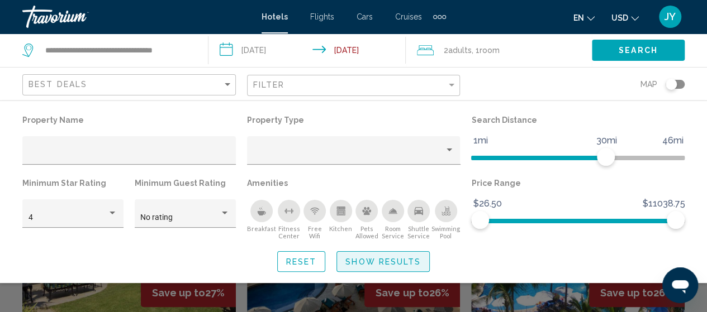
click at [362, 264] on span "Show Results" at bounding box center [382, 262] width 75 height 9
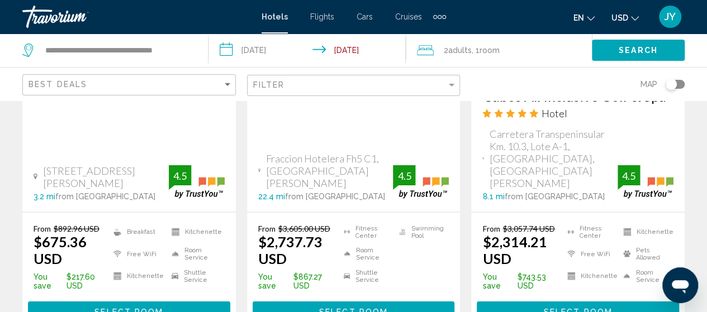
scroll to position [1117, 0]
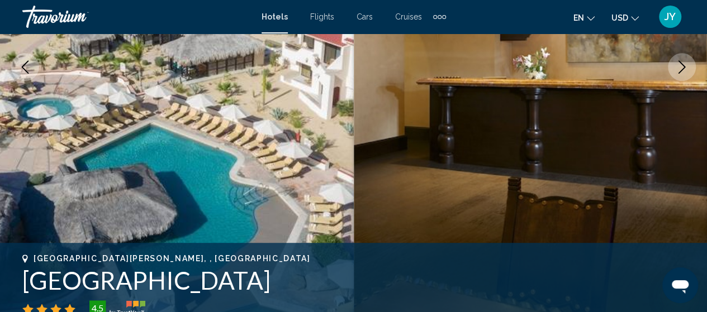
scroll to position [210, 0]
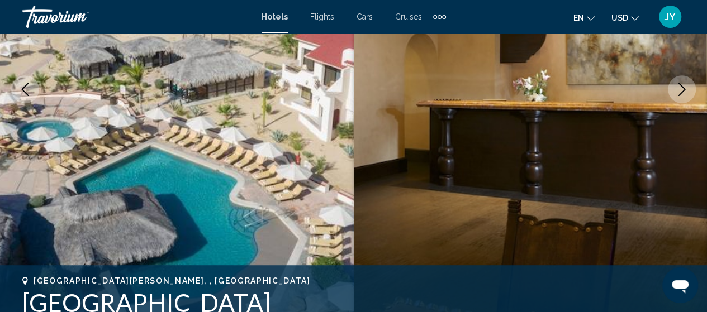
click at [681, 82] on button "Next image" at bounding box center [682, 89] width 28 height 28
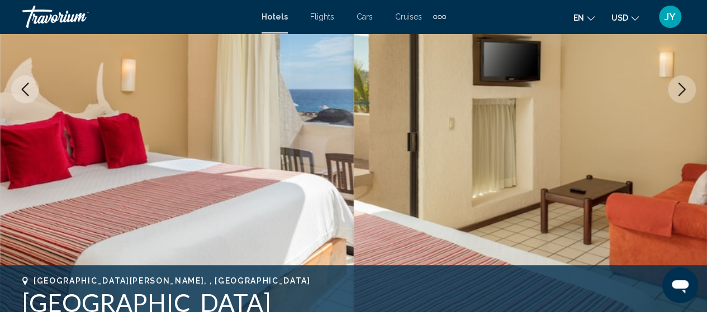
click at [681, 82] on button "Next image" at bounding box center [682, 89] width 28 height 28
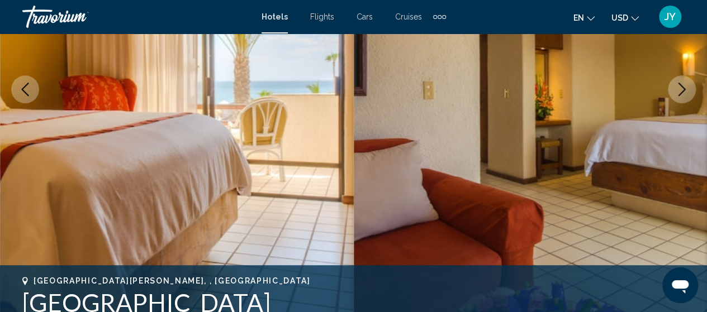
click at [681, 82] on button "Next image" at bounding box center [682, 89] width 28 height 28
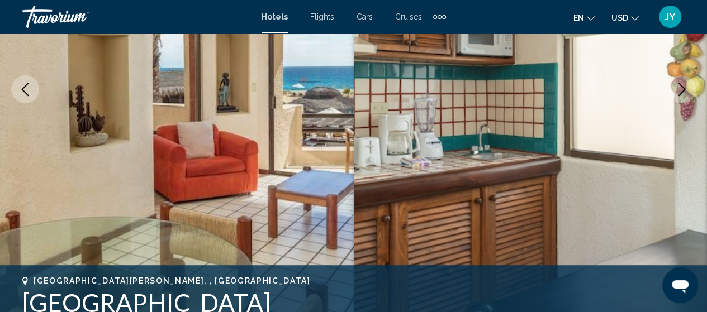
click at [681, 82] on button "Next image" at bounding box center [682, 89] width 28 height 28
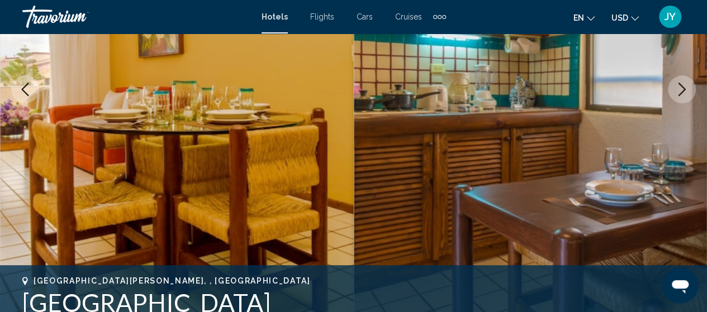
click at [681, 82] on button "Next image" at bounding box center [682, 89] width 28 height 28
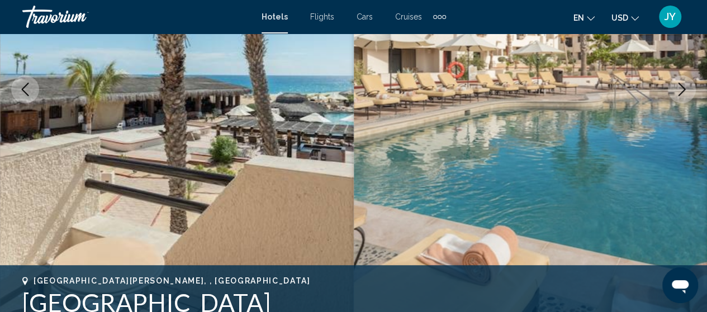
click at [681, 82] on button "Next image" at bounding box center [682, 89] width 28 height 28
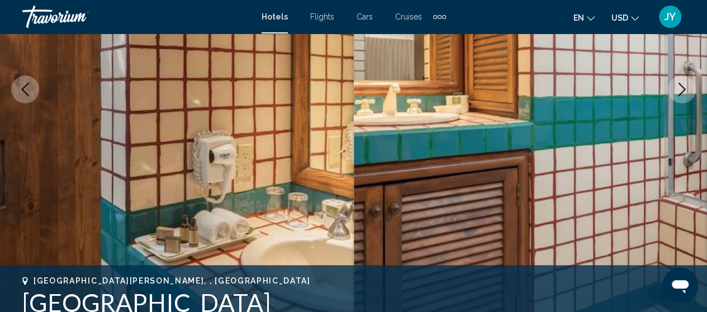
click at [681, 82] on button "Next image" at bounding box center [682, 89] width 28 height 28
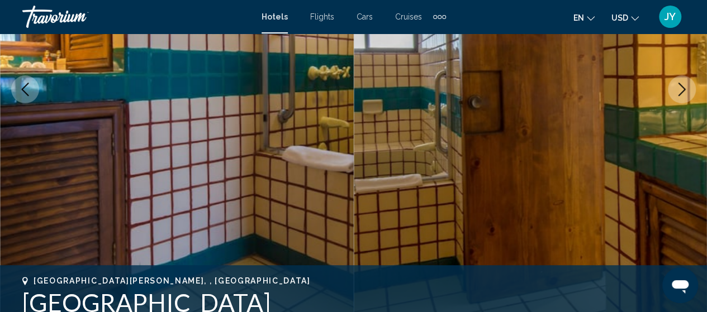
click at [681, 82] on button "Next image" at bounding box center [682, 89] width 28 height 28
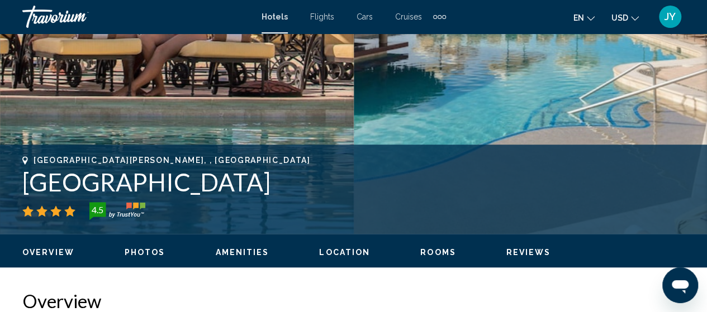
scroll to position [344, 0]
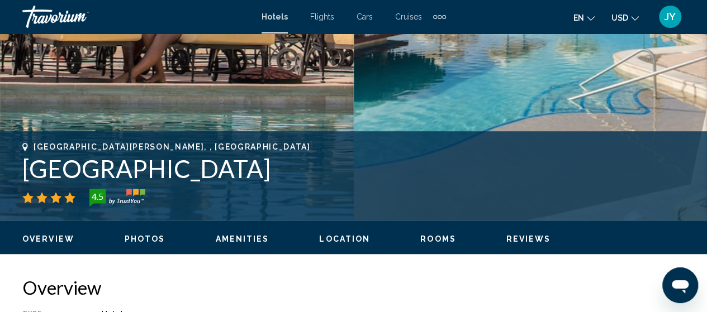
click at [520, 239] on span "Reviews" at bounding box center [528, 239] width 45 height 9
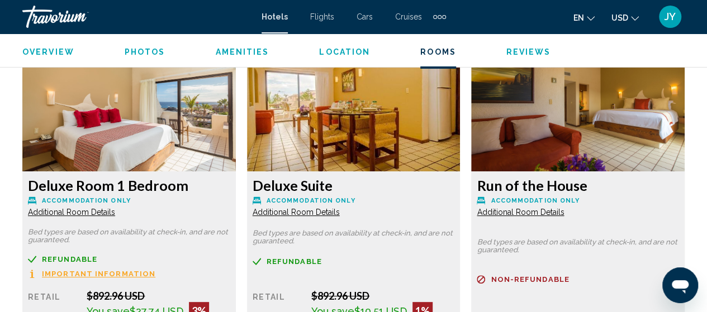
scroll to position [2105, 0]
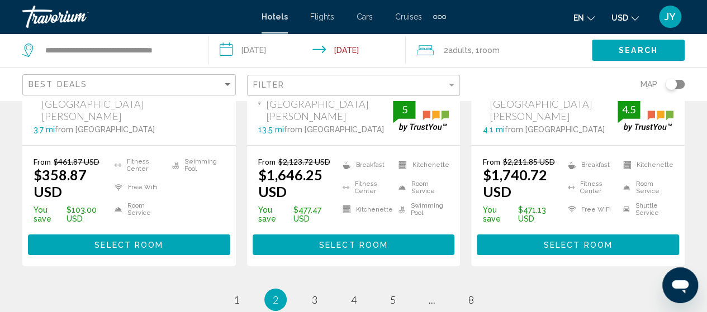
scroll to position [1768, 0]
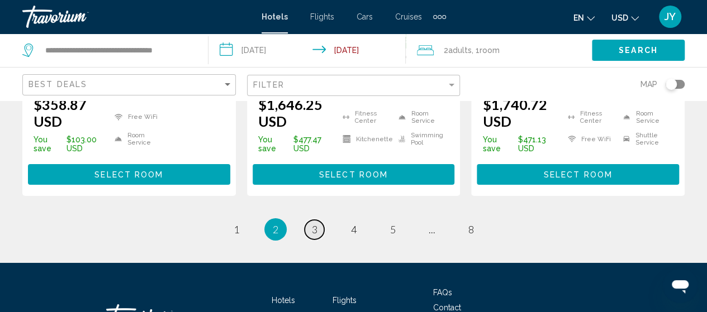
click at [315, 223] on span "3" at bounding box center [315, 229] width 6 height 12
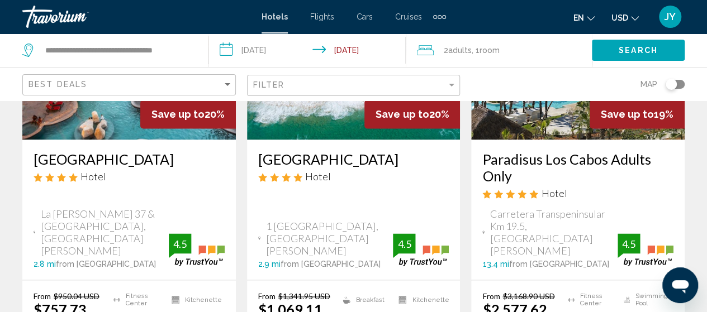
scroll to position [693, 0]
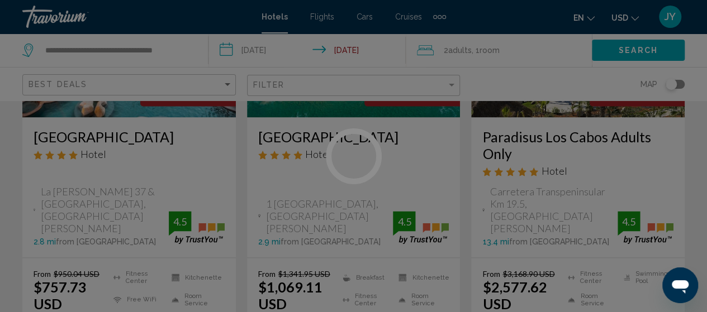
scroll to position [142, 0]
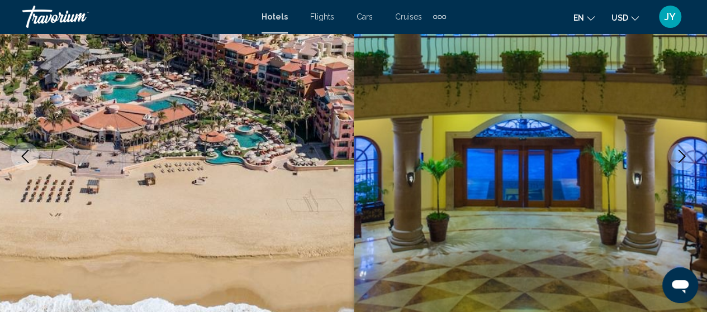
click at [676, 157] on icon "Next image" at bounding box center [681, 156] width 13 height 13
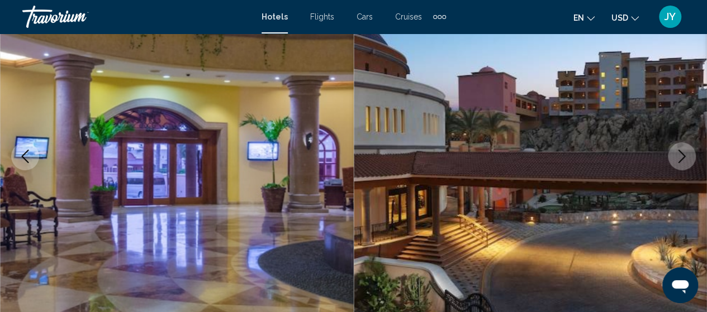
click at [676, 157] on icon "Next image" at bounding box center [681, 156] width 13 height 13
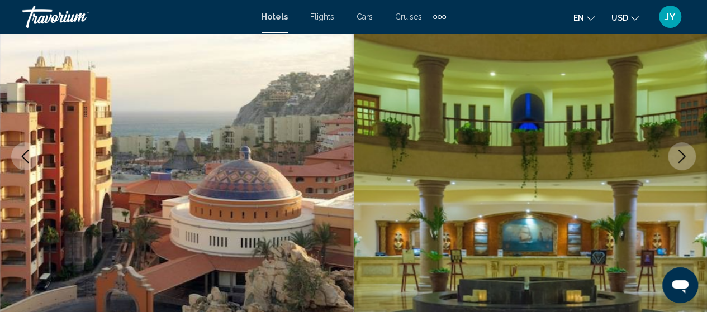
click at [676, 157] on icon "Next image" at bounding box center [681, 156] width 13 height 13
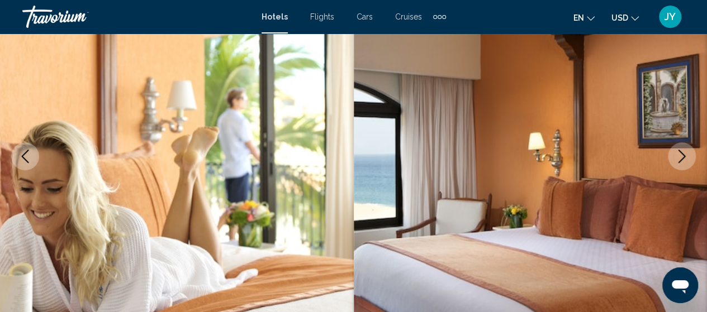
click at [676, 157] on icon "Next image" at bounding box center [681, 156] width 13 height 13
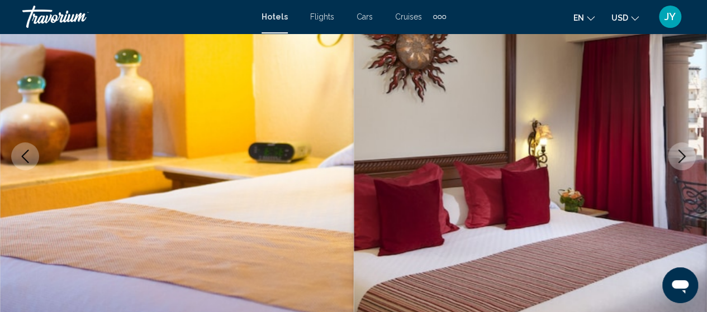
click at [676, 157] on icon "Next image" at bounding box center [681, 156] width 13 height 13
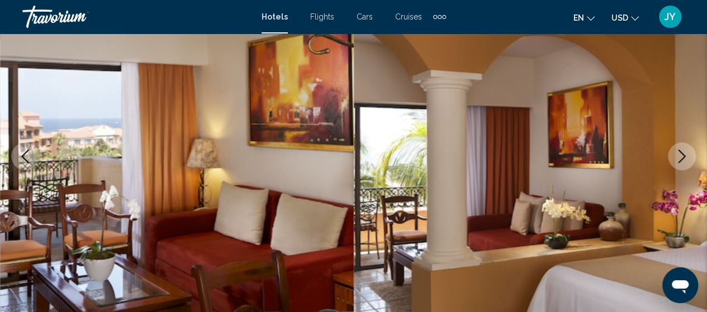
click at [676, 157] on icon "Next image" at bounding box center [681, 156] width 13 height 13
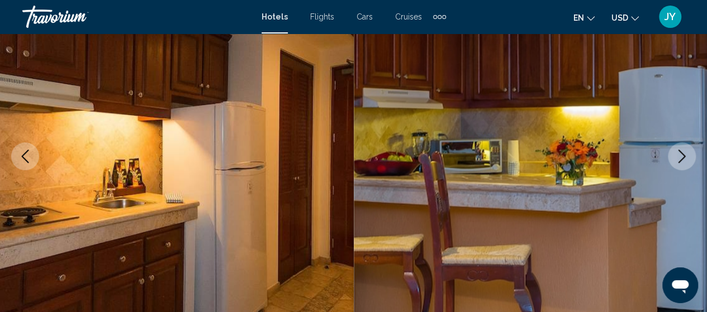
click at [676, 157] on icon "Next image" at bounding box center [681, 156] width 13 height 13
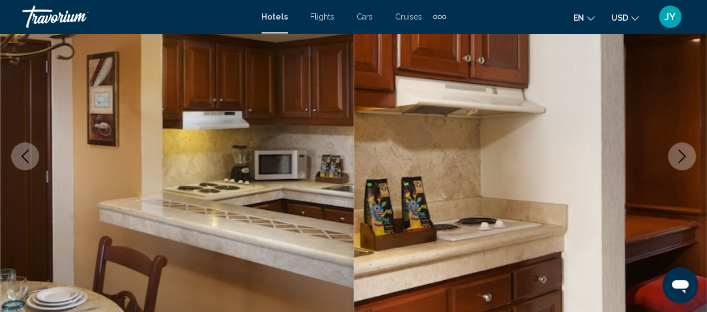
click at [676, 157] on icon "Next image" at bounding box center [681, 156] width 13 height 13
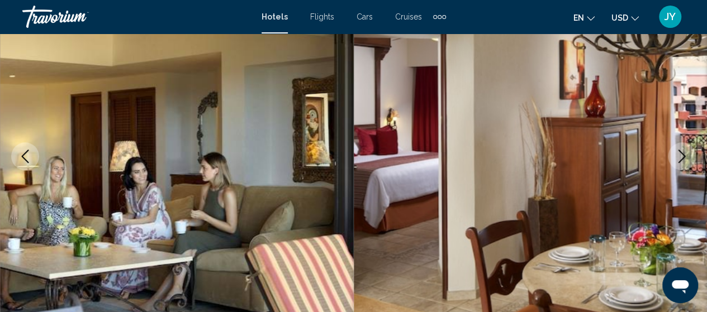
click at [676, 157] on icon "Next image" at bounding box center [681, 156] width 13 height 13
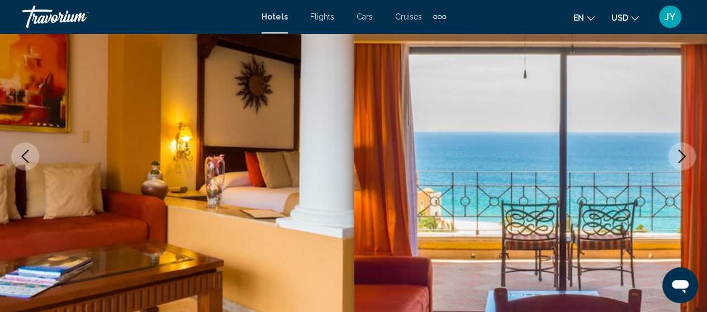
click at [676, 157] on icon "Next image" at bounding box center [681, 156] width 13 height 13
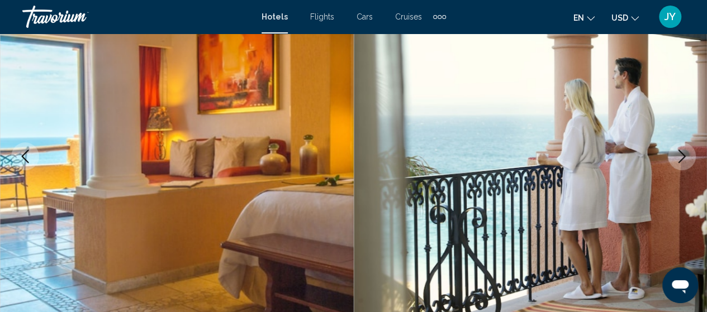
click at [676, 157] on icon "Next image" at bounding box center [681, 156] width 13 height 13
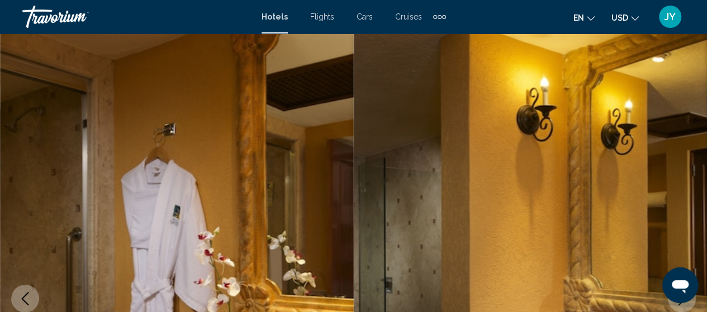
scroll to position [0, 0]
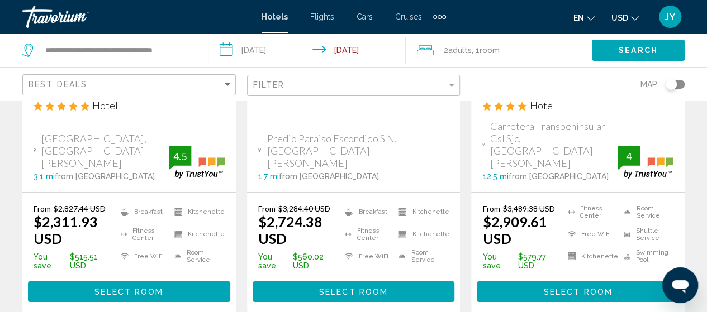
scroll to position [1699, 0]
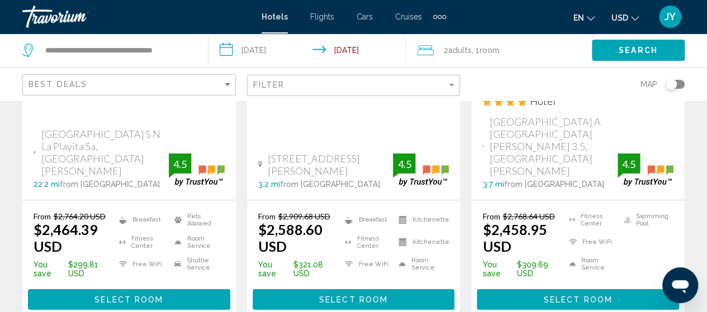
scroll to position [1808, 0]
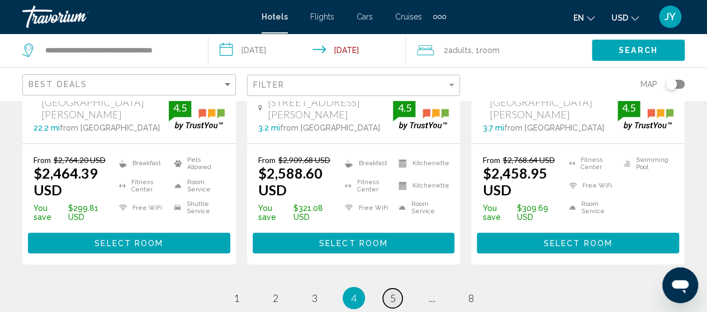
click at [394, 292] on span "5" at bounding box center [393, 298] width 6 height 12
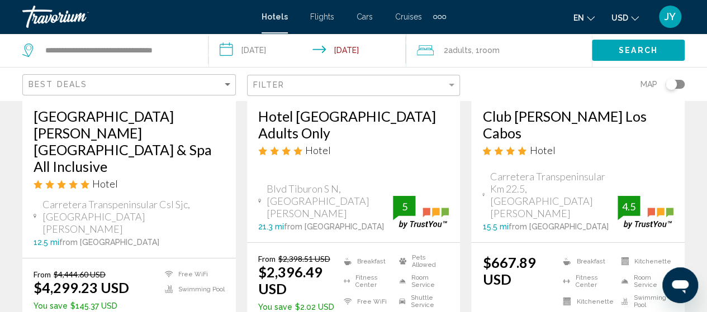
scroll to position [1699, 0]
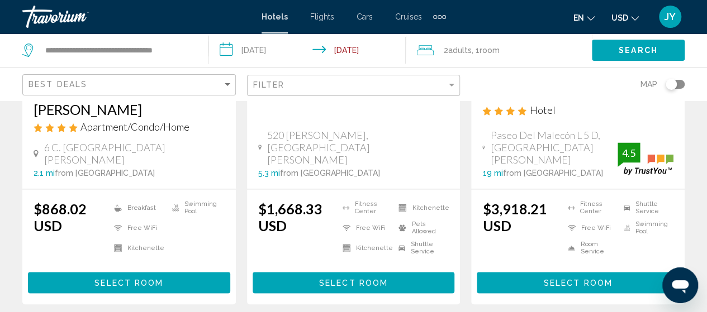
scroll to position [715, 0]
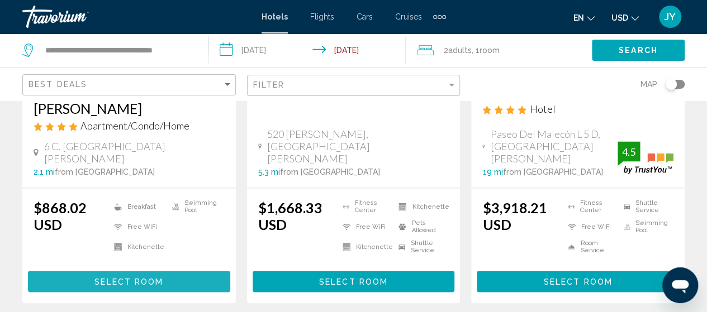
click at [120, 278] on span "Select Room" at bounding box center [128, 282] width 69 height 9
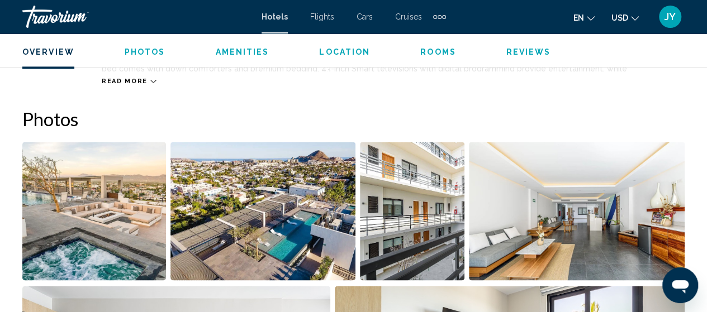
scroll to position [768, 0]
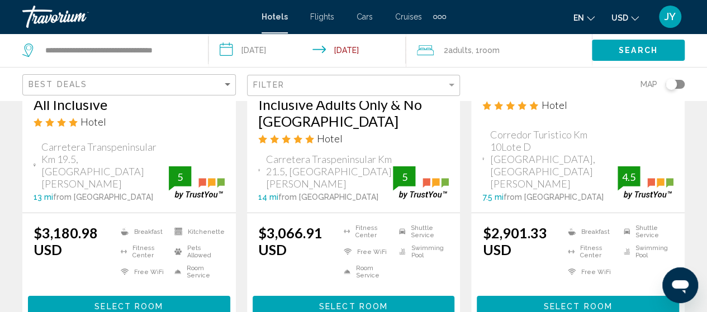
scroll to position [1654, 0]
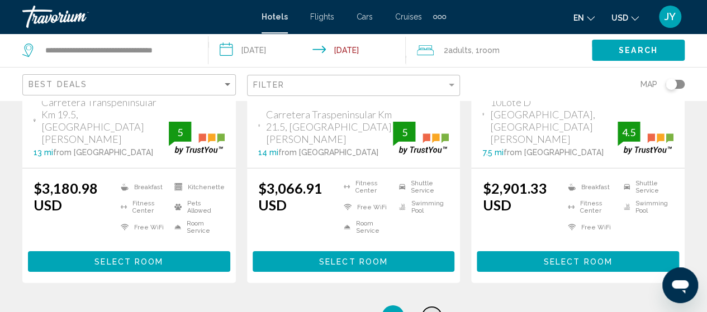
click at [432, 311] on span "7" at bounding box center [432, 317] width 6 height 12
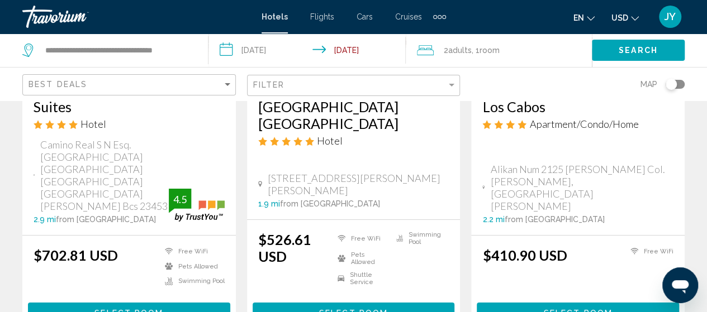
scroll to position [1699, 0]
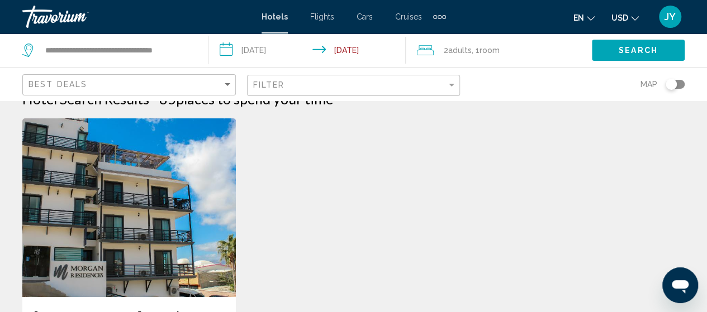
scroll to position [22, 0]
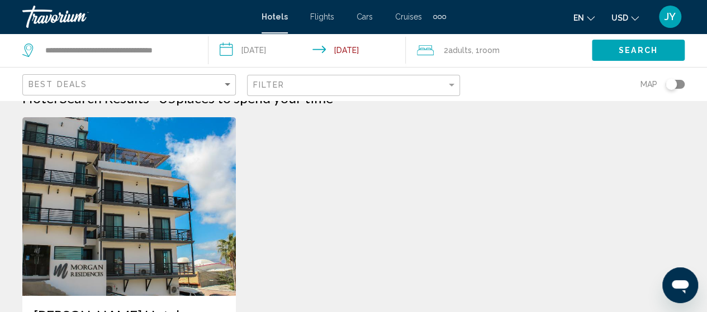
click at [192, 51] on div "**********" at bounding box center [109, 51] width 174 height 34
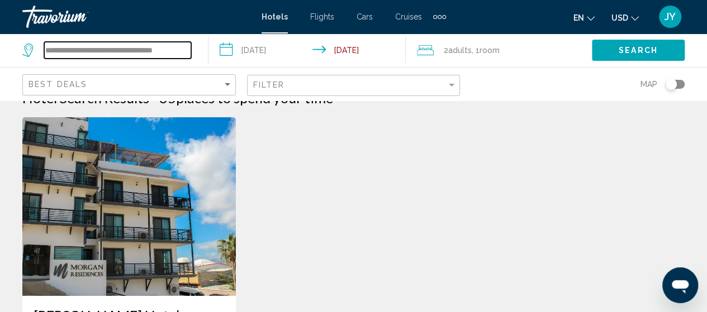
click at [184, 51] on input "**********" at bounding box center [117, 50] width 147 height 17
type input "*"
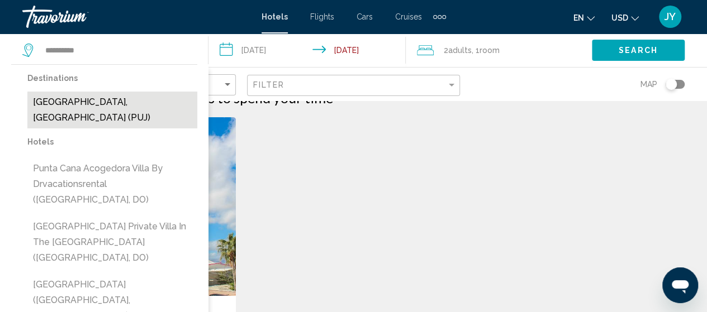
click at [54, 110] on button "Punta Cana, Dominican Republic (PUJ)" at bounding box center [112, 110] width 170 height 37
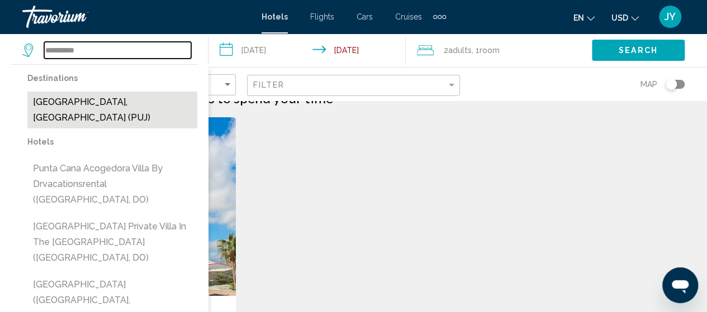
type input "**********"
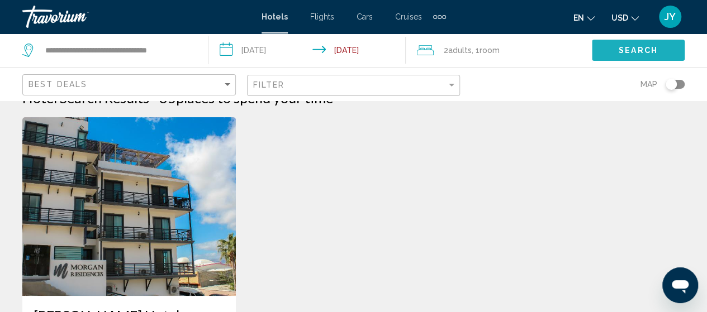
click at [626, 49] on span "Search" at bounding box center [638, 50] width 39 height 9
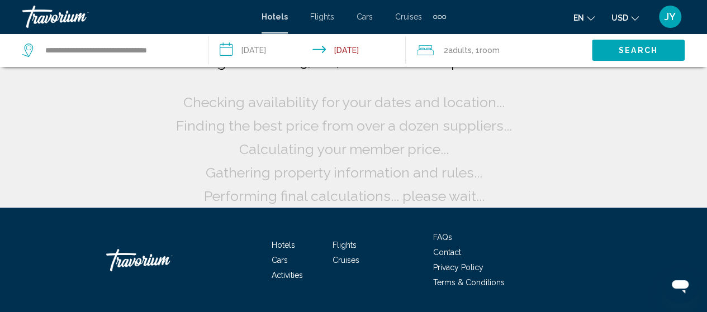
scroll to position [0, 0]
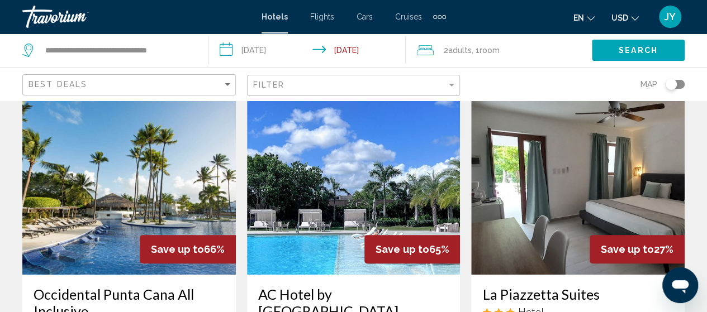
scroll to position [45, 0]
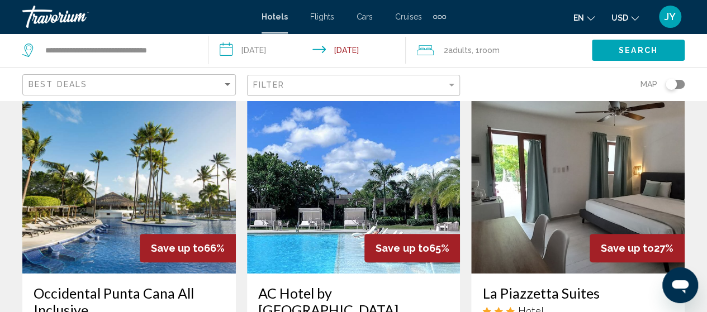
click at [453, 79] on div "Filter" at bounding box center [355, 85] width 204 height 21
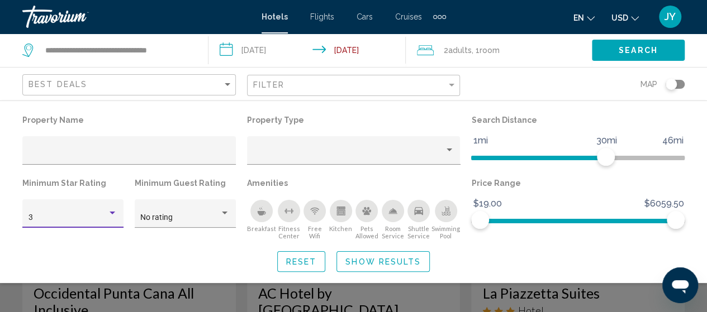
click at [108, 211] on div "Hotel Filters" at bounding box center [112, 213] width 10 height 9
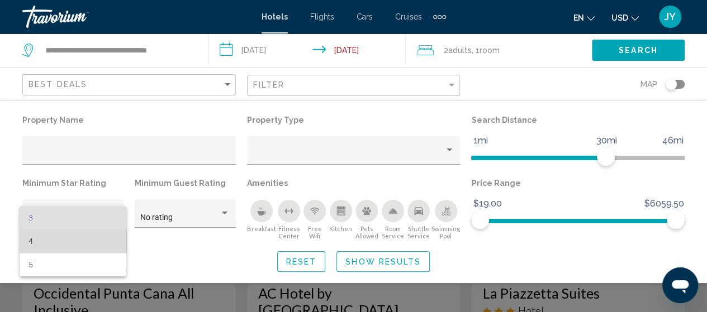
click at [72, 236] on span "4" at bounding box center [72, 241] width 89 height 23
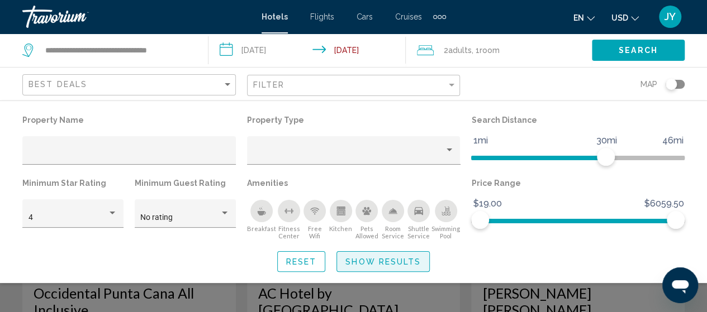
click at [366, 265] on span "Show Results" at bounding box center [382, 262] width 75 height 9
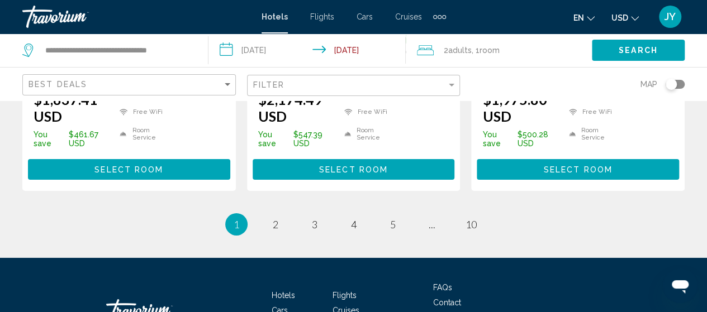
scroll to position [1765, 0]
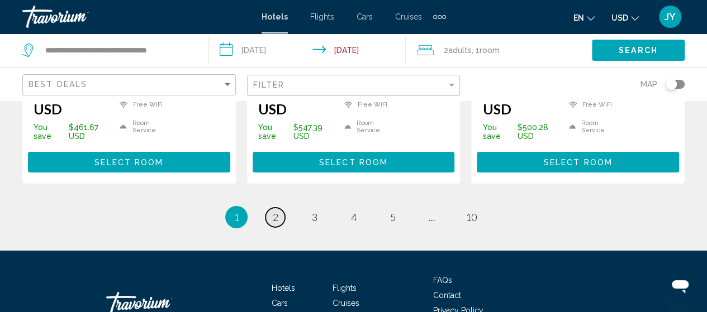
click at [273, 211] on span "2" at bounding box center [276, 217] width 6 height 12
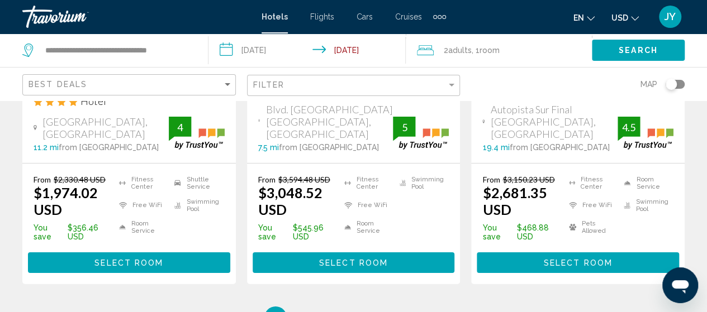
scroll to position [1721, 0]
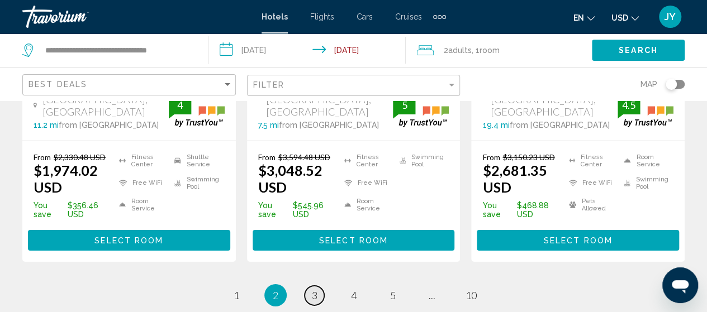
click at [315, 289] on span "3" at bounding box center [315, 295] width 6 height 12
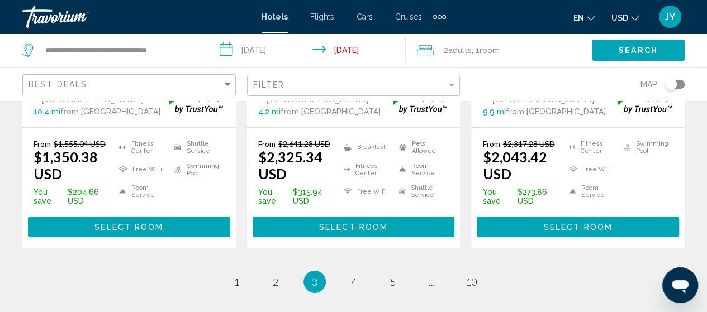
scroll to position [1758, 0]
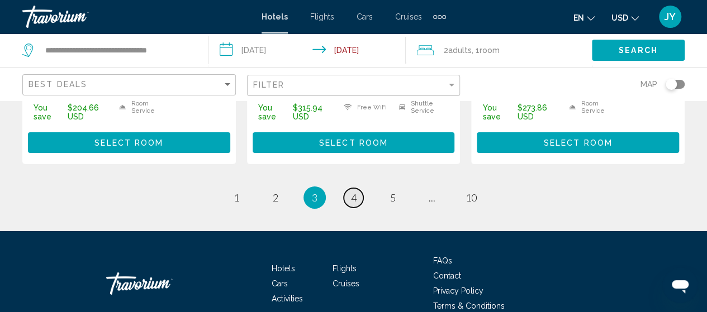
click at [351, 192] on span "4" at bounding box center [354, 198] width 6 height 12
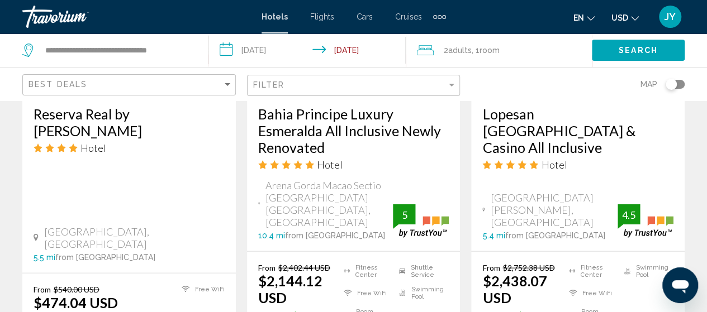
scroll to position [1162, 0]
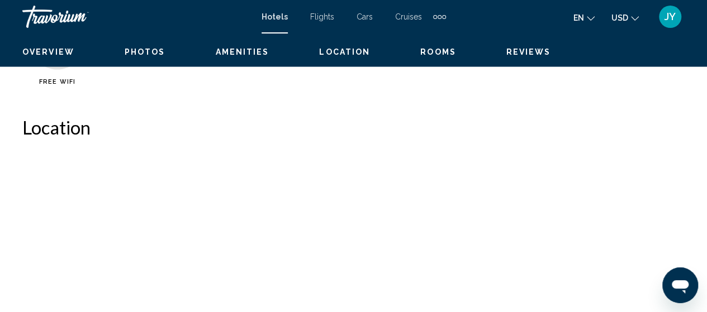
scroll to position [142, 0]
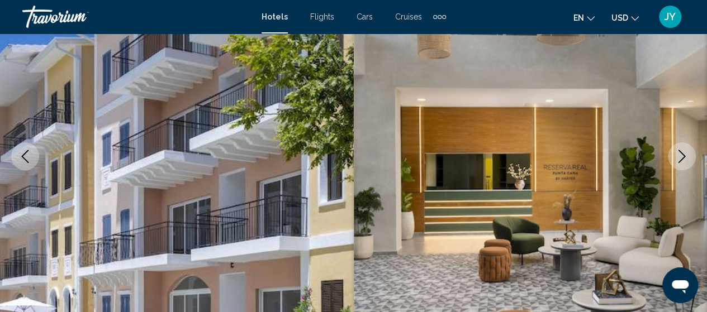
click at [682, 160] on icon "Next image" at bounding box center [681, 156] width 13 height 13
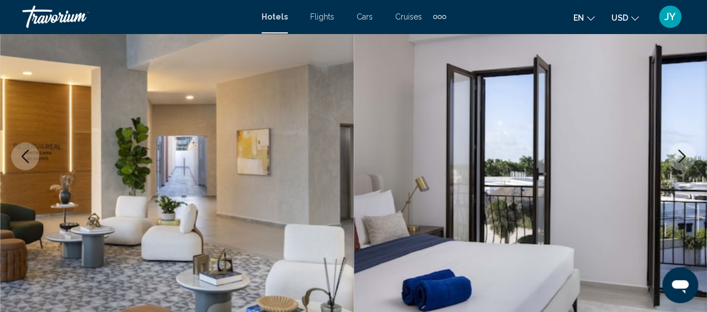
click at [682, 160] on icon "Next image" at bounding box center [681, 156] width 13 height 13
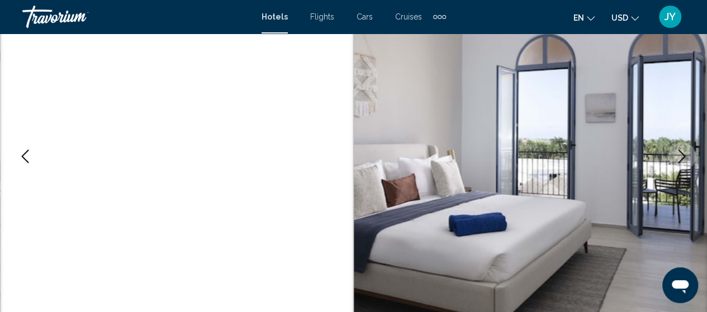
click at [681, 156] on icon "Next image" at bounding box center [681, 156] width 13 height 13
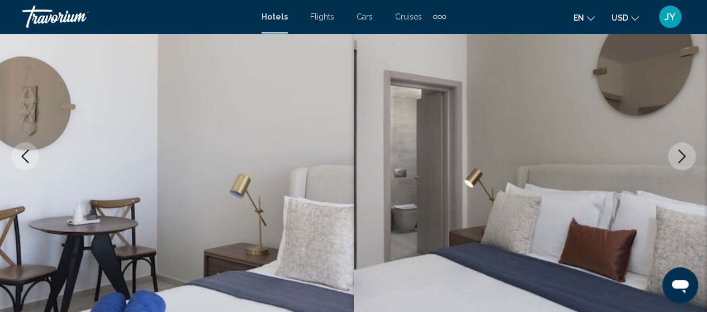
click at [681, 156] on icon "Next image" at bounding box center [681, 156] width 13 height 13
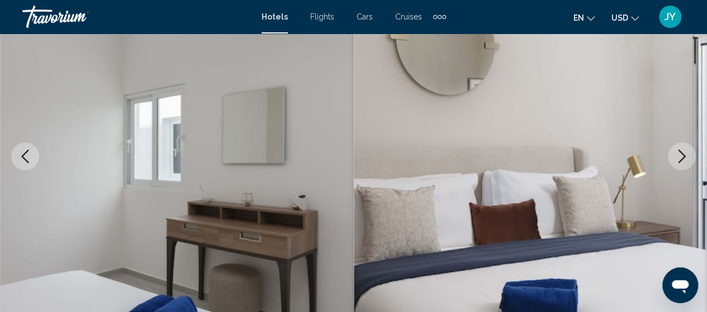
click at [681, 156] on icon "Next image" at bounding box center [681, 156] width 13 height 13
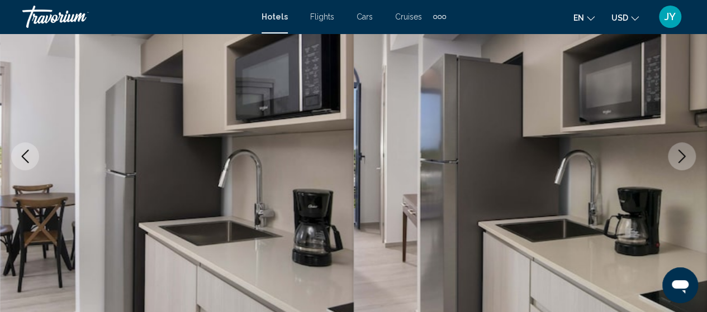
click at [681, 156] on icon "Next image" at bounding box center [681, 156] width 13 height 13
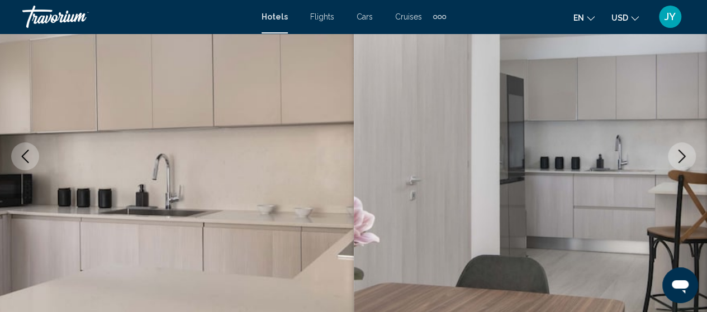
click at [681, 156] on icon "Next image" at bounding box center [681, 156] width 13 height 13
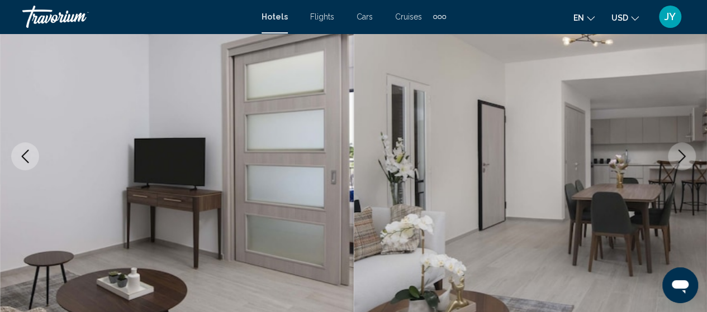
click at [681, 156] on icon "Next image" at bounding box center [681, 156] width 13 height 13
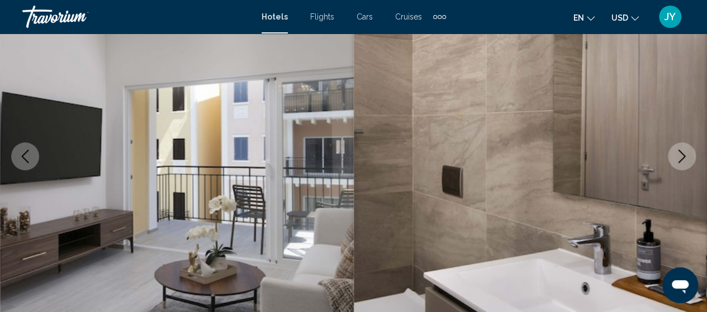
click at [681, 156] on icon "Next image" at bounding box center [681, 156] width 13 height 13
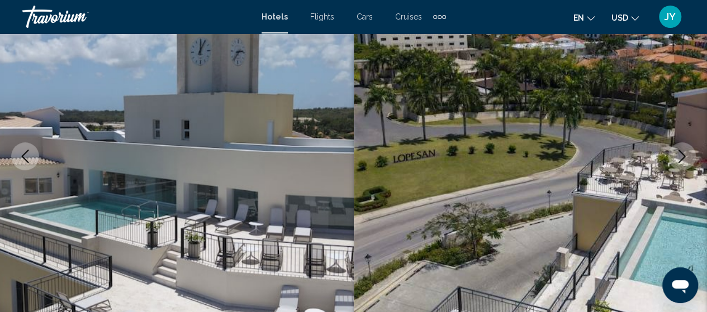
click at [681, 156] on icon "Next image" at bounding box center [681, 156] width 13 height 13
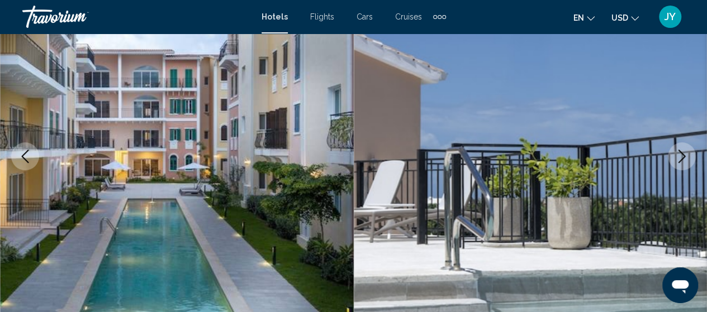
click at [681, 156] on icon "Next image" at bounding box center [681, 156] width 13 height 13
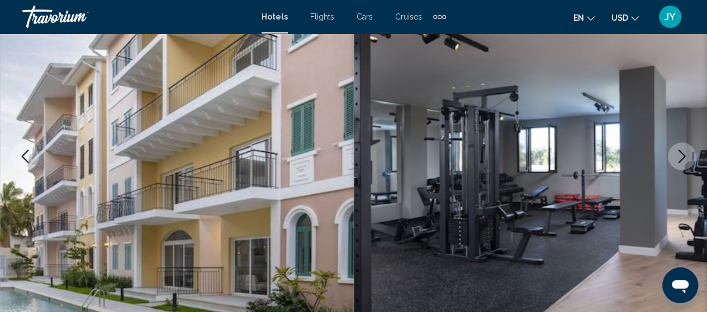
click at [681, 156] on icon "Next image" at bounding box center [681, 156] width 13 height 13
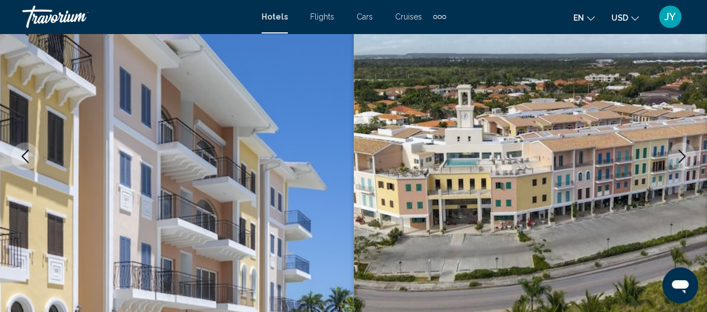
click at [681, 156] on icon "Next image" at bounding box center [681, 156] width 13 height 13
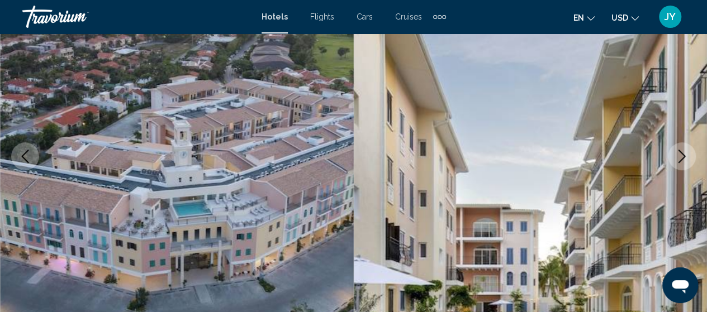
click at [681, 156] on icon "Next image" at bounding box center [681, 156] width 13 height 13
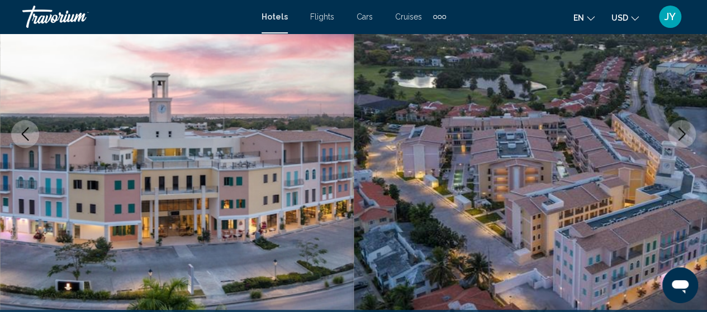
scroll to position [210, 0]
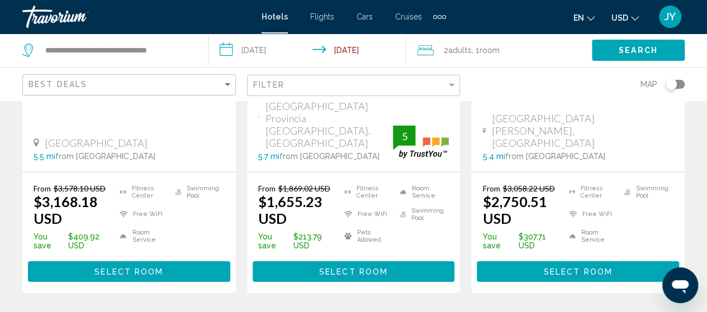
scroll to position [1699, 0]
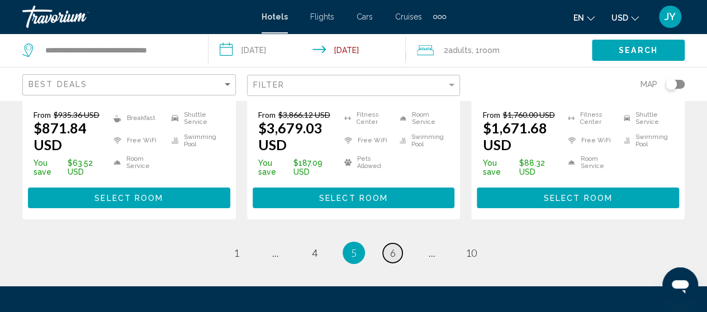
scroll to position [1771, 0]
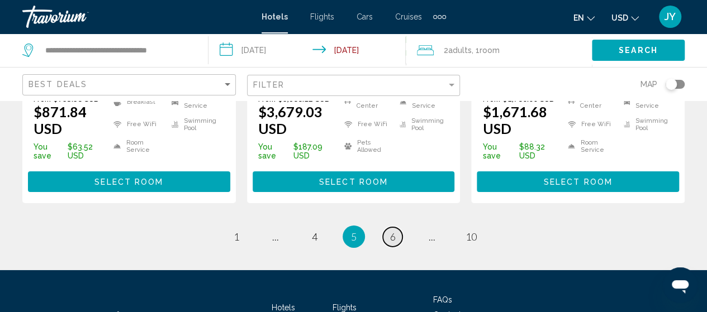
click at [396, 227] on link "page 6" at bounding box center [393, 237] width 20 height 20
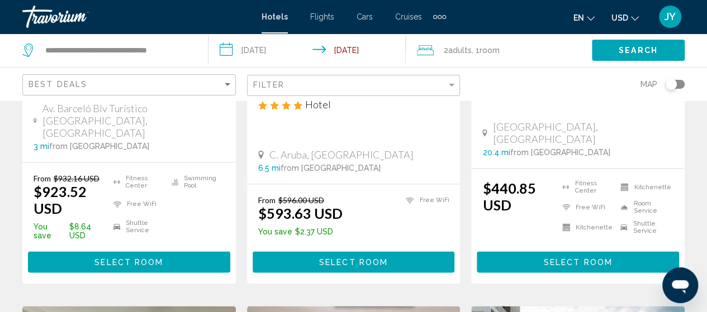
scroll to position [872, 0]
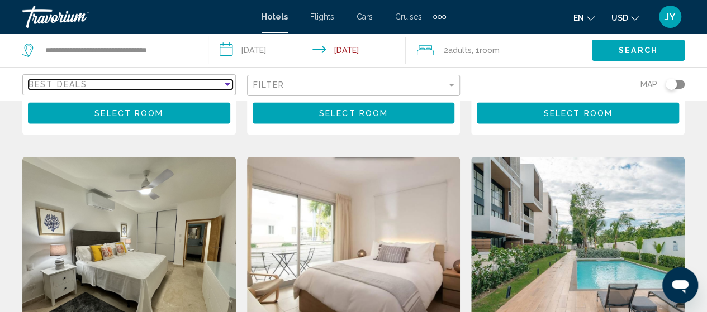
click at [231, 85] on div "Sort by" at bounding box center [227, 84] width 10 height 9
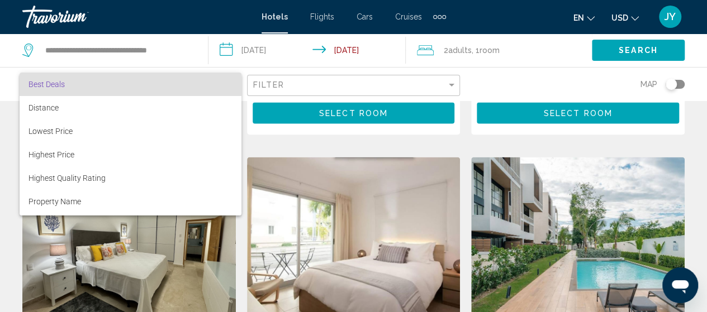
click at [406, 88] on div at bounding box center [353, 156] width 707 height 312
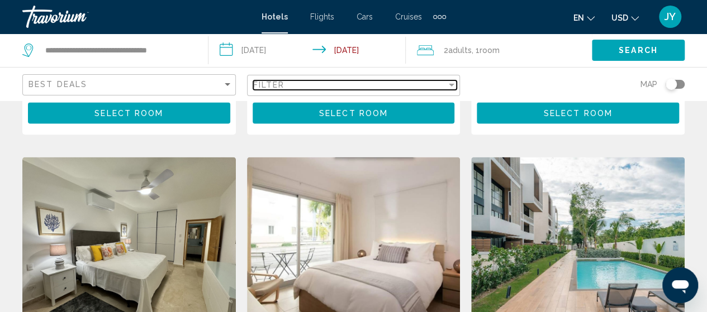
click at [406, 88] on div "Filter" at bounding box center [350, 84] width 194 height 9
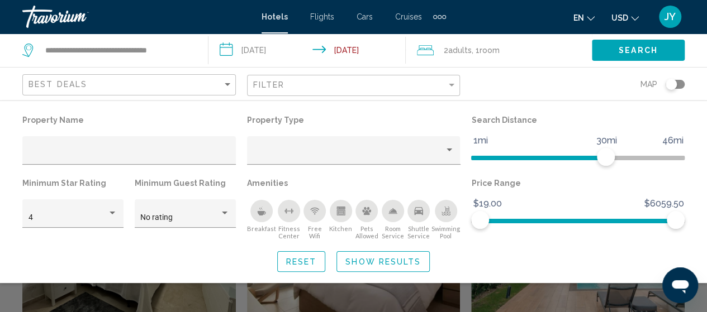
click at [490, 301] on div "Search widget" at bounding box center [353, 240] width 707 height 145
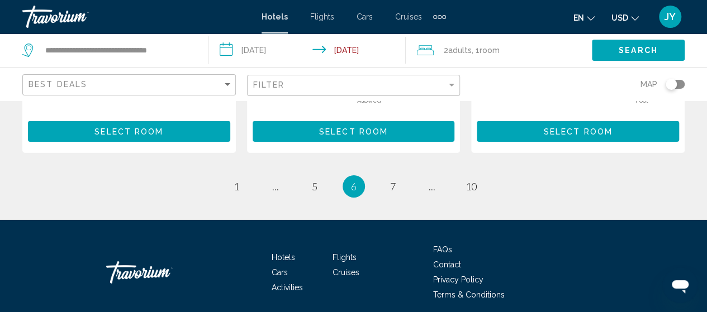
scroll to position [1723, 0]
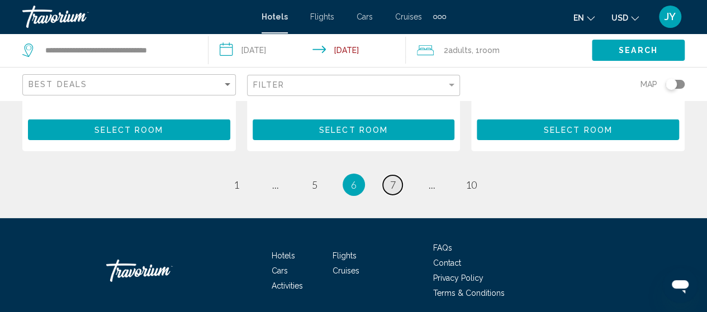
click at [391, 179] on span "7" at bounding box center [393, 185] width 6 height 12
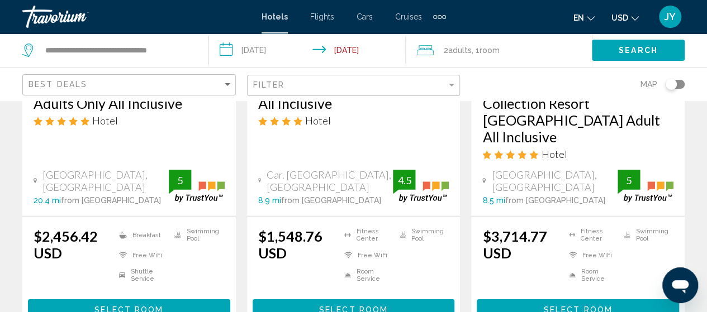
scroll to position [1632, 0]
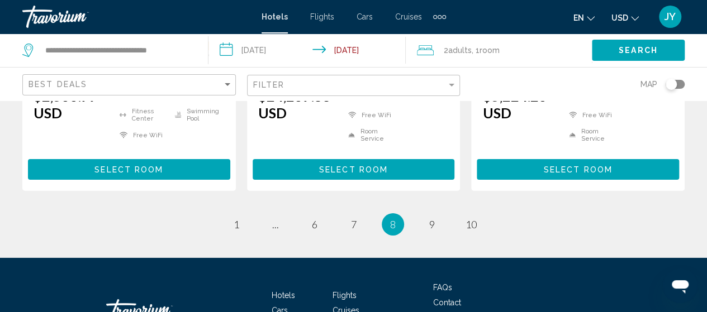
scroll to position [1743, 0]
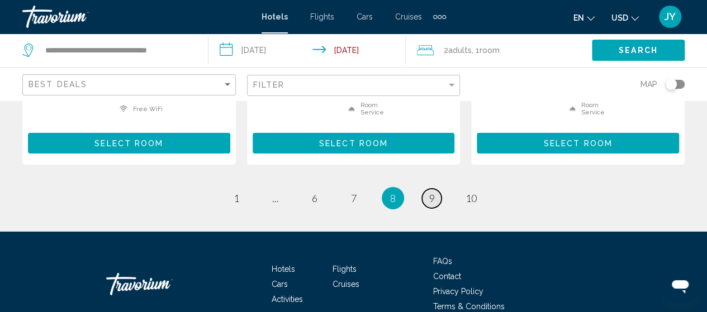
click at [429, 192] on span "9" at bounding box center [432, 198] width 6 height 12
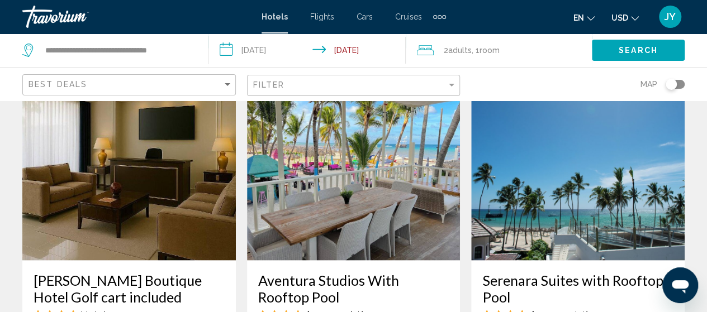
scroll to position [916, 0]
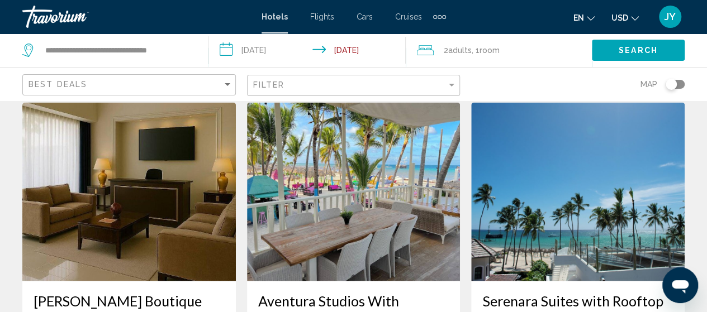
click at [561, 184] on img "Main content" at bounding box center [577, 191] width 213 height 179
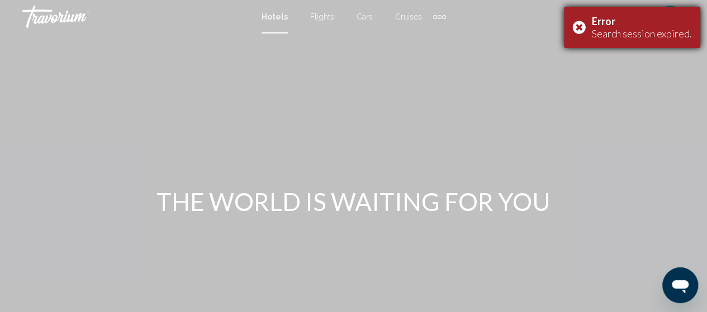
click at [584, 22] on div "Error Search session expired." at bounding box center [632, 27] width 136 height 41
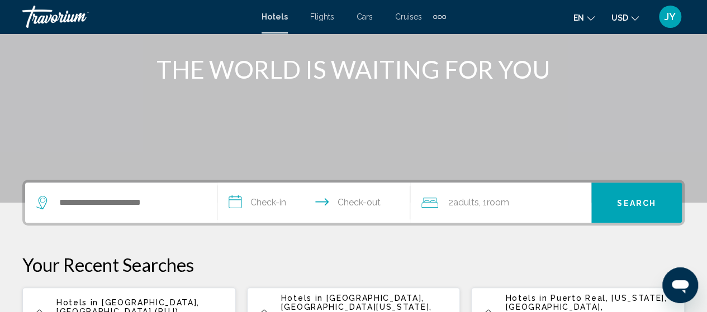
scroll to position [134, 0]
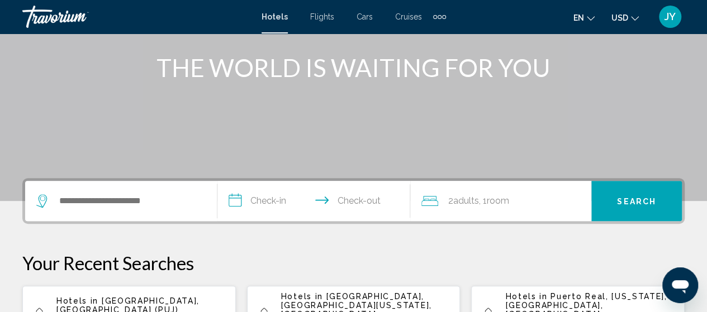
click at [113, 219] on div "Search widget" at bounding box center [120, 201] width 169 height 40
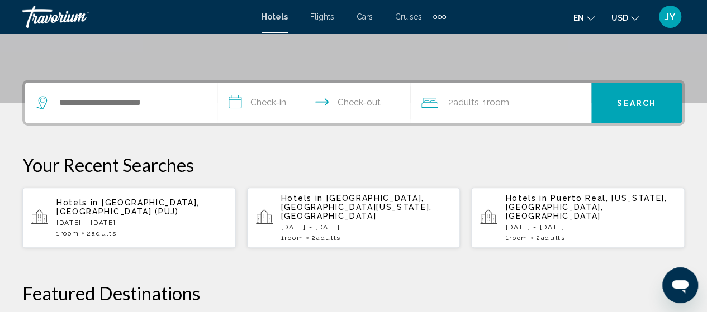
scroll to position [276, 0]
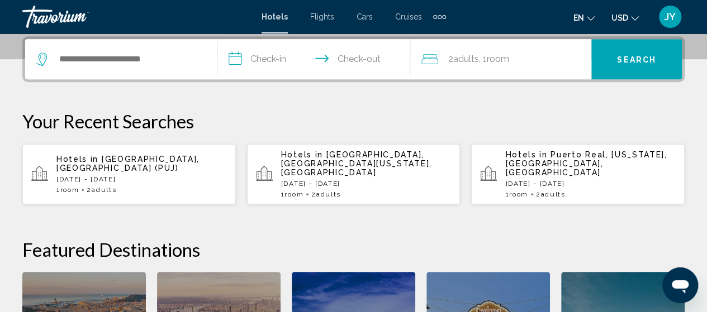
click at [113, 219] on div "**********" at bounding box center [353, 237] width 707 height 402
click at [117, 175] on p "Thu, 25 Dec - Mon, 29 Dec" at bounding box center [141, 179] width 170 height 8
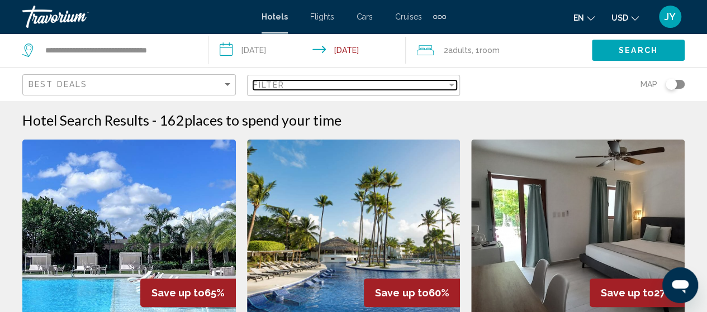
click at [451, 89] on div "Filter" at bounding box center [451, 84] width 10 height 9
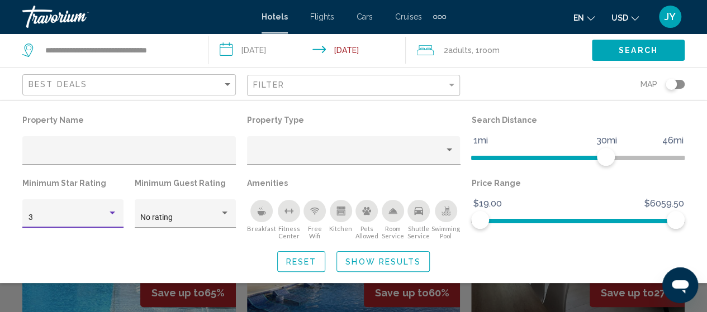
click at [102, 216] on div "3" at bounding box center [67, 217] width 79 height 9
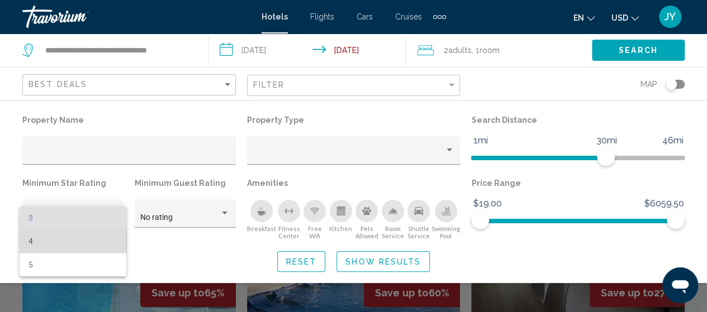
click at [79, 236] on span "4" at bounding box center [72, 241] width 89 height 23
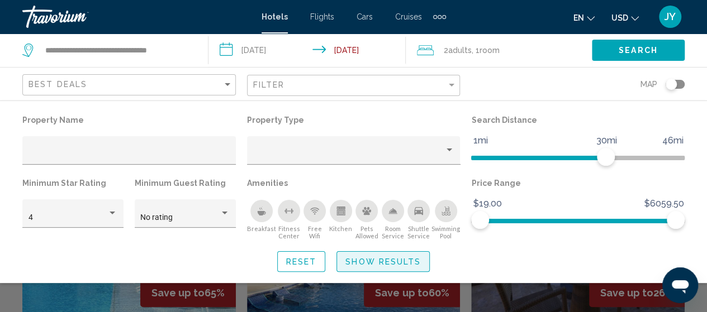
click at [394, 265] on span "Show Results" at bounding box center [382, 262] width 75 height 9
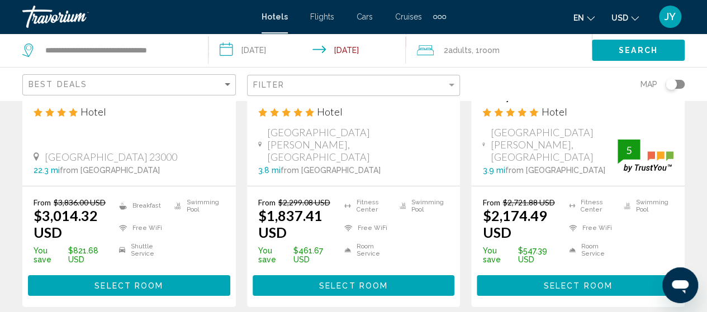
scroll to position [1732, 0]
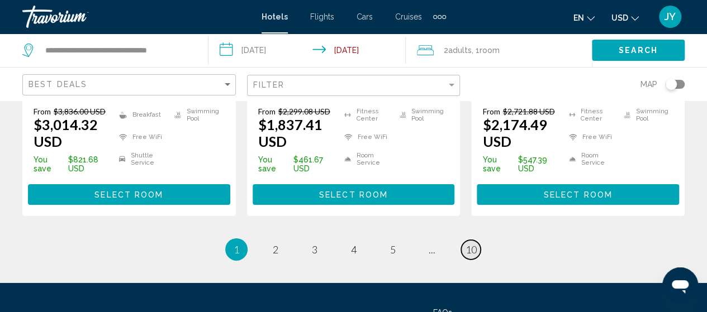
click at [469, 244] on span "10" at bounding box center [470, 250] width 11 height 12
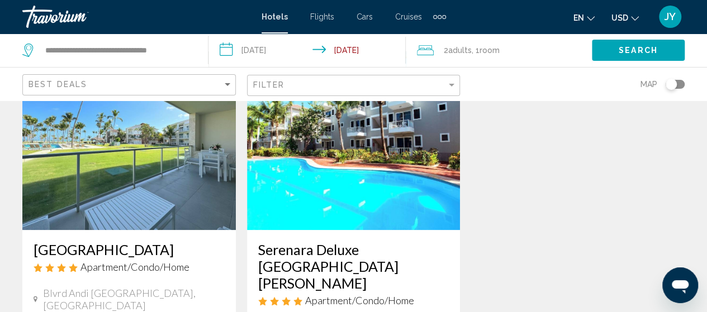
scroll to position [67, 0]
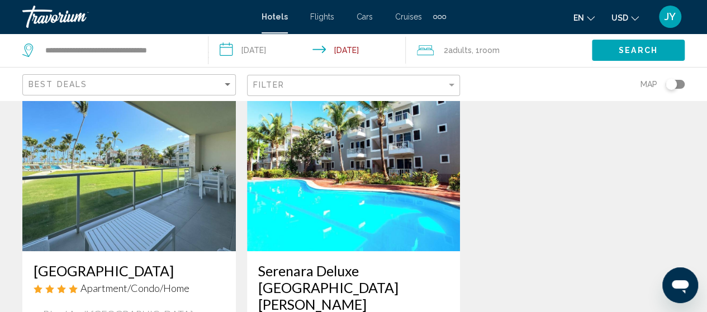
click at [317, 198] on img "Main content" at bounding box center [353, 162] width 213 height 179
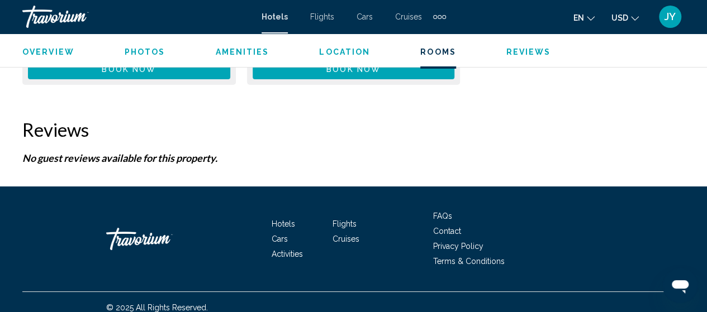
scroll to position [2059, 0]
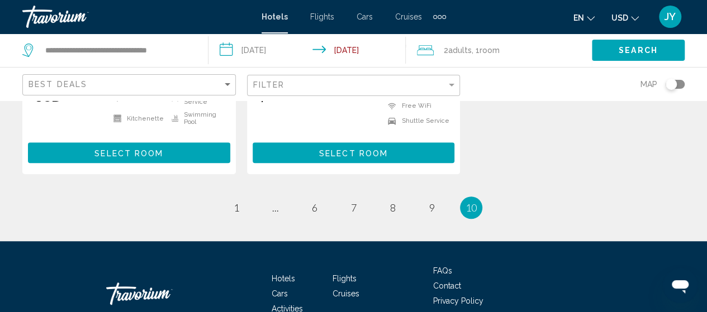
scroll to position [380, 0]
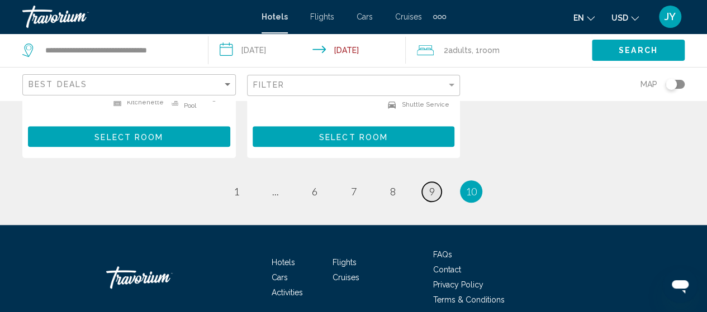
click at [423, 182] on link "page 9" at bounding box center [432, 192] width 20 height 20
